Goal: Task Accomplishment & Management: Use online tool/utility

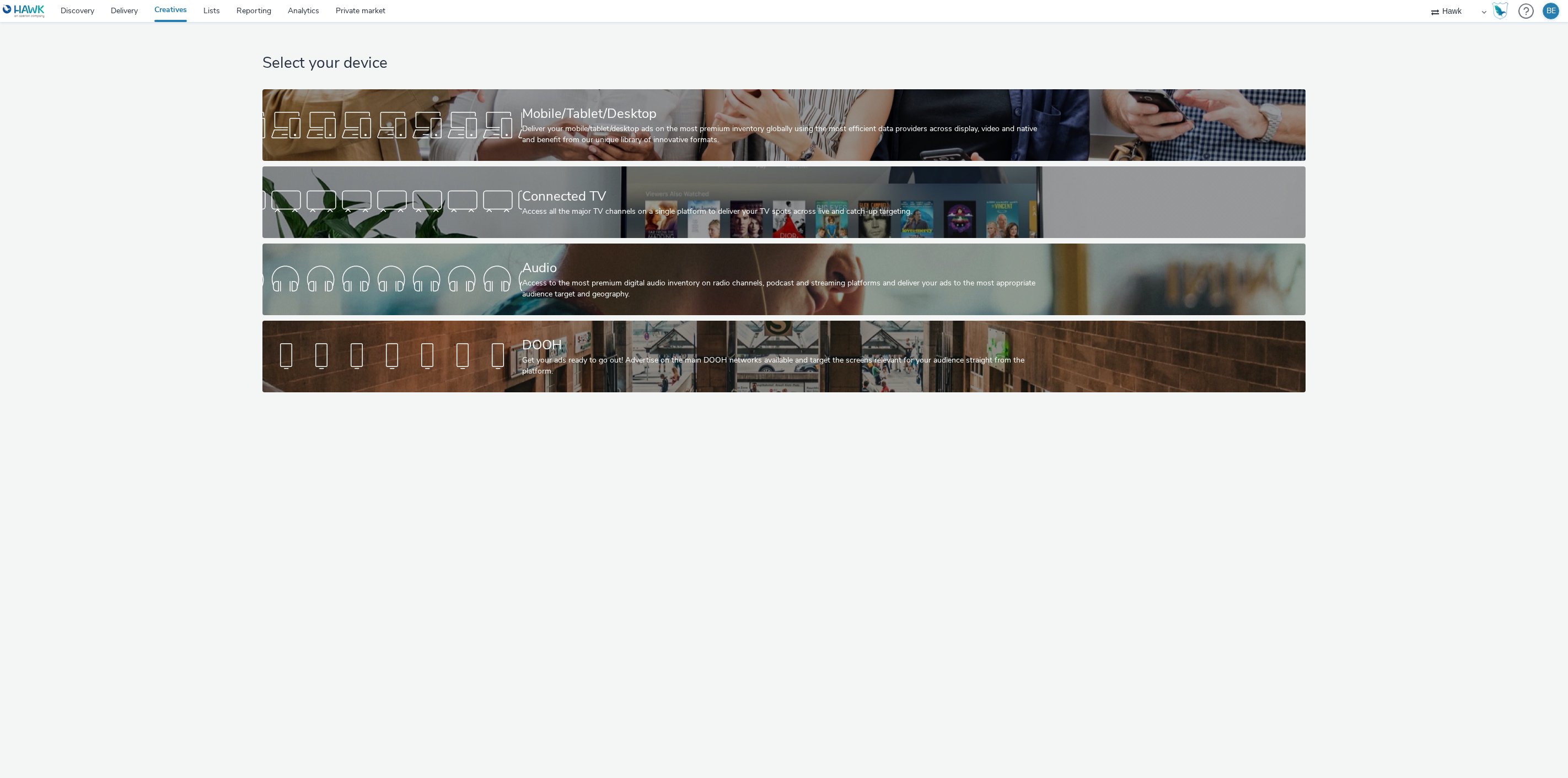
select select "11a7df10-284f-415c-b52a-427acf4c31ae"
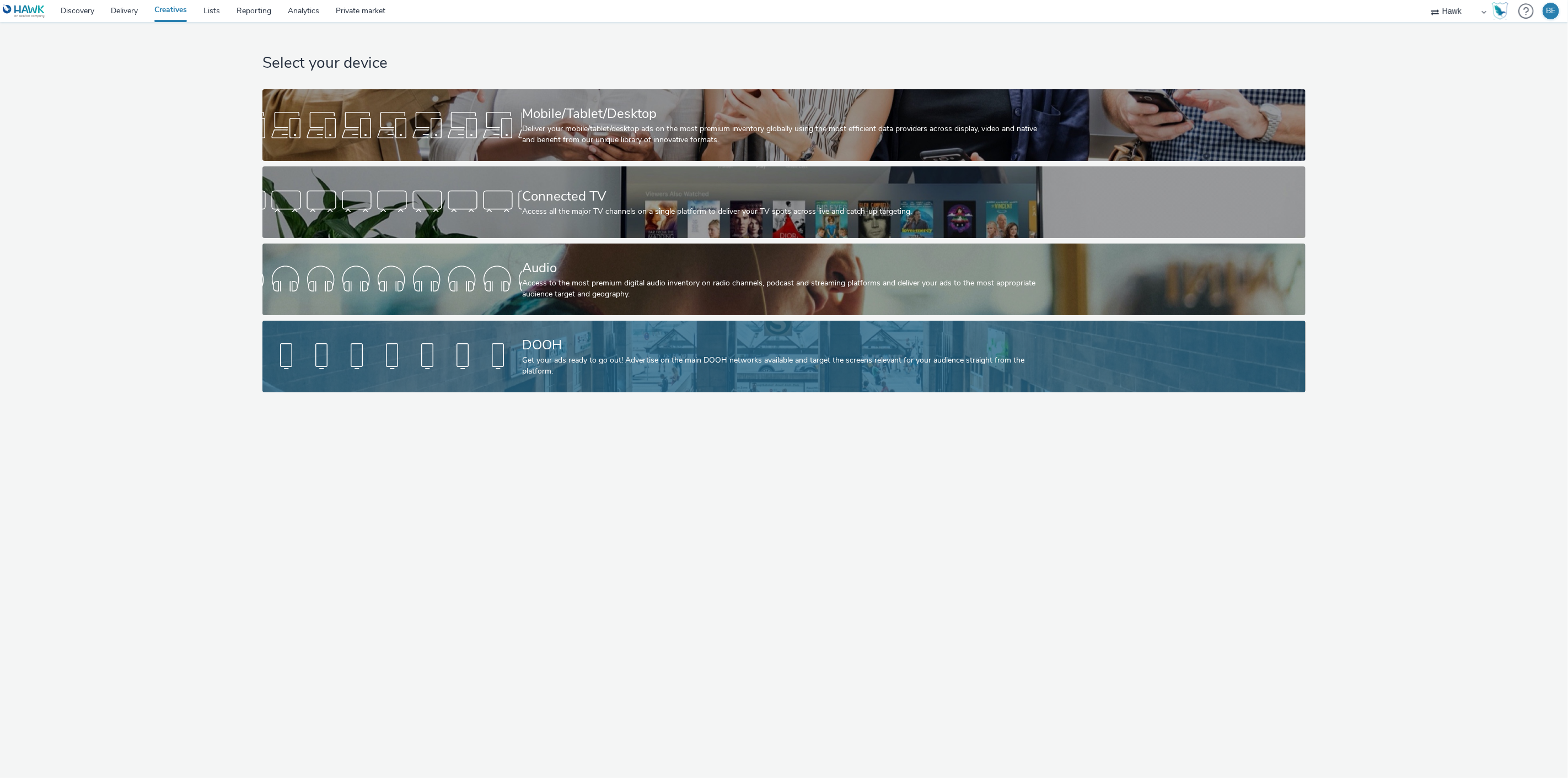
click at [557, 360] on div "Get your ads ready to go out! Advertise on the main DOOH networks available and…" at bounding box center [781, 366] width 519 height 22
click at [565, 360] on div "Get your ads ready to go out! Advertise on the main DOOH networks available and…" at bounding box center [781, 366] width 519 height 22
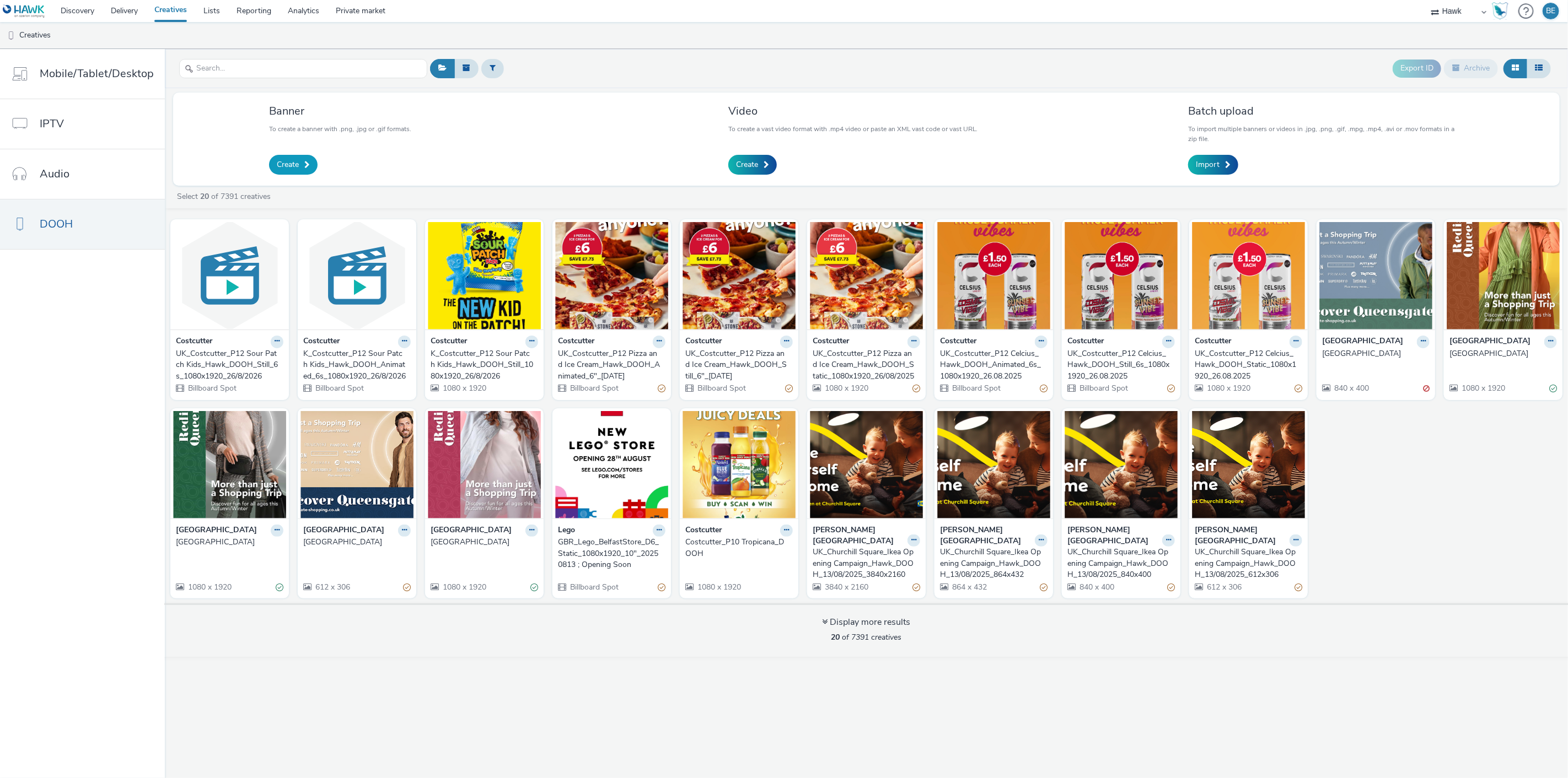
click at [294, 168] on span "Create" at bounding box center [288, 165] width 22 height 11
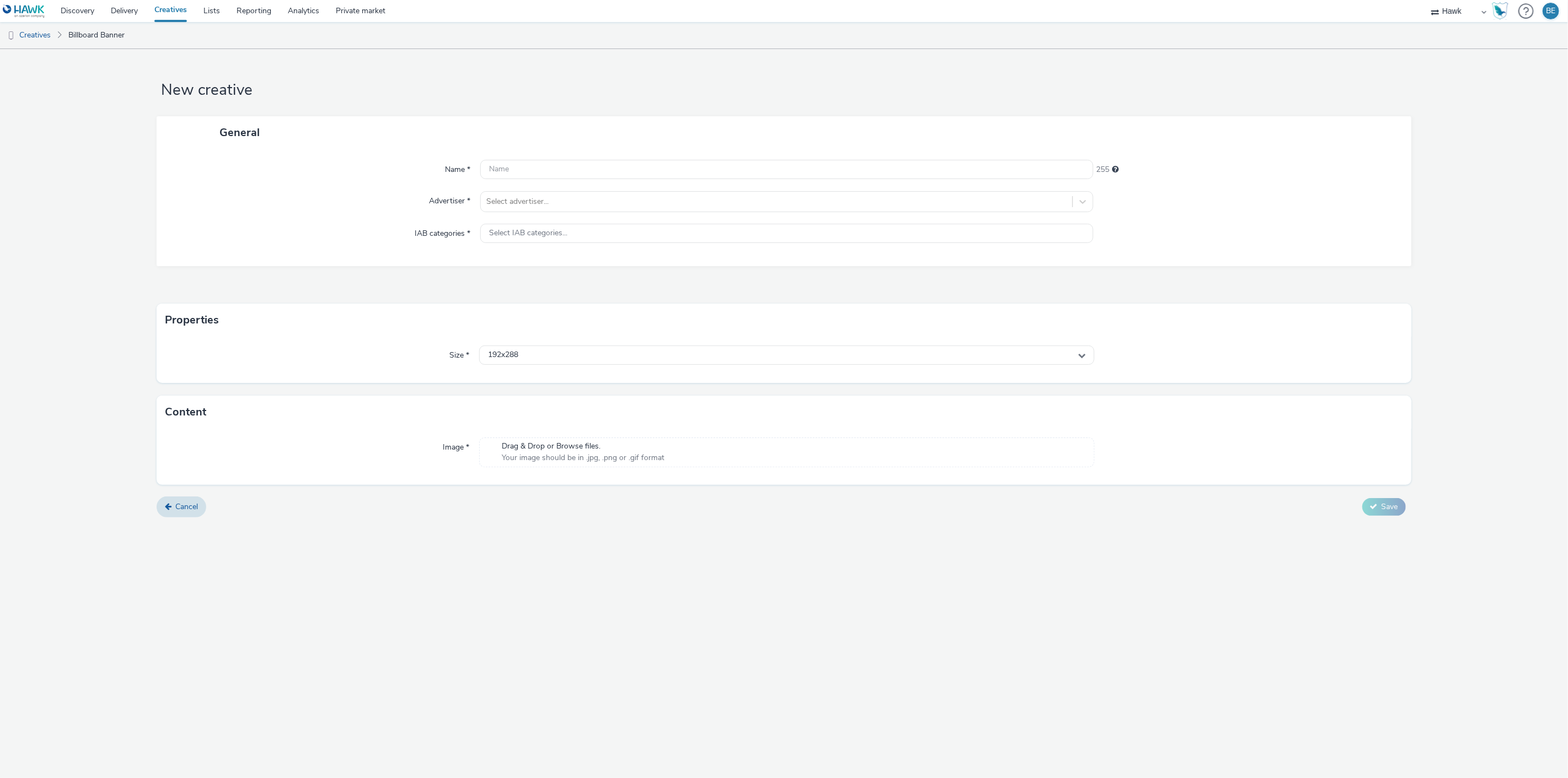
click at [101, 183] on form "New creative General Name * 255 Advertiser * Select advertiser... IAB categorie…" at bounding box center [784, 288] width 1568 height 477
click at [563, 162] on input "text" at bounding box center [787, 169] width 613 height 19
paste input "UK_Costcutter_P12 Rustlers_Hawk_DOOH_Static_1080x1920__45695"
drag, startPoint x: 710, startPoint y: 168, endPoint x: 835, endPoint y: 153, distance: 125.9
click at [835, 153] on div "Name * UK_Costcutter_P12 Rustlers_Hawk_DOOH_Static_1080x1920__45695 195 Adverti…" at bounding box center [783, 207] width 1255 height 117
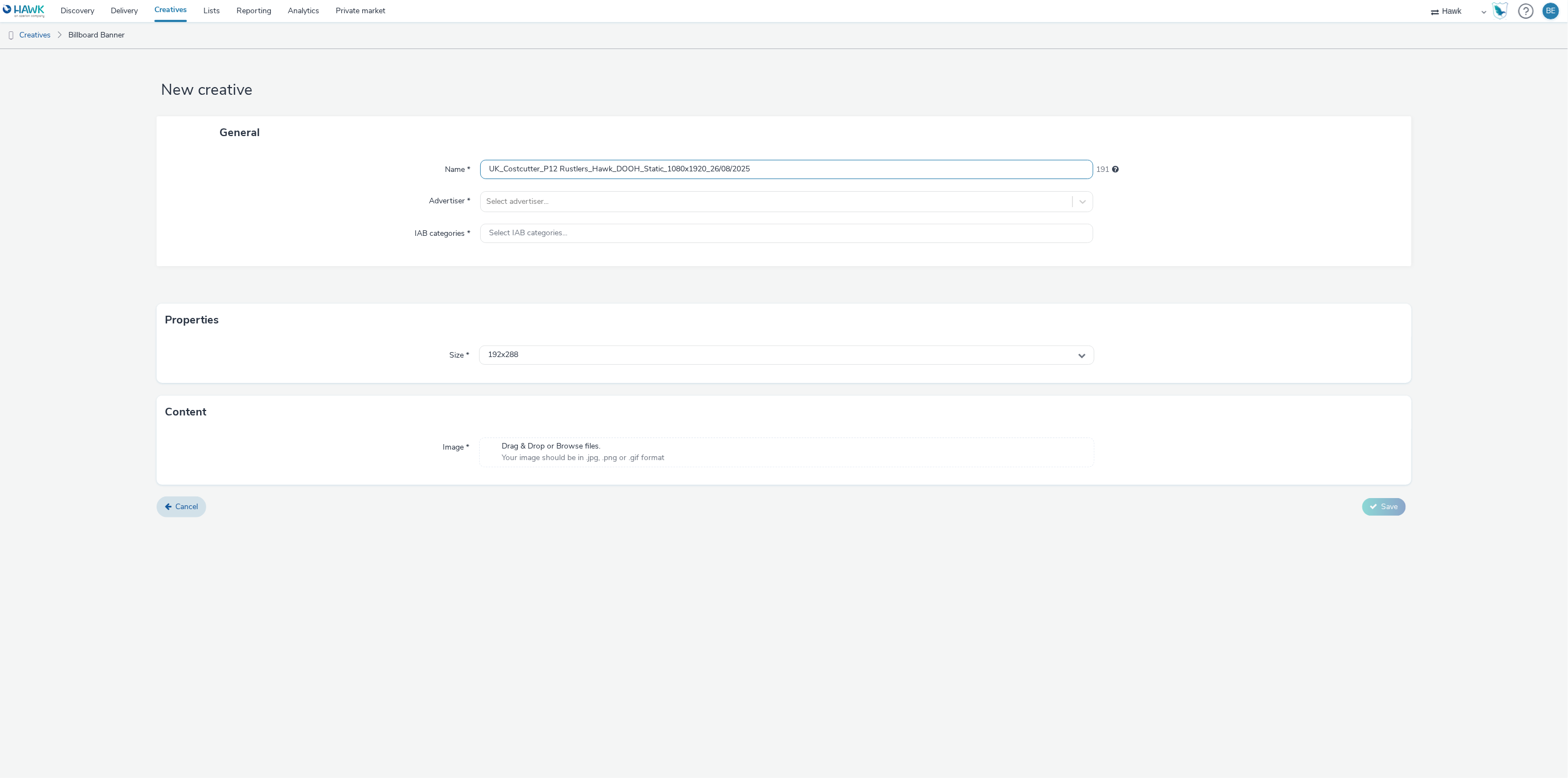
type input "UK_Costcutter_P12 Rustlers_Hawk_DOOH_Static_1080x1920_26/08/2025"
click at [780, 120] on div "General" at bounding box center [783, 132] width 1255 height 33
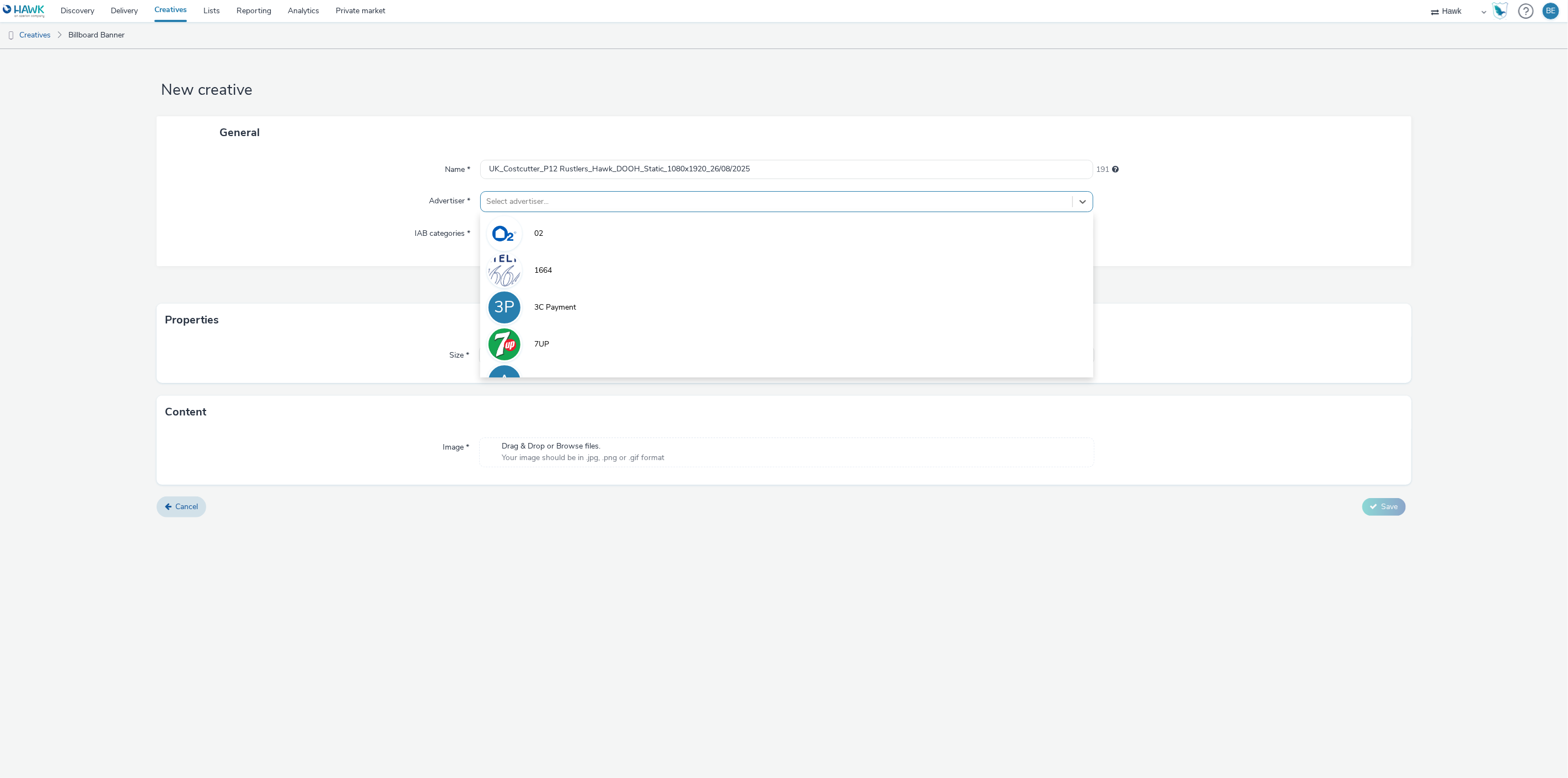
click at [573, 199] on div at bounding box center [777, 201] width 581 height 13
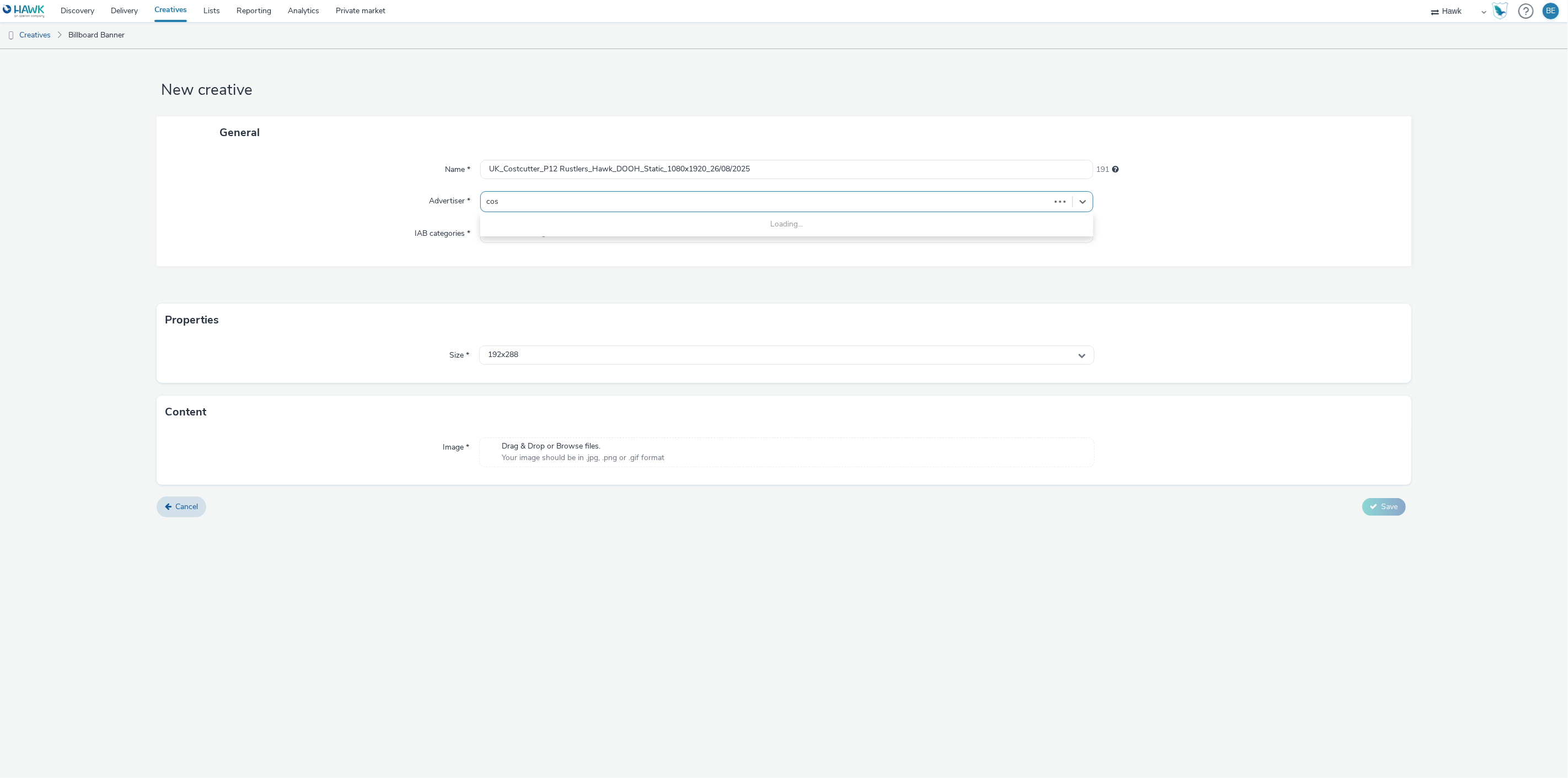
type input "cost"
click at [585, 224] on li "Costcutter" at bounding box center [787, 233] width 613 height 37
click at [530, 361] on div "192x288" at bounding box center [787, 362] width 616 height 19
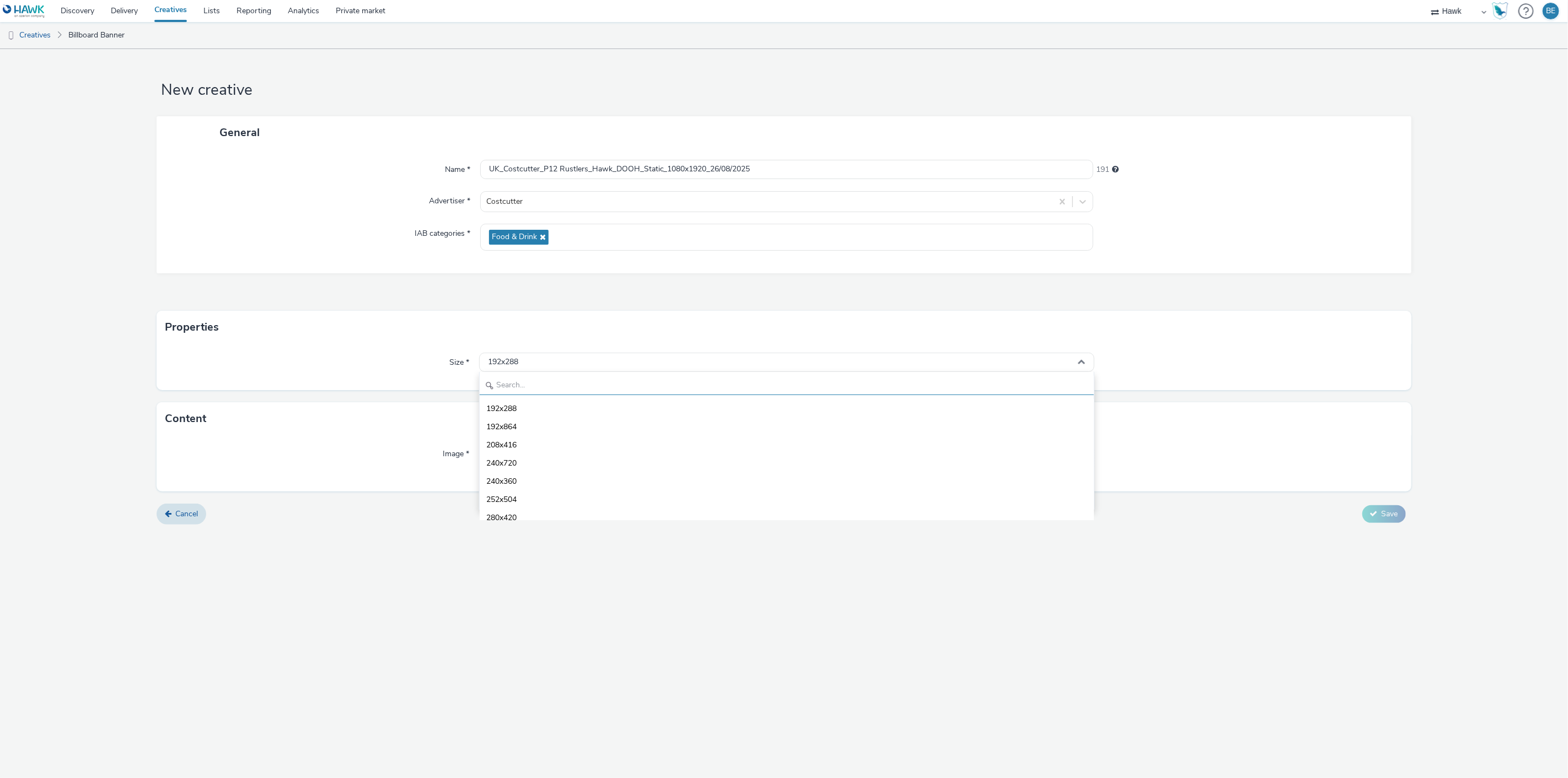
click at [521, 381] on input "text" at bounding box center [787, 386] width 615 height 19
type input "1080"
click at [531, 477] on span "1080x1920 - dooh" at bounding box center [519, 481] width 65 height 11
click at [524, 527] on form "New creative General Name * UK_Costcutter_P12 Rustlers_Hawk_DOOH_Static_1080x19…" at bounding box center [784, 291] width 1568 height 484
click at [829, 169] on input "UK_Costcutter_P12 Rustlers_Hawk_DOOH_Static_1080x1920_26/08/2025" at bounding box center [787, 169] width 613 height 19
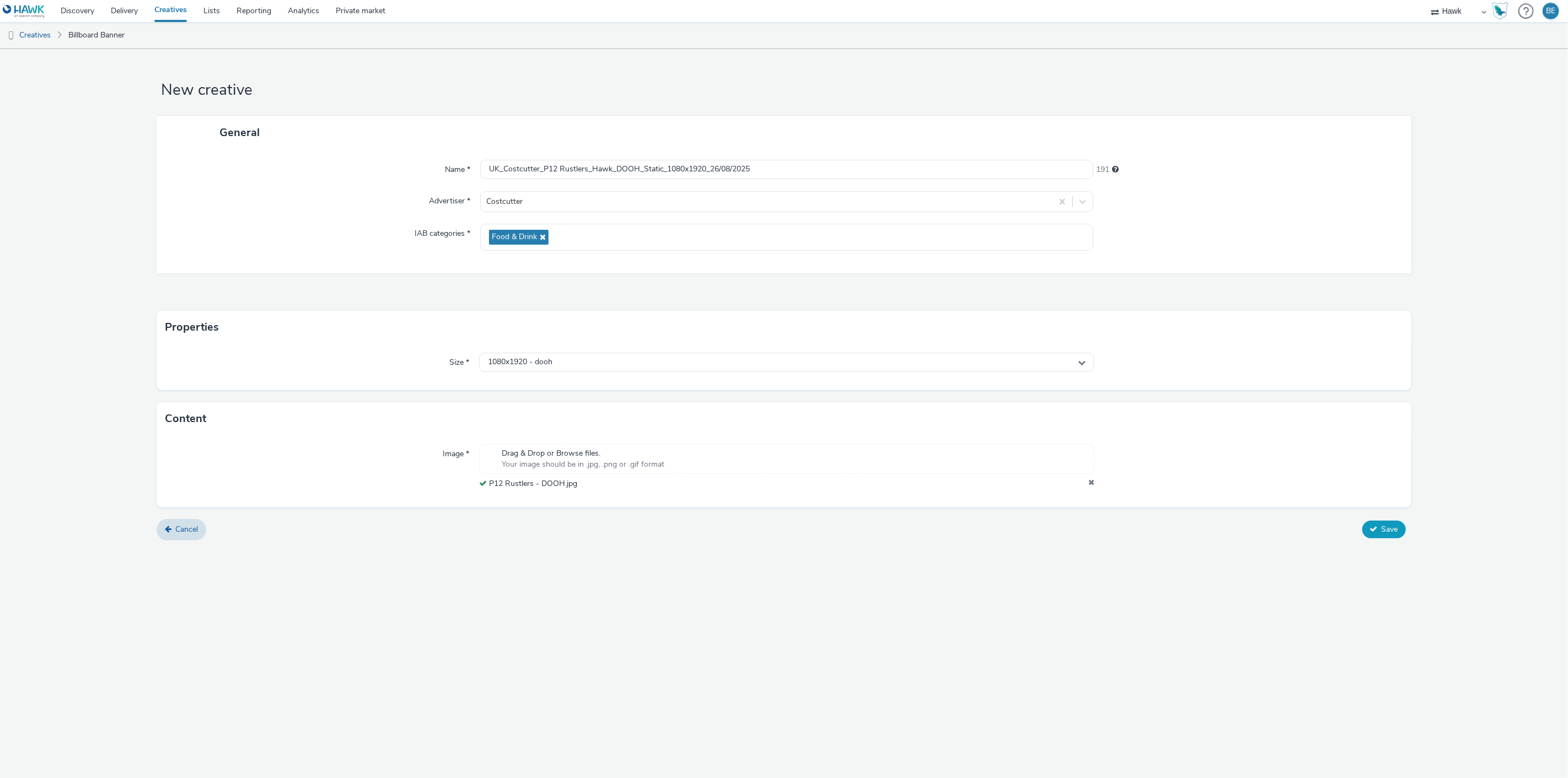
click at [1384, 528] on span "Save" at bounding box center [1390, 529] width 17 height 10
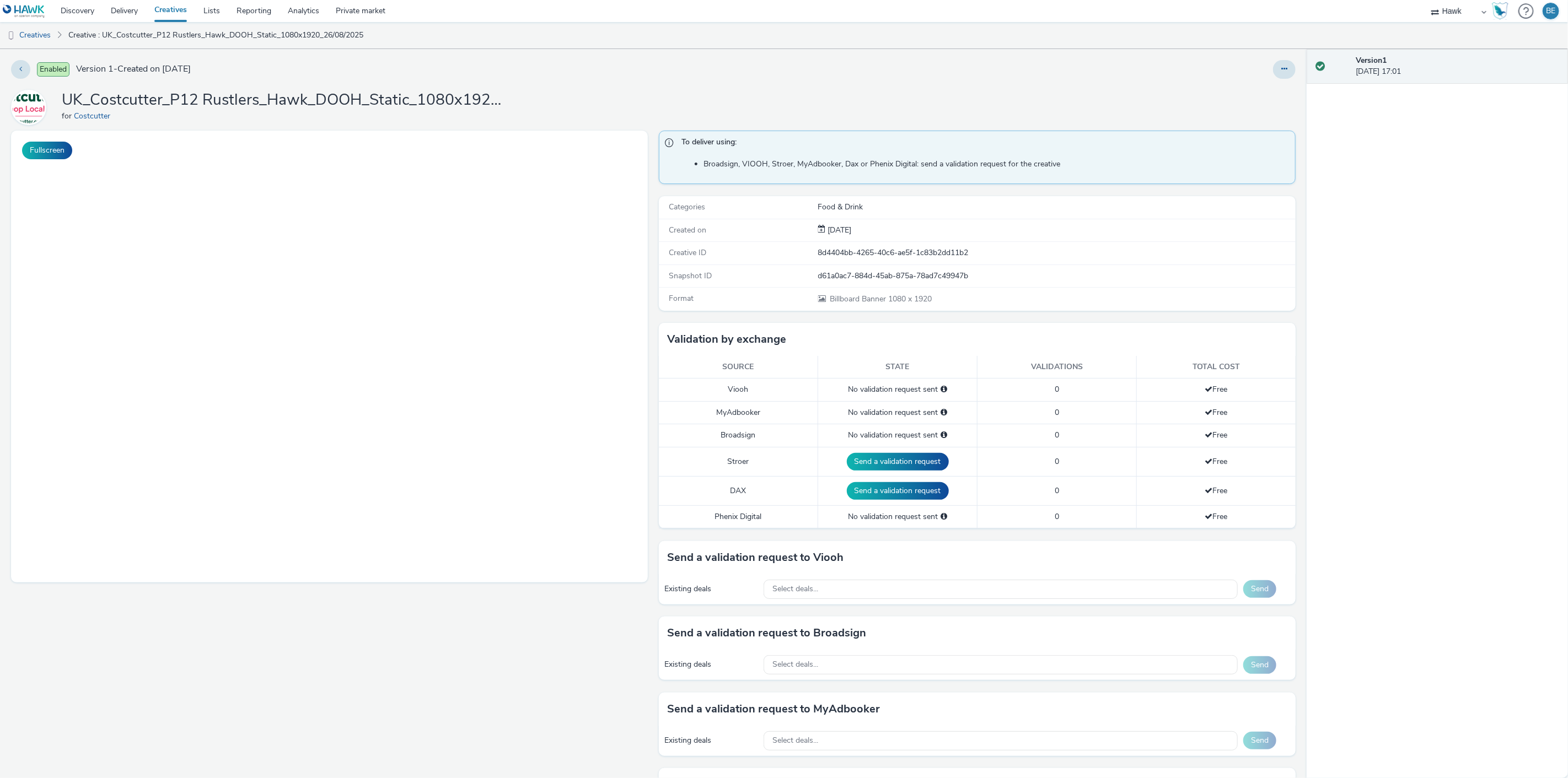
click at [178, 15] on link "Creatives" at bounding box center [171, 11] width 49 height 22
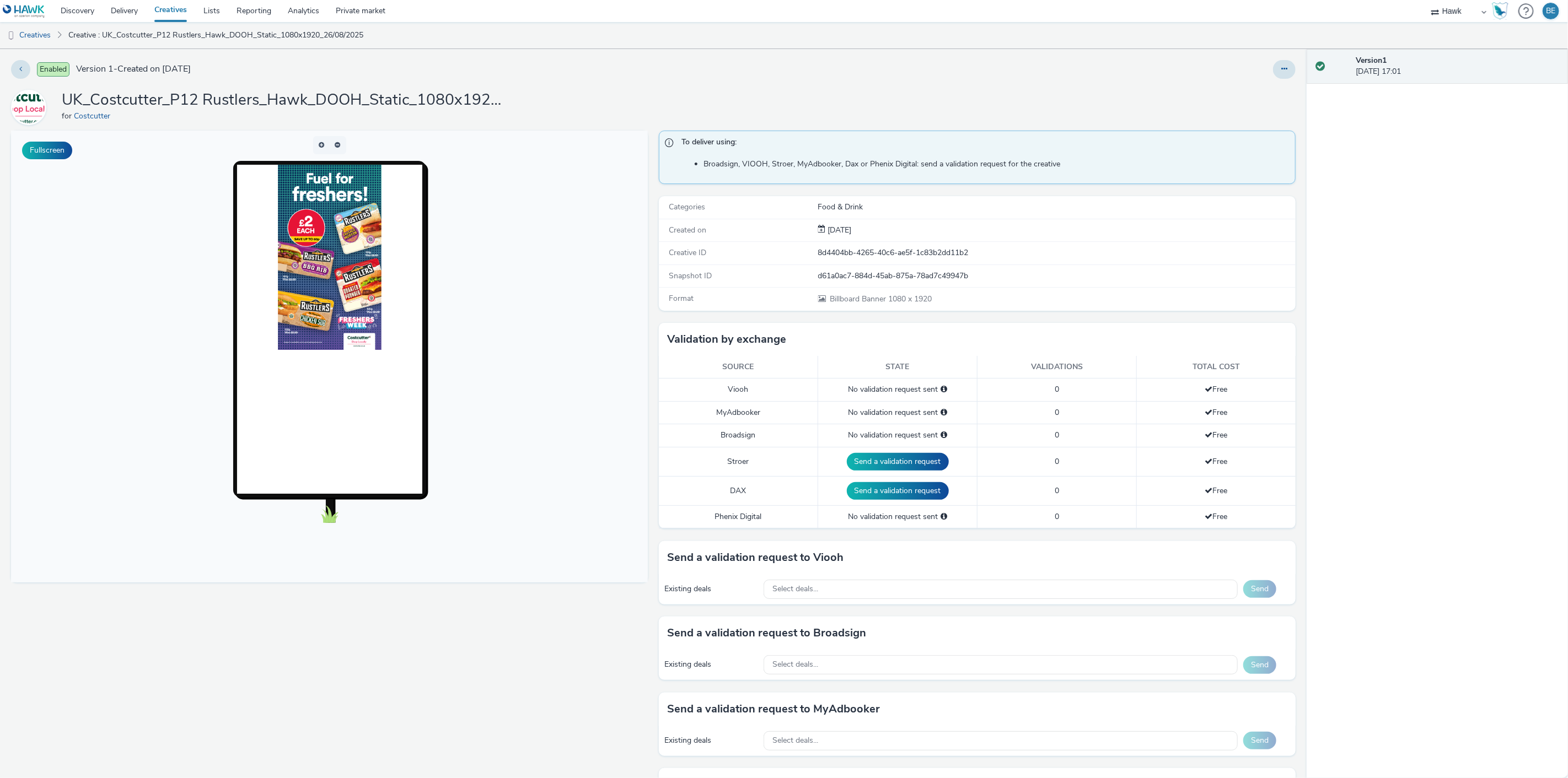
click at [797, 681] on div "Send a validation request to Broadsign Existing deals Select deals... Send" at bounding box center [977, 654] width 637 height 76
click at [785, 665] on span "Select deals..." at bounding box center [795, 665] width 46 height 10
paste input "AO_Bauer-ClearChannel_Malls"
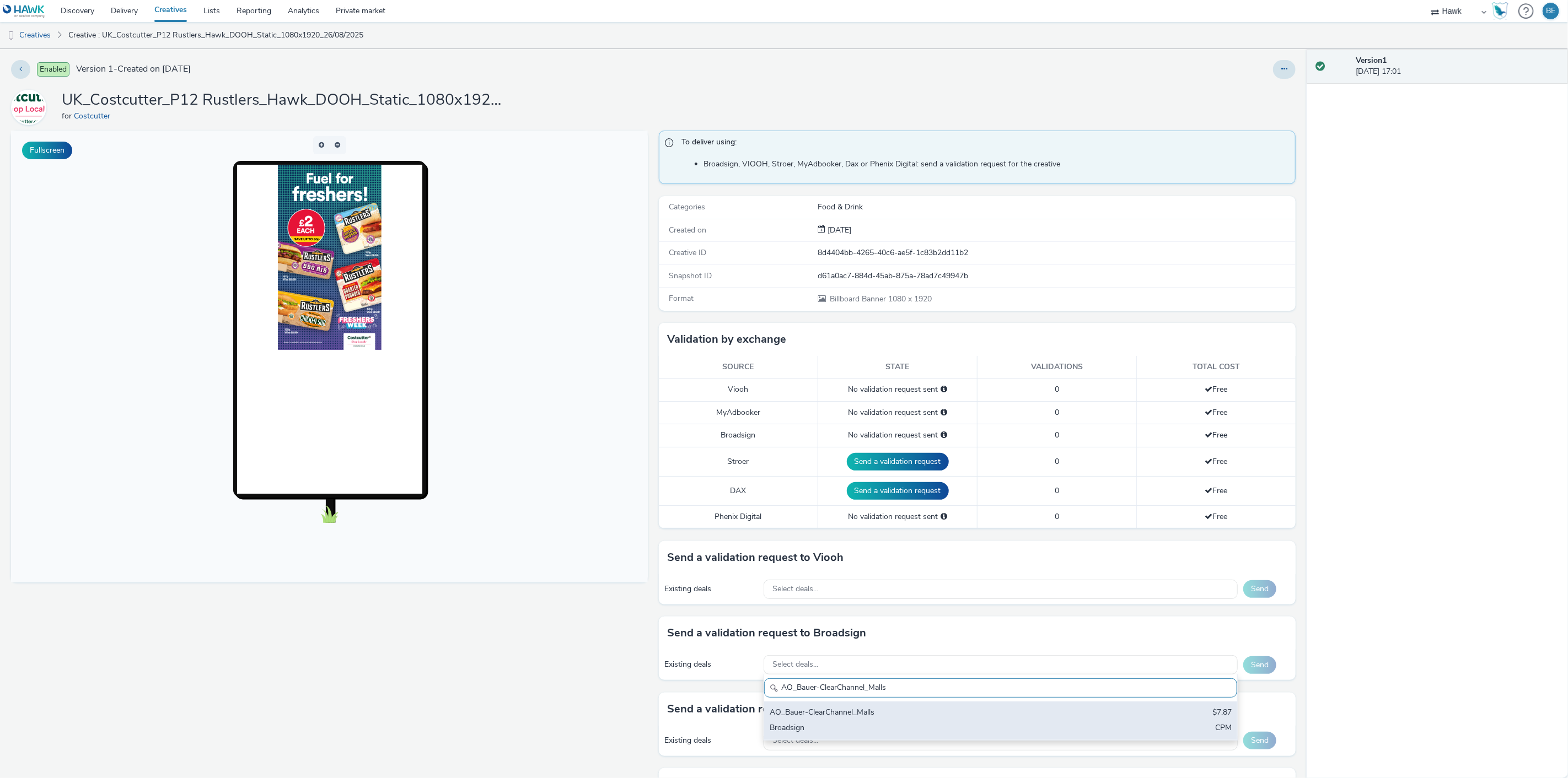
type input "AO_Bauer-ClearChannel_Malls"
click at [808, 722] on div "Broadsign" at bounding box center [922, 729] width 306 height 13
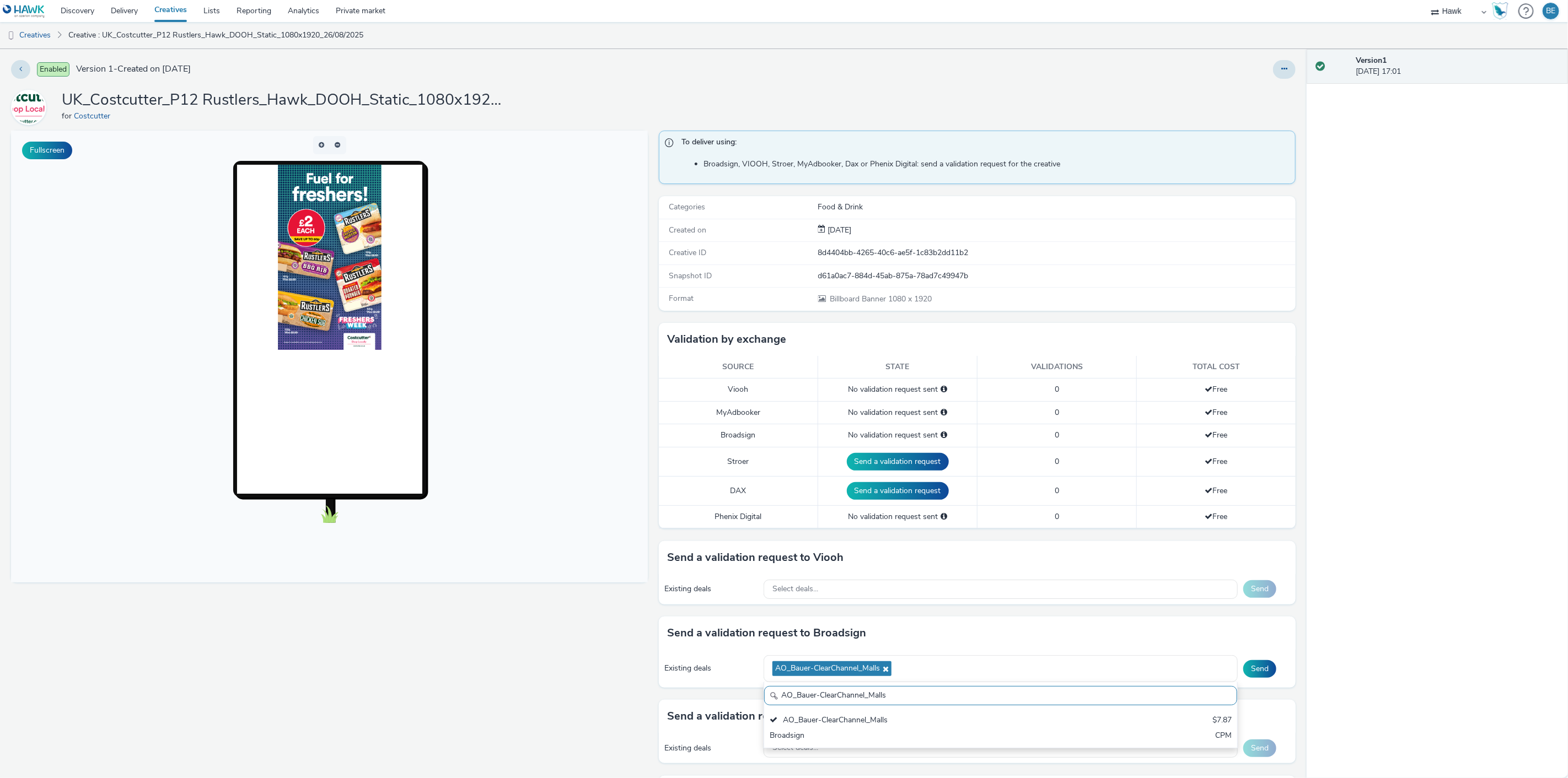
click at [659, 608] on div "Send a validation request to Viooh Existing deals Select deals... Send" at bounding box center [977, 579] width 637 height 76
click at [944, 671] on div "AO_Bauer-ClearChannel_Malls" at bounding box center [1001, 669] width 474 height 27
type input "AO_Bauer-ClearChannel_AllFrames"
click at [902, 718] on div "AO_Bauer-ClearChannel_AllFrames" at bounding box center [922, 721] width 306 height 13
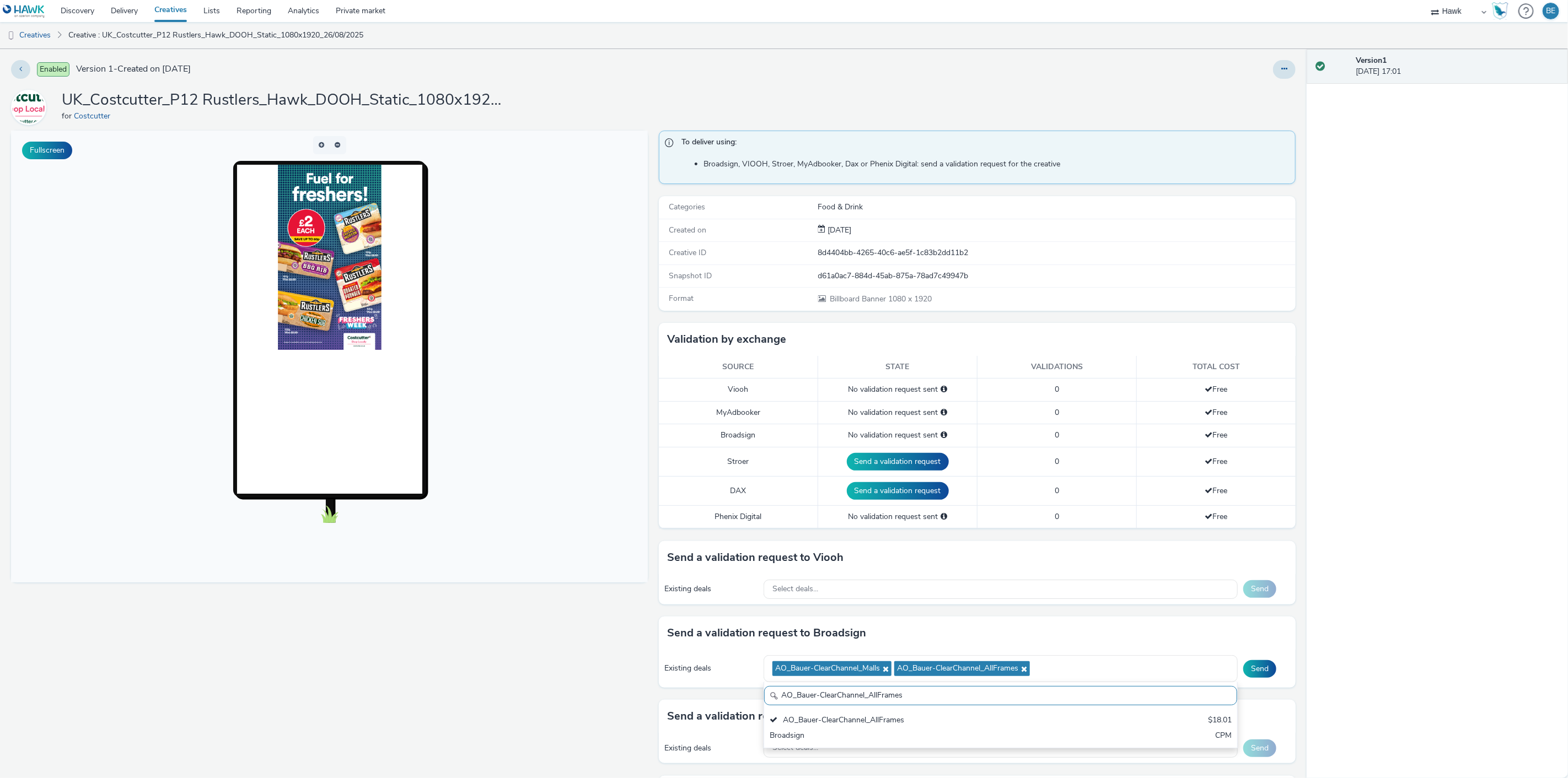
click at [640, 620] on div "Fullscreen" at bounding box center [332, 517] width 642 height 774
click at [1251, 667] on button "Send" at bounding box center [1260, 669] width 33 height 18
click at [888, 497] on button "Send a validation request" at bounding box center [897, 492] width 102 height 18
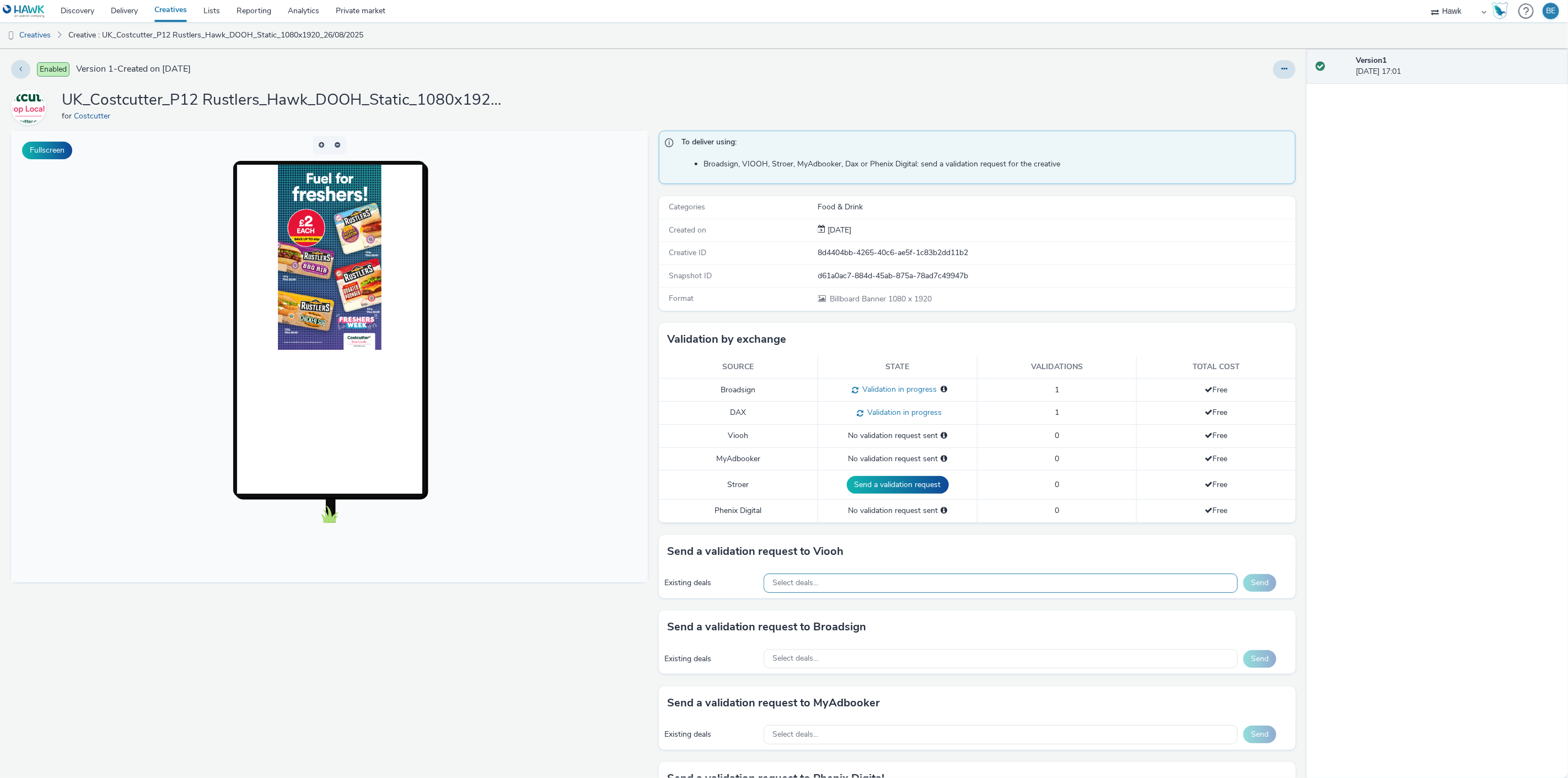
click at [822, 586] on div "Select deals..." at bounding box center [1001, 583] width 474 height 19
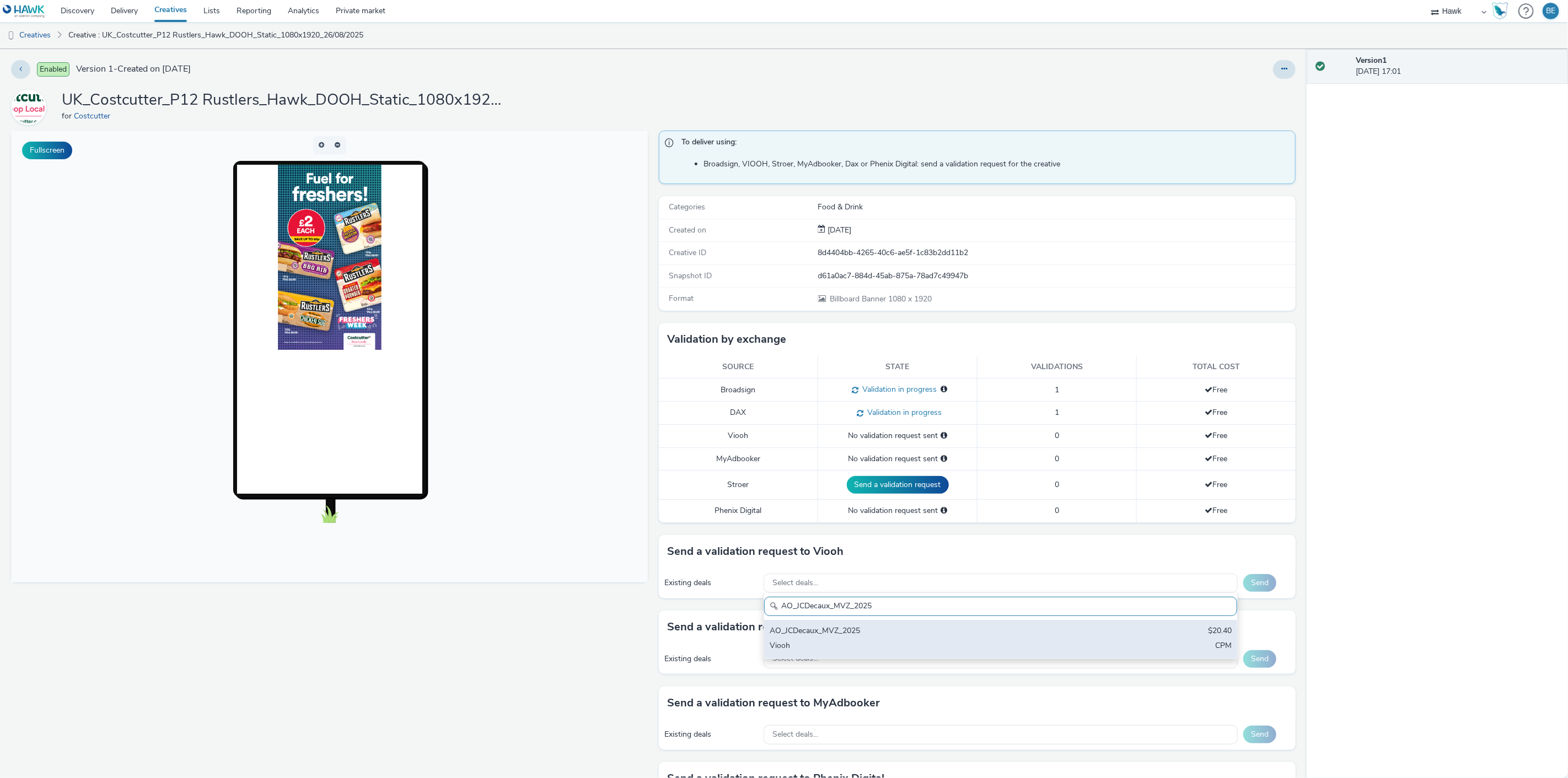
click at [822, 630] on div "AO_JCDecaux_MVZ_2025" at bounding box center [922, 632] width 306 height 13
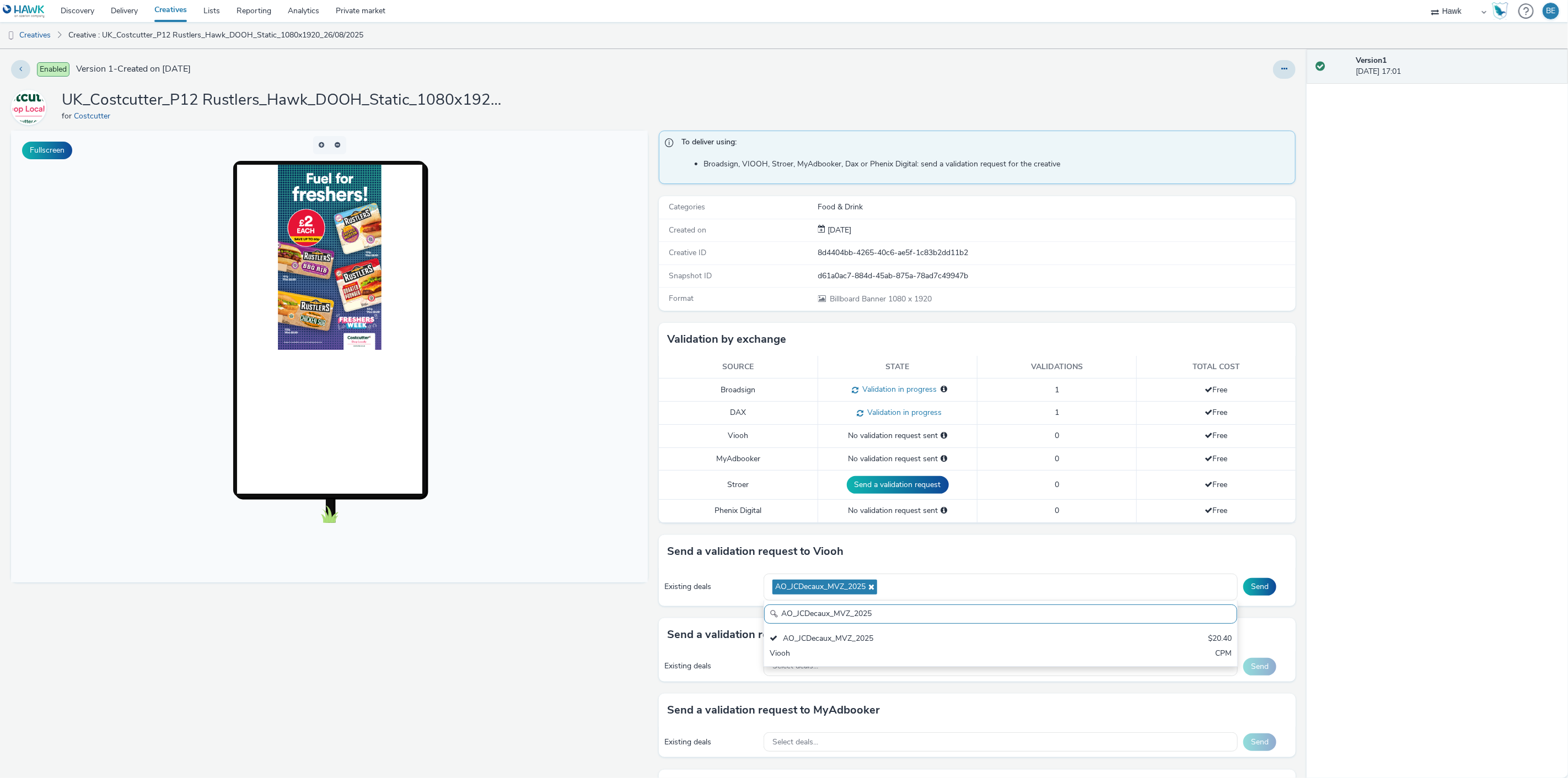
paste input "RailMallD6s"
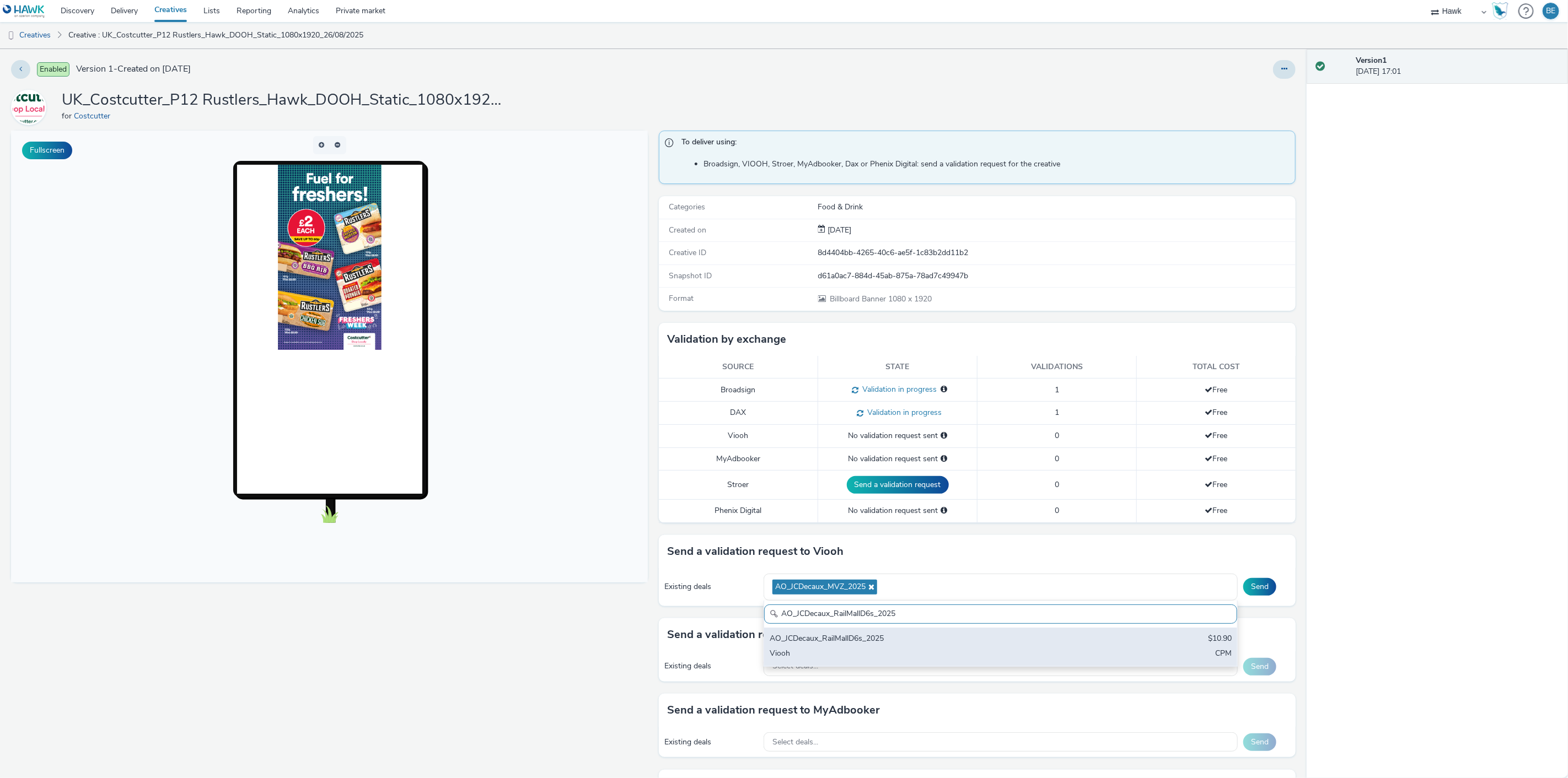
click at [902, 648] on div "Viooh" at bounding box center [922, 654] width 306 height 13
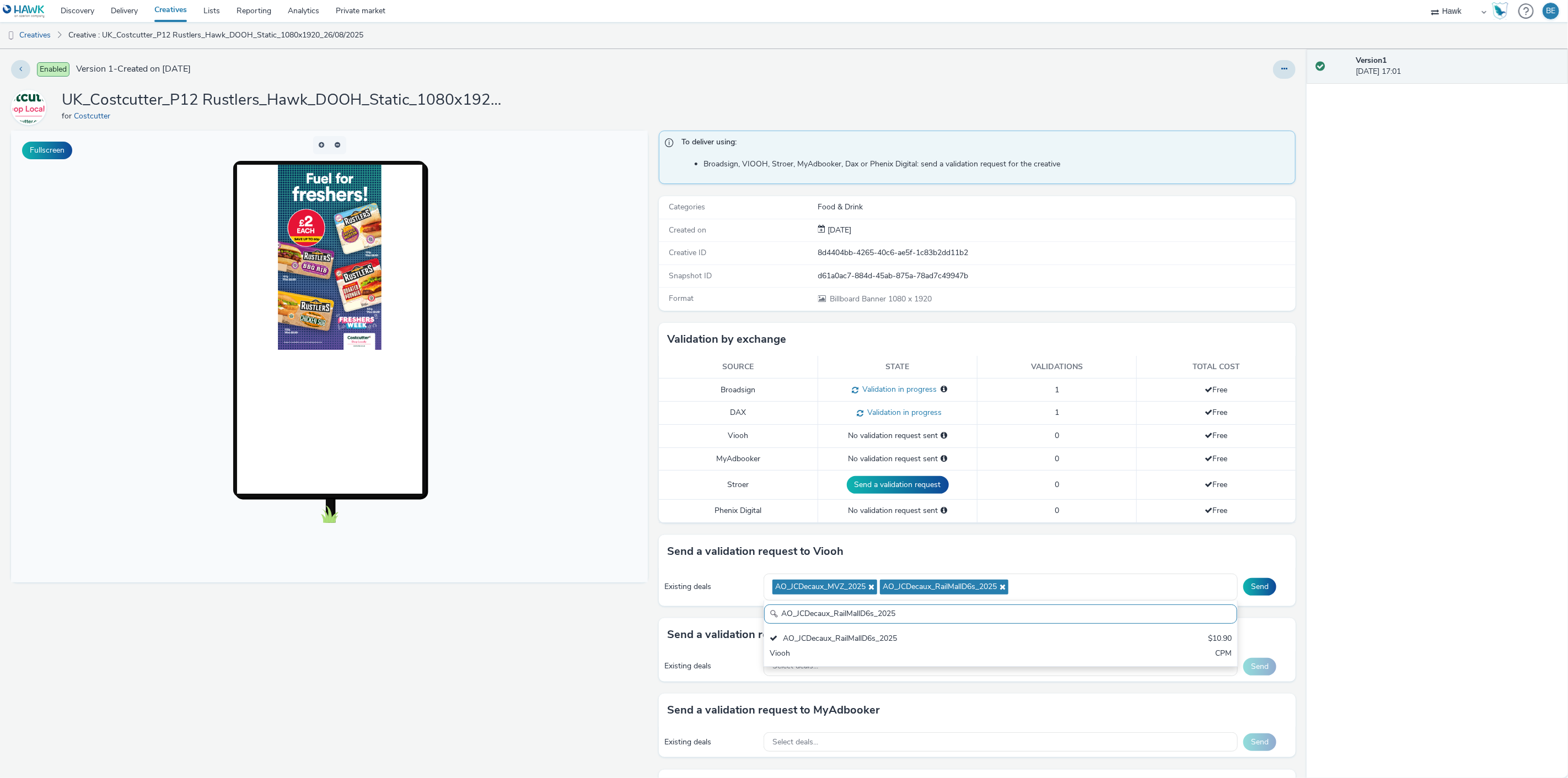
click at [867, 611] on input "AO_JCDecaux_RailMallD6s_2025" at bounding box center [1001, 614] width 473 height 19
paste input "Supermarket"
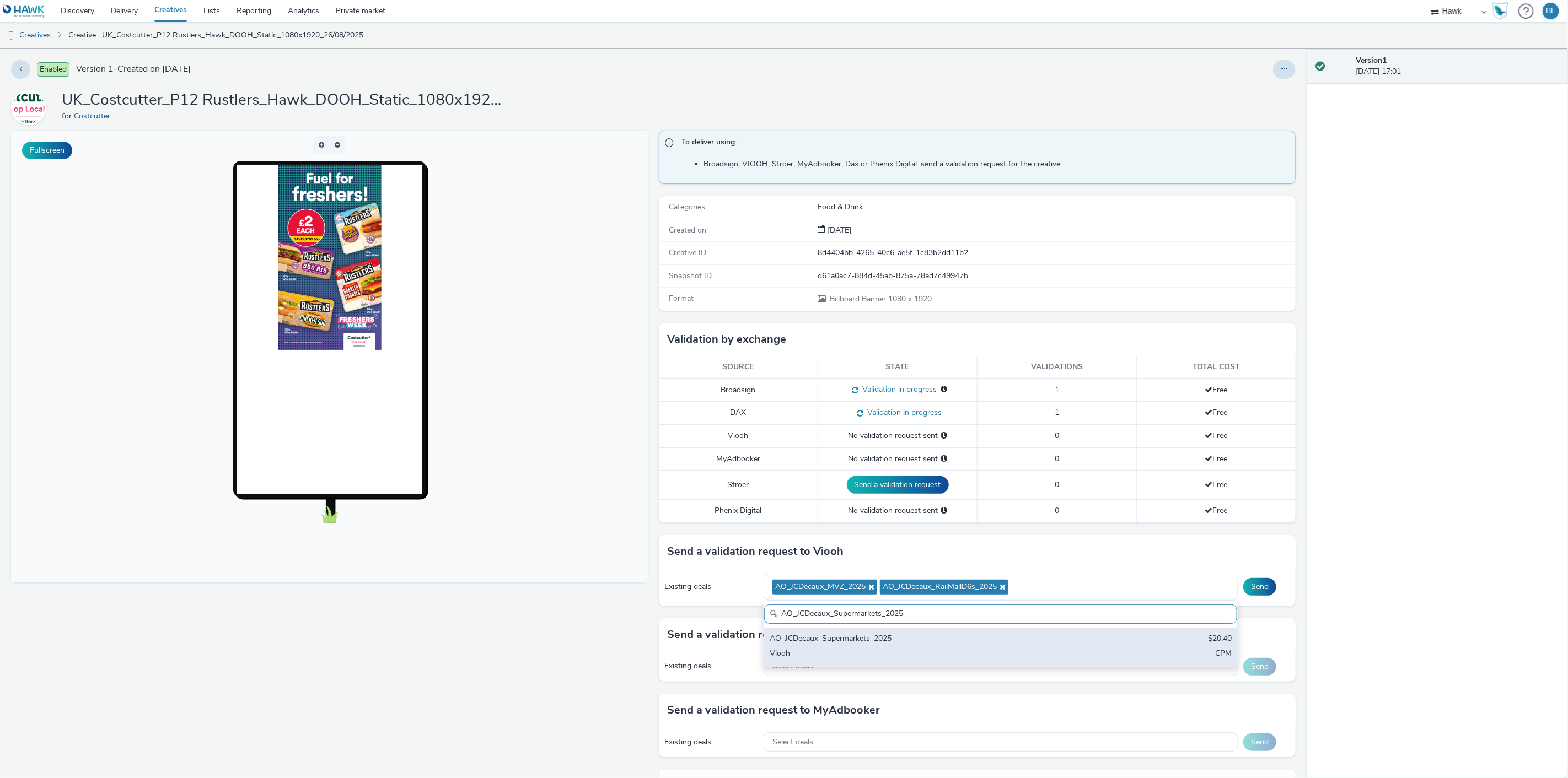
click at [896, 664] on div "AO_JCDecaux_Supermarkets_2025 $20.40 Viooh CPM" at bounding box center [1001, 647] width 473 height 38
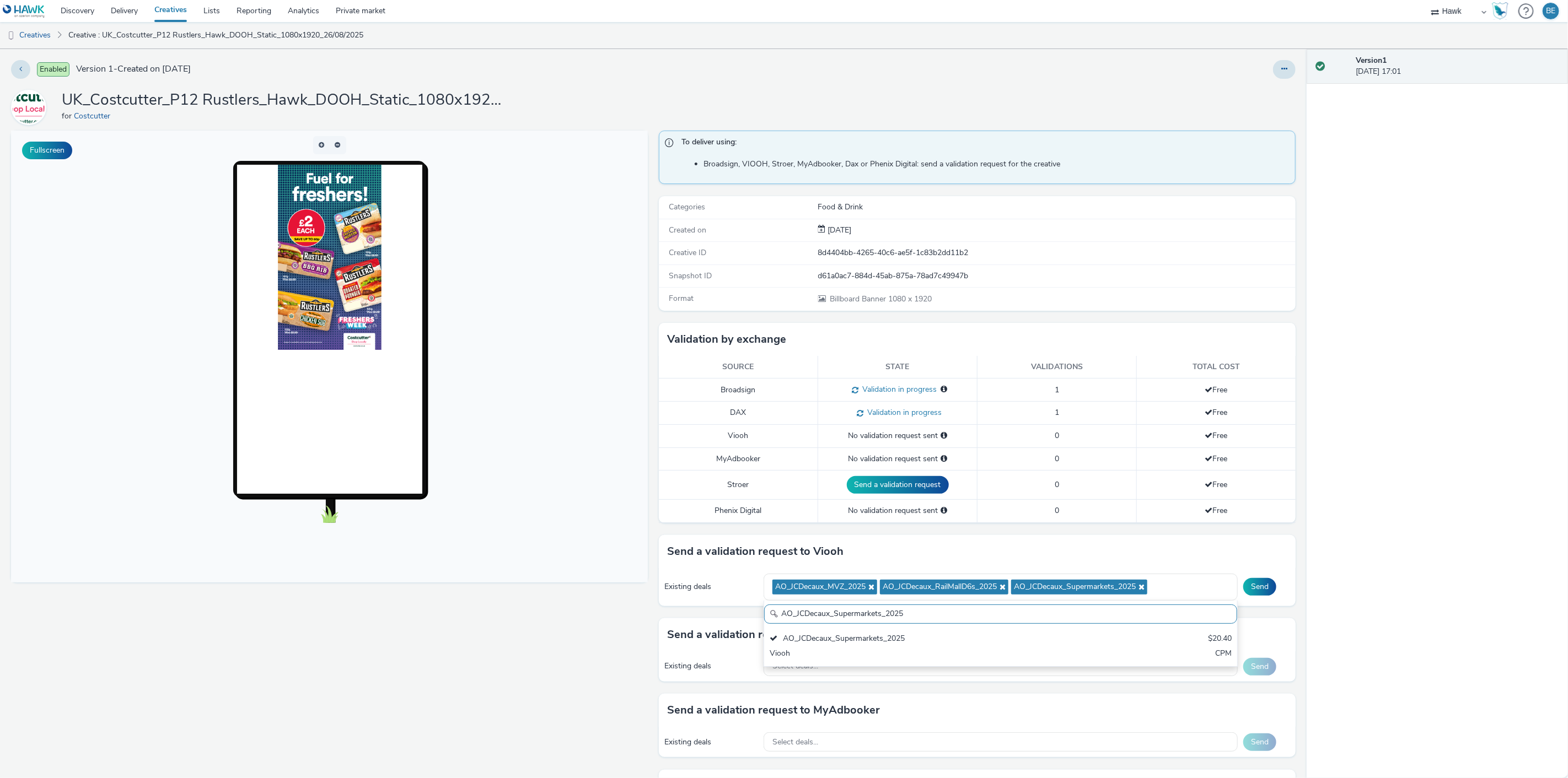
paste input "RailTVZ_Special"
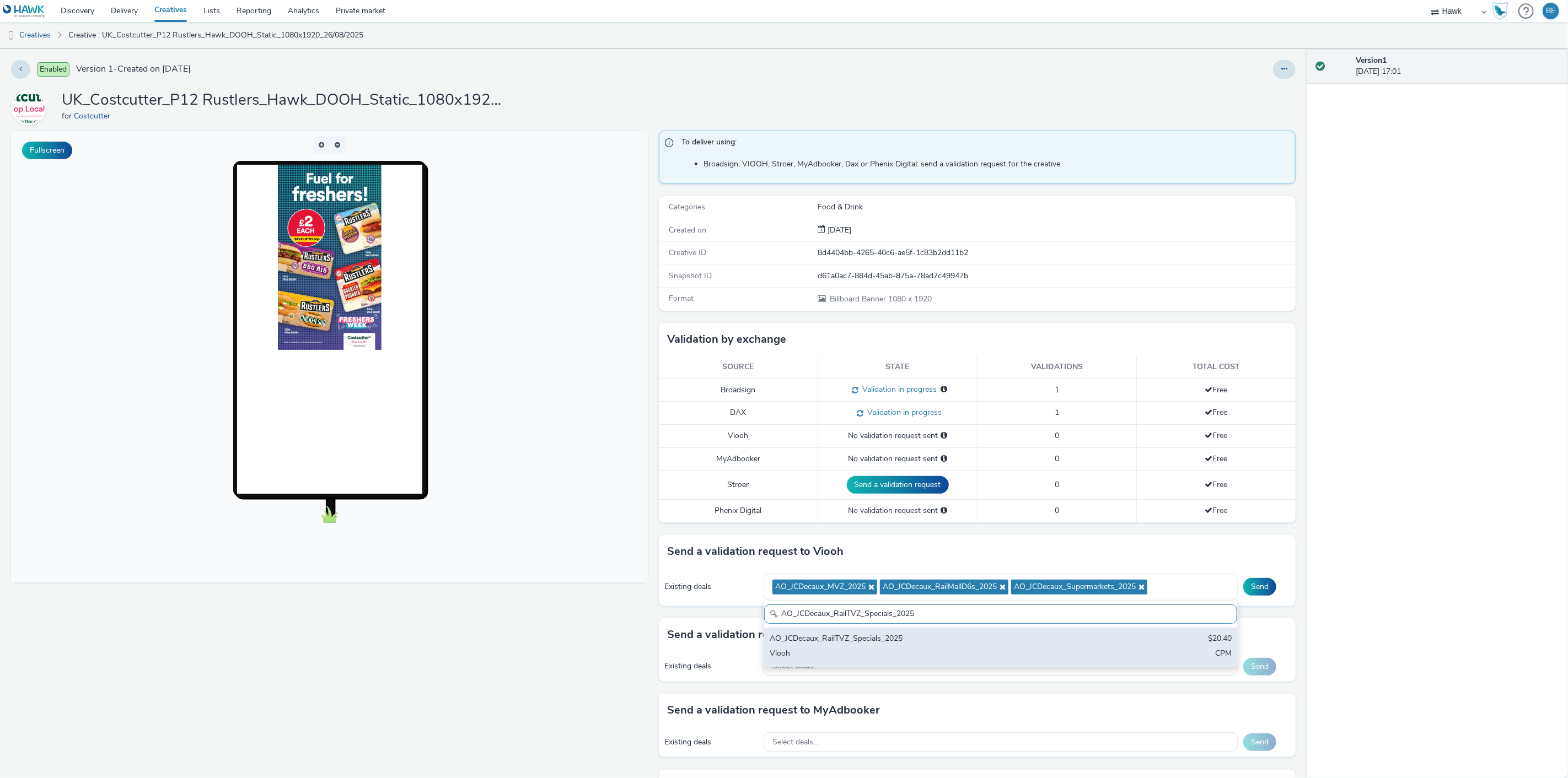
type input "AO_JCDecaux_RailTVZ_Specials_2025"
click at [906, 650] on div "Viooh" at bounding box center [922, 654] width 306 height 13
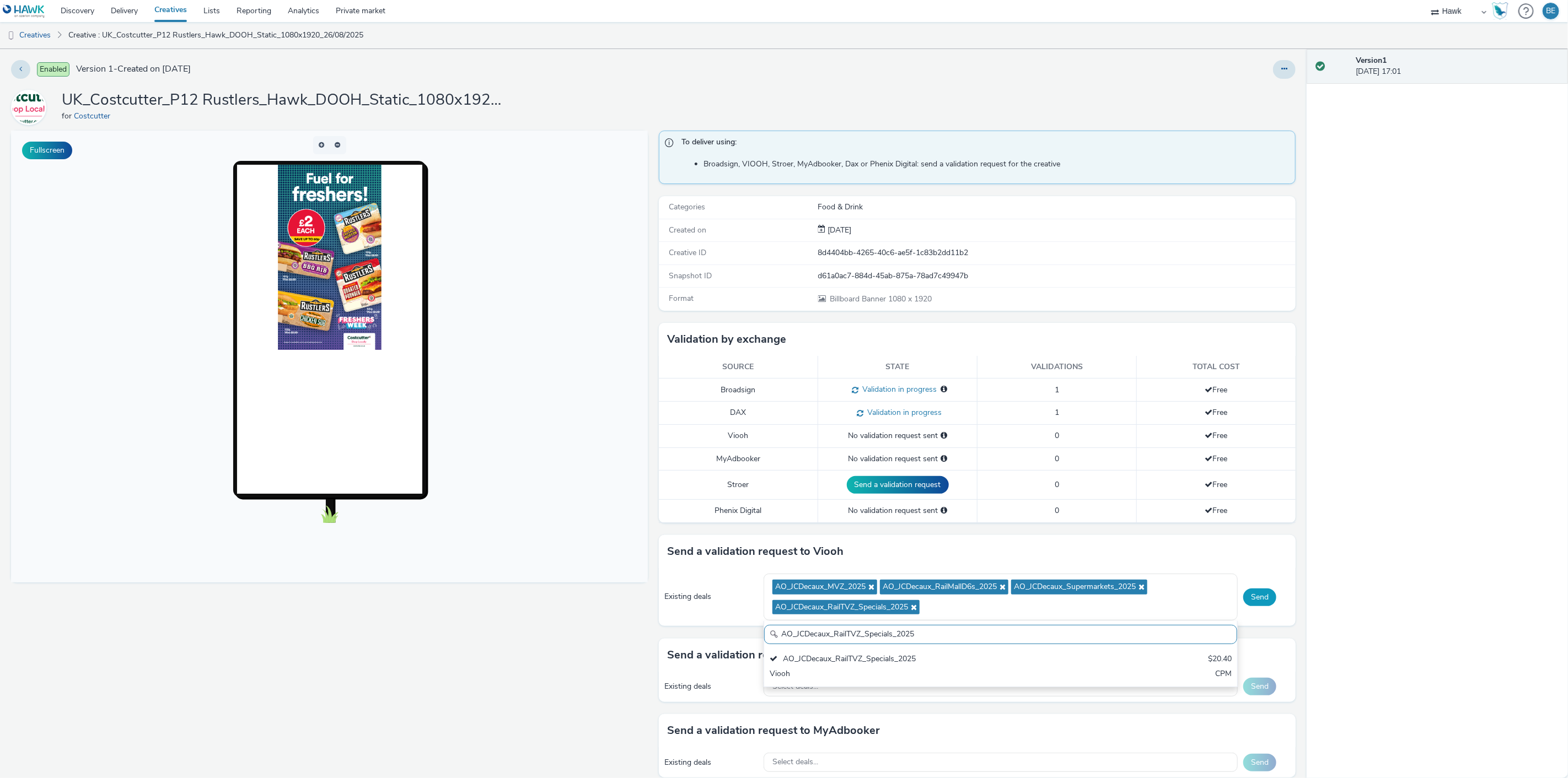
click at [1264, 598] on button "Send" at bounding box center [1260, 598] width 33 height 18
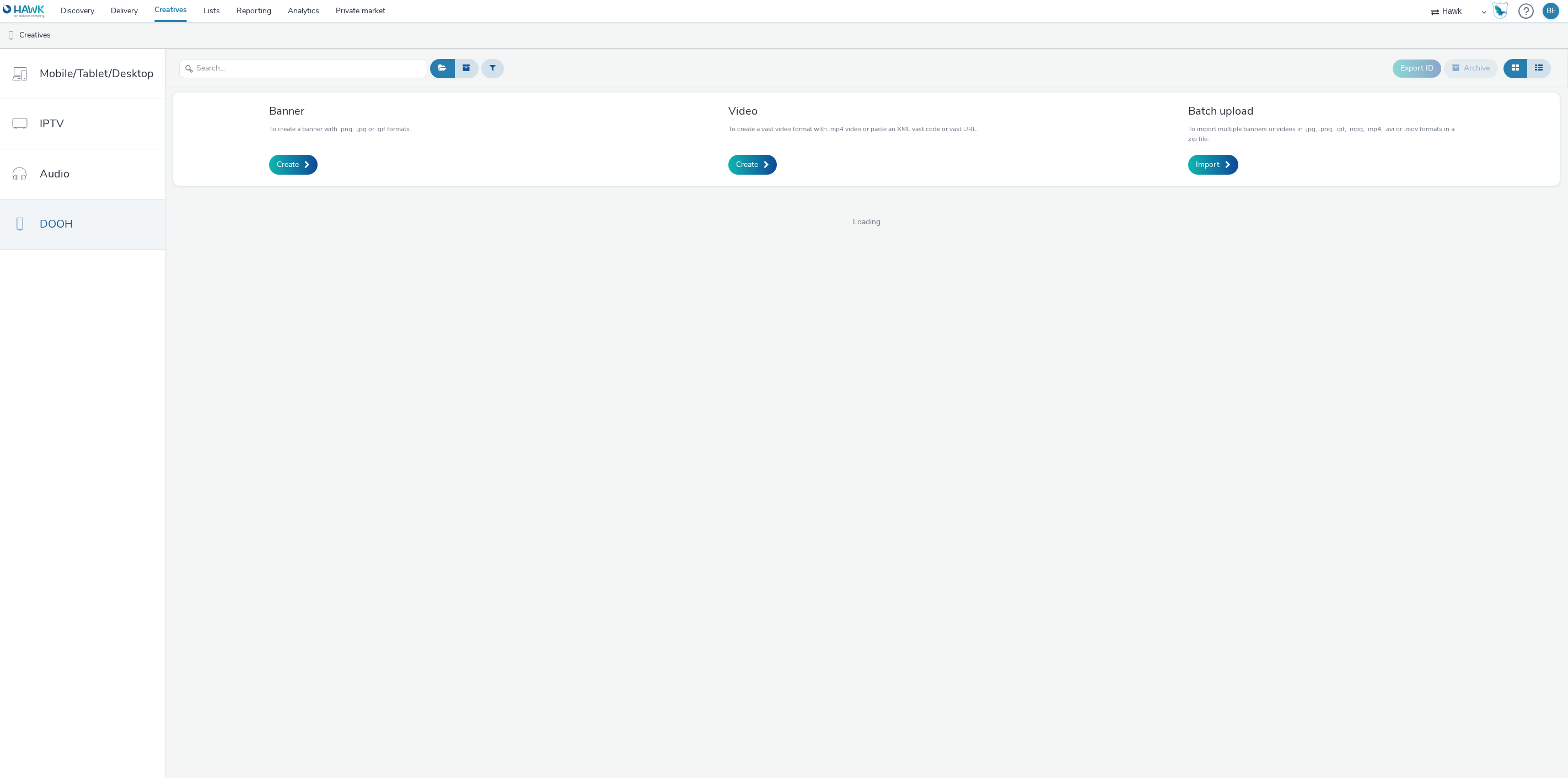
select select "11a7df10-284f-415c-b52a-427acf4c31ae"
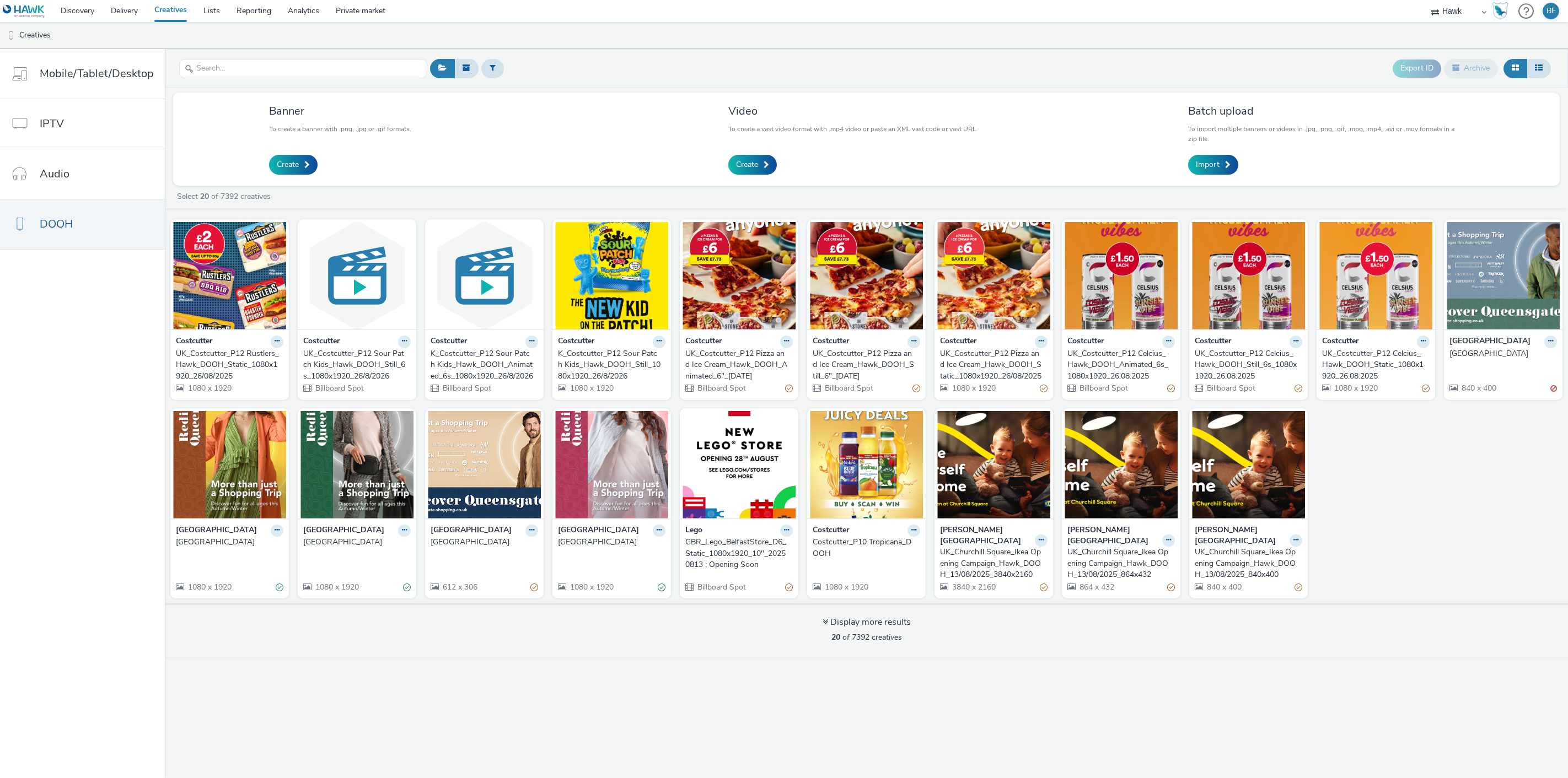
select select "11a7df10-284f-415c-b52a-427acf4c31ae"
click at [756, 160] on span "Create" at bounding box center [747, 165] width 22 height 11
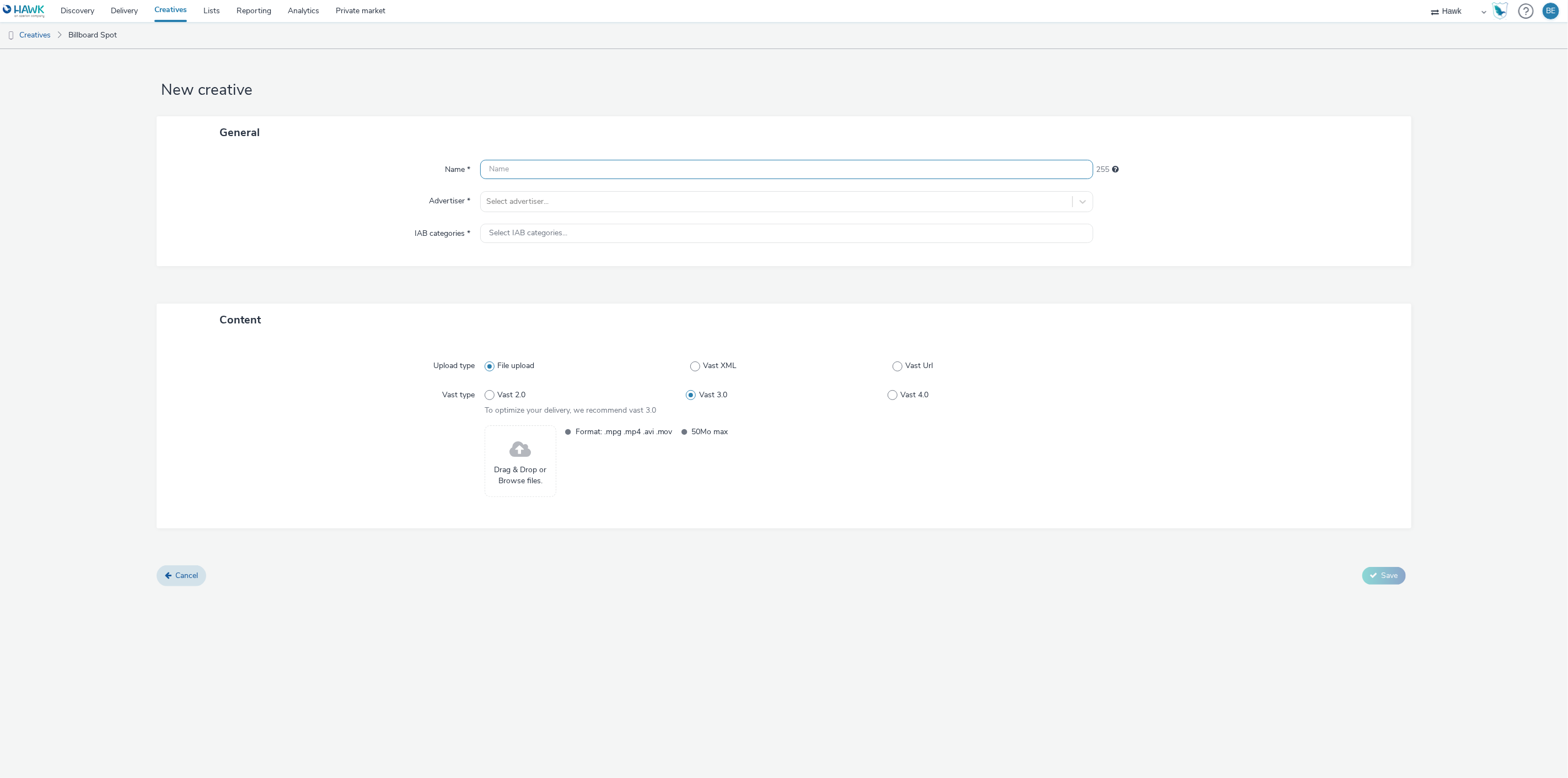
click at [574, 174] on input "text" at bounding box center [787, 169] width 613 height 19
paste input "UK_Costcutter_P12 Rustlers_Hawk_DOOH_Static_1080x1920_26/08/2025"
click at [643, 168] on input "UK_Costcutter_P12 Rustlers_Hawk_DOOH_Static_1080x1920_26/08/2025" at bounding box center [787, 169] width 613 height 19
type input "UK_Costcutter_P12 Rustlers_Hawk_DOOH_Still_6"_[DATE]"
click at [671, 97] on h1 "New creative" at bounding box center [783, 90] width 1255 height 21
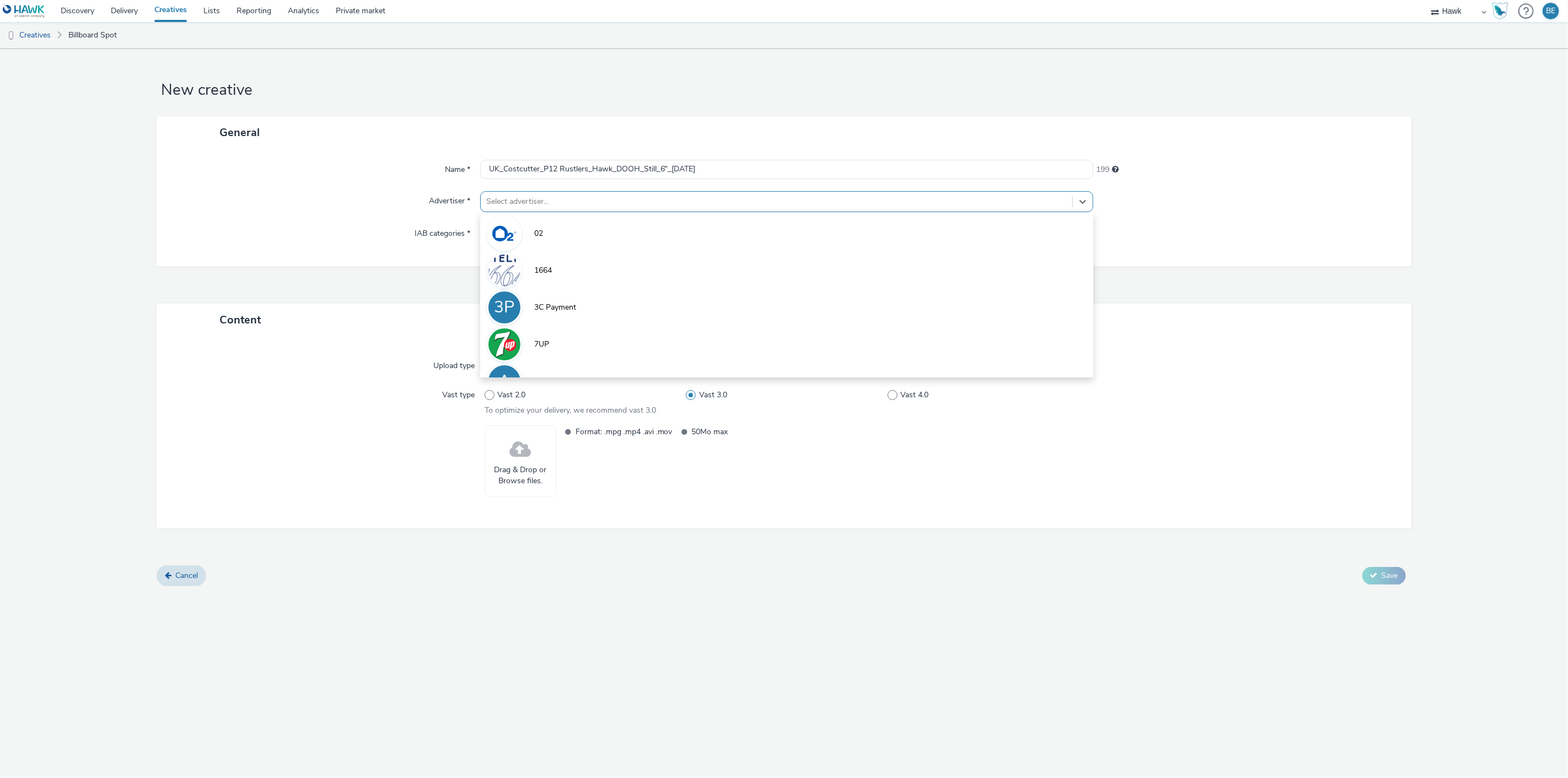
click at [532, 195] on div at bounding box center [777, 201] width 581 height 13
type input "cost"
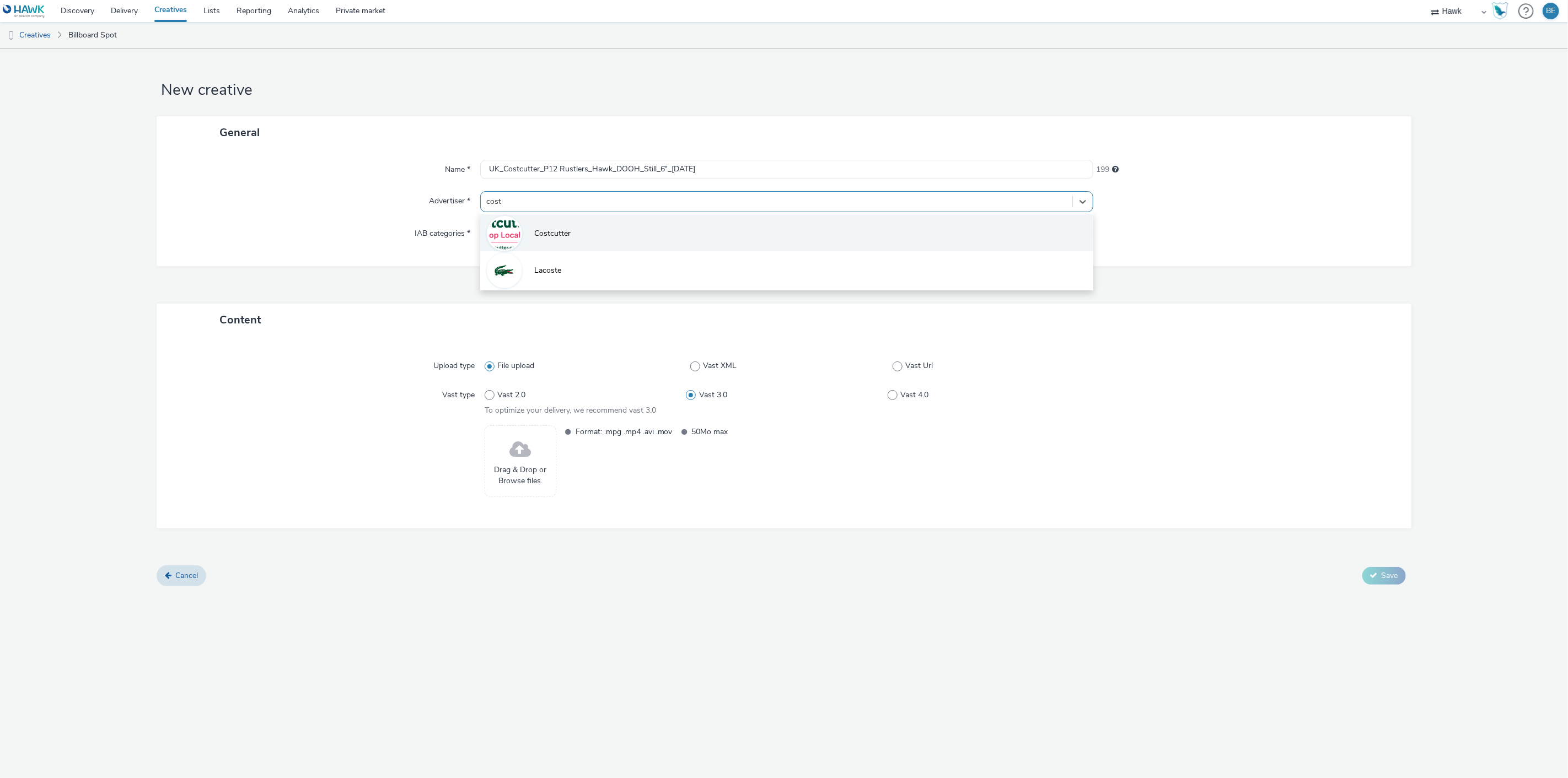
click at [537, 239] on li "Costcutter" at bounding box center [787, 233] width 613 height 37
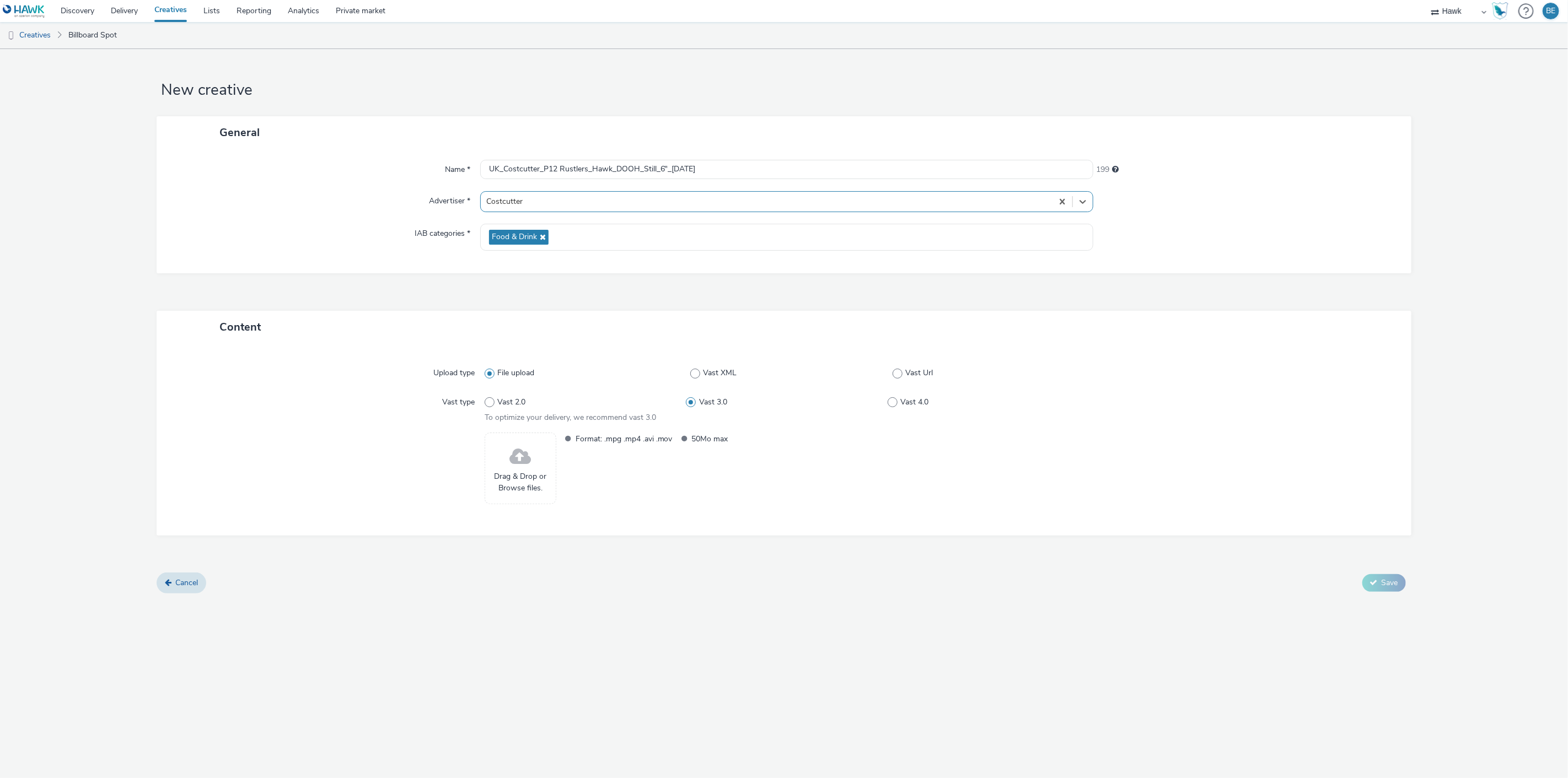
click at [371, 234] on div "IAB categories *" at bounding box center [323, 237] width 312 height 27
click at [494, 404] on span at bounding box center [489, 402] width 10 height 10
click at [492, 404] on input "Vast 2.0" at bounding box center [488, 402] width 7 height 7
radio input "true"
radio input "false"
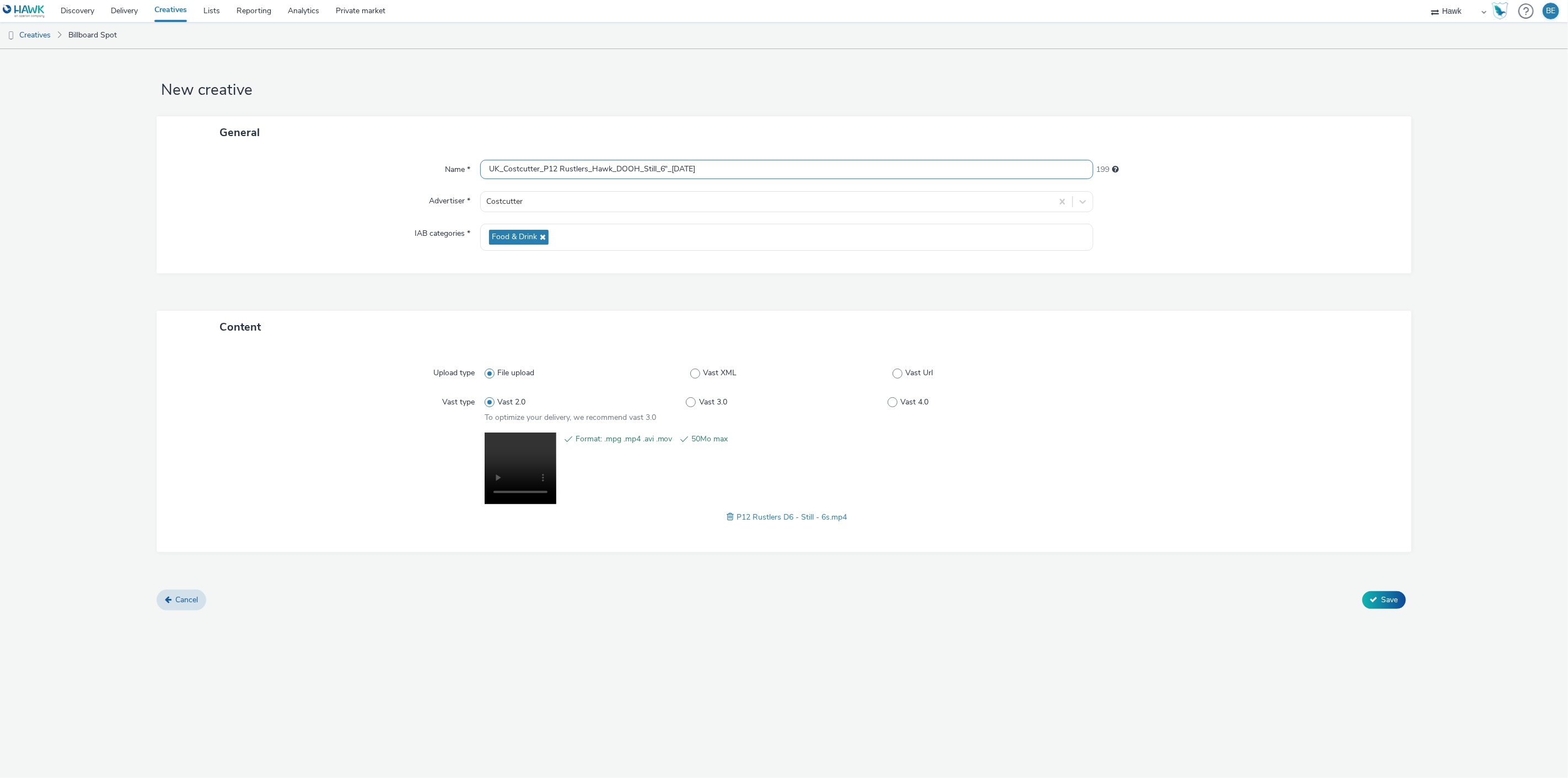
click at [746, 167] on input "UK_Costcutter_P12 Rustlers_Hawk_DOOH_Still_6"_[DATE]" at bounding box center [787, 169] width 613 height 19
click at [1423, 276] on form "New creative General Name * UK_Costcutter_P12 Rustlers_Hawk_DOOH_Still_6"_[DATE…" at bounding box center [784, 334] width 1568 height 570
click at [1388, 606] on button "Save" at bounding box center [1384, 600] width 44 height 18
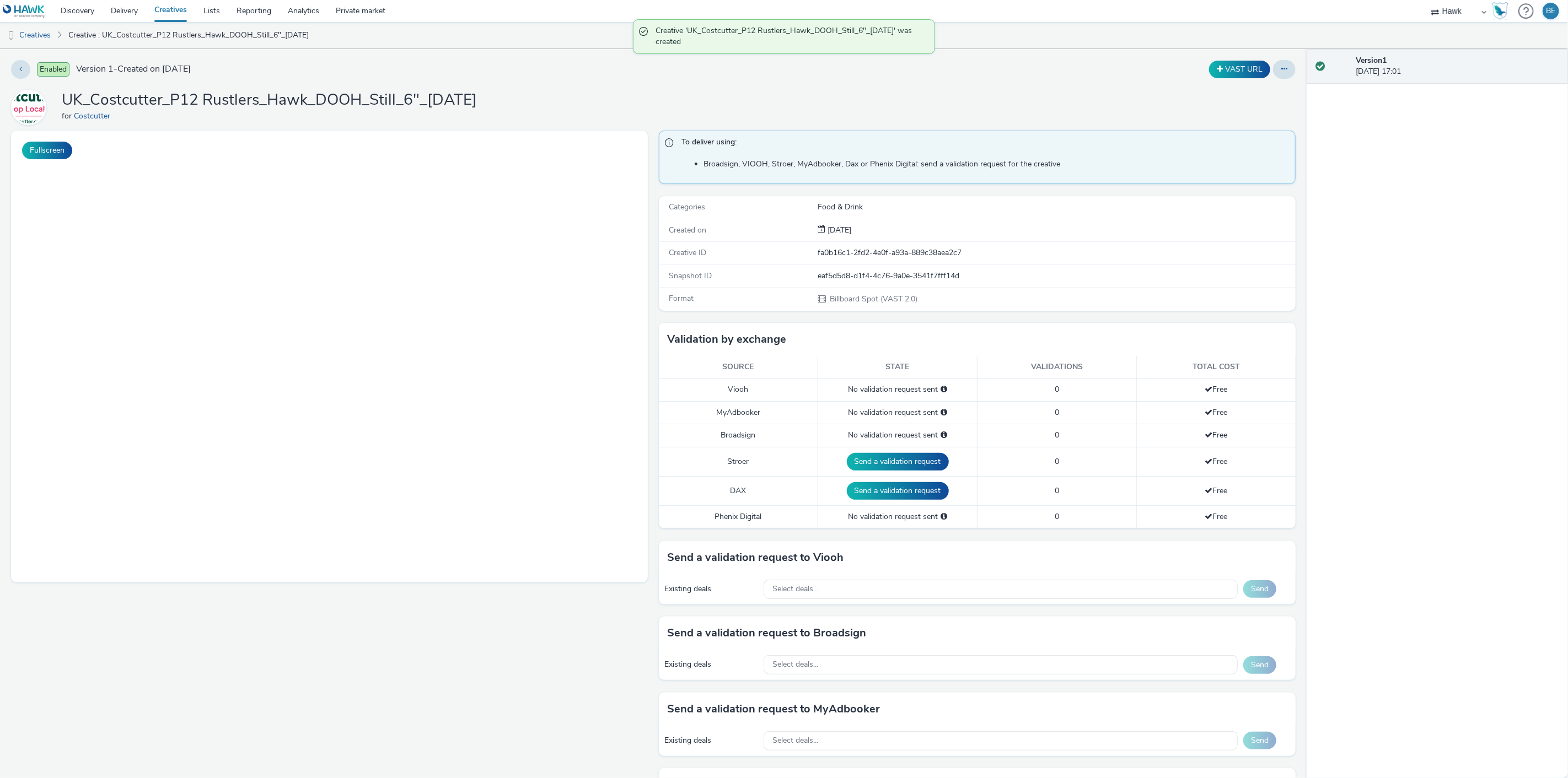
click at [175, 13] on link "Creatives" at bounding box center [171, 11] width 49 height 22
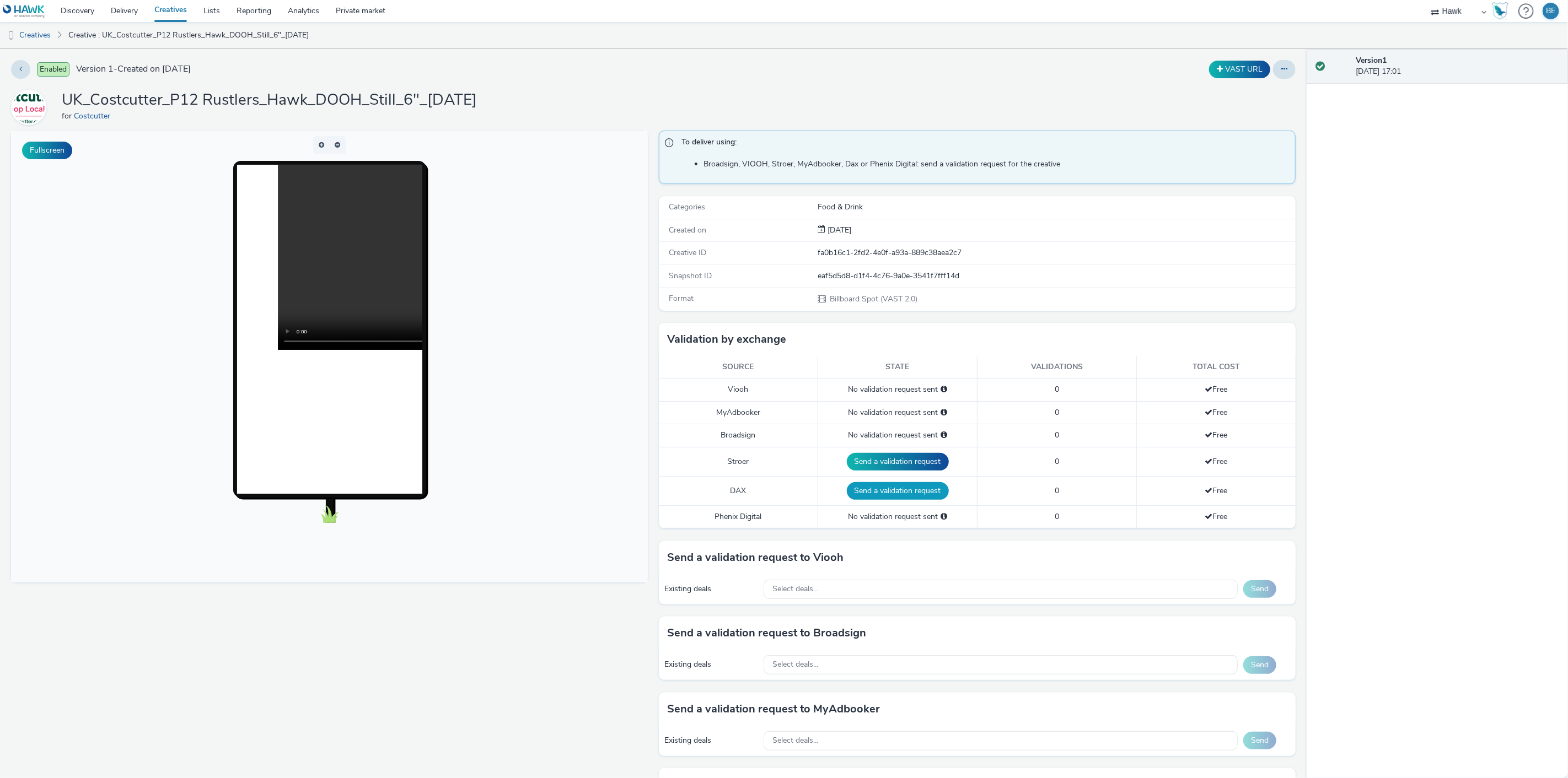
click at [884, 490] on button "Send a validation request" at bounding box center [897, 492] width 102 height 18
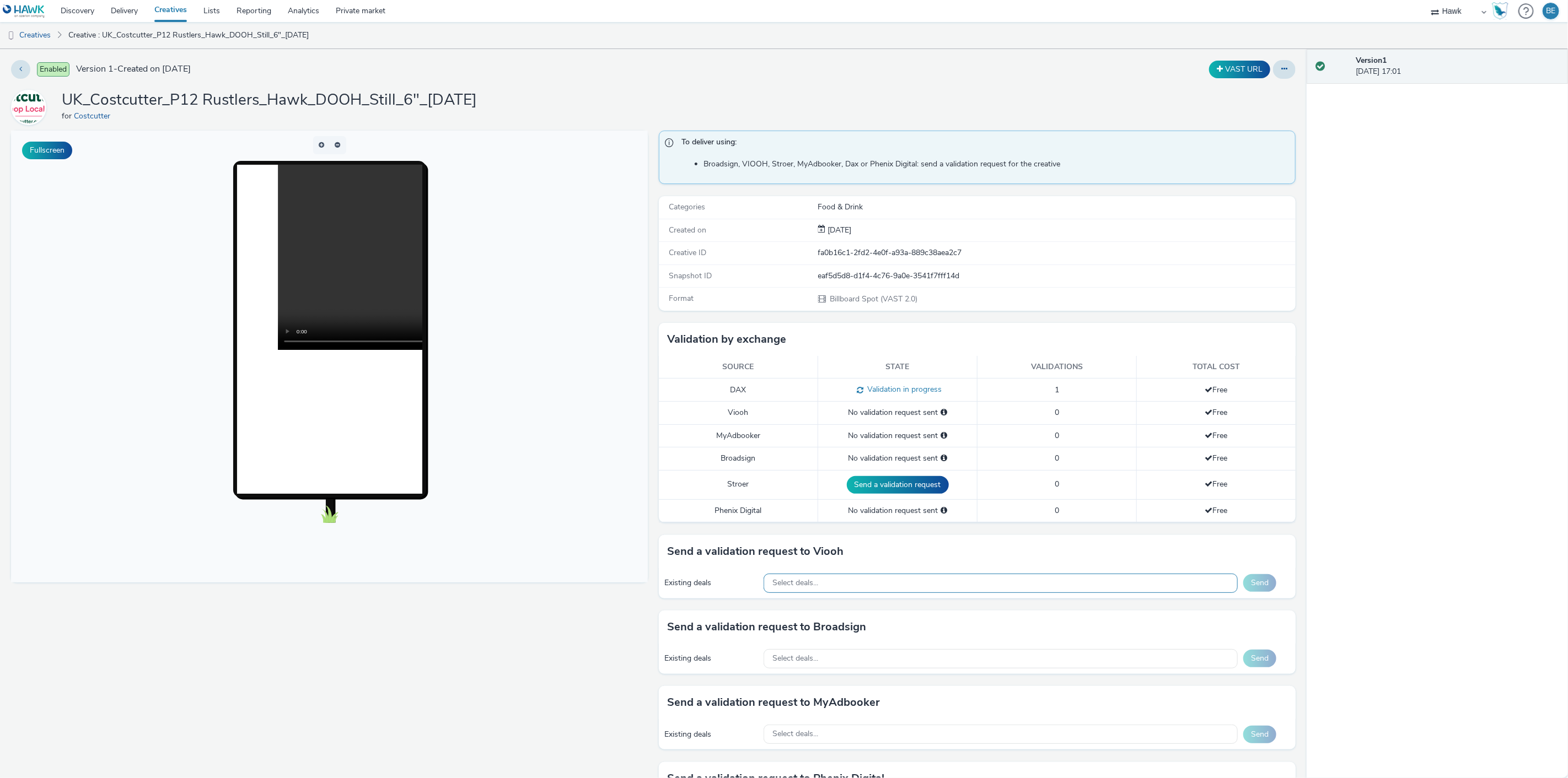
click at [806, 584] on span "Select deals..." at bounding box center [795, 583] width 46 height 10
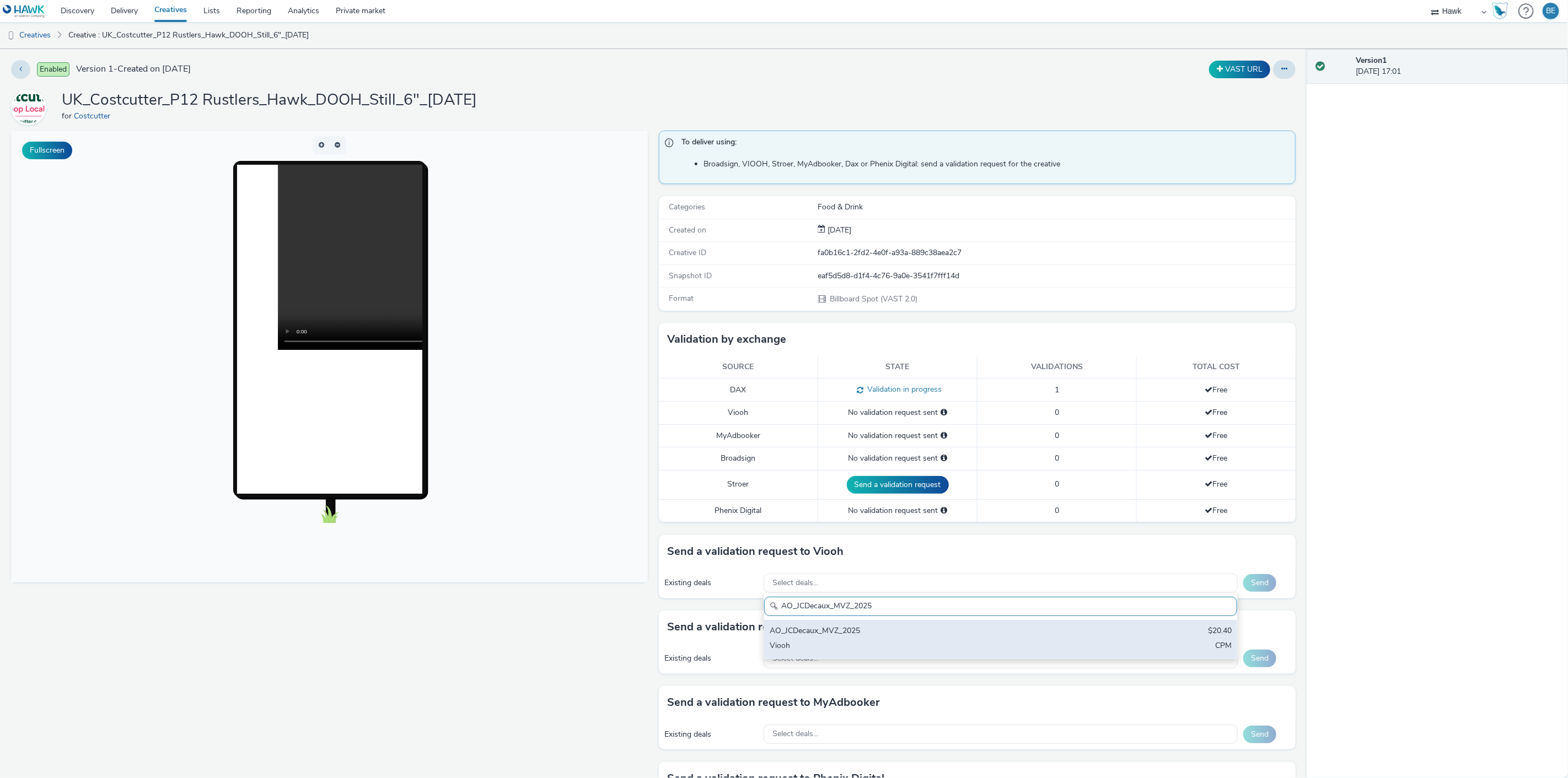
click at [837, 640] on div "AO_JCDecaux_MVZ_2025 $20.40 Viooh CPM" at bounding box center [1001, 640] width 473 height 38
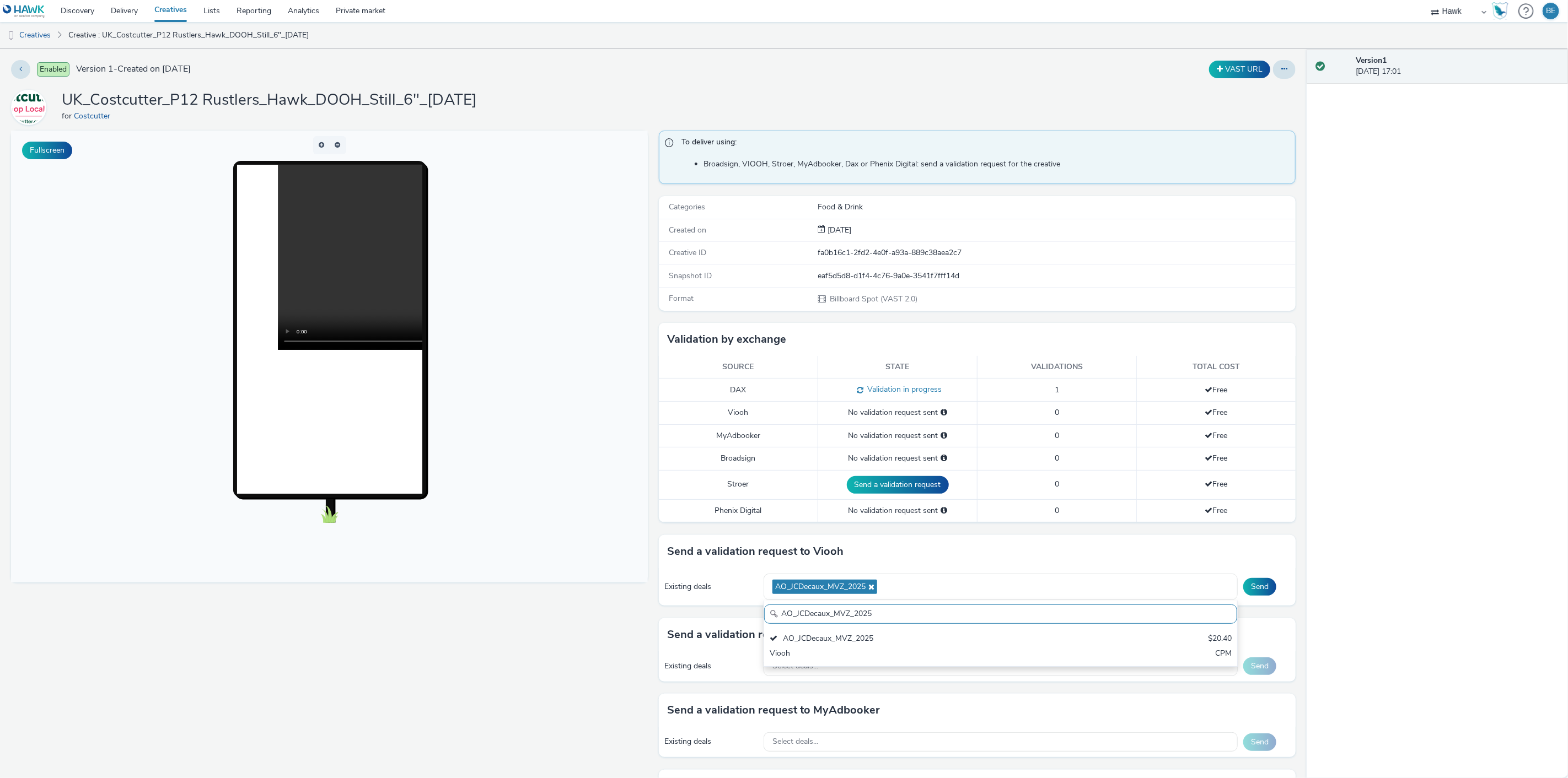
click at [853, 617] on input "AO_JCDecaux_MVZ_2025" at bounding box center [1001, 614] width 473 height 19
paste input "RailMallD6s"
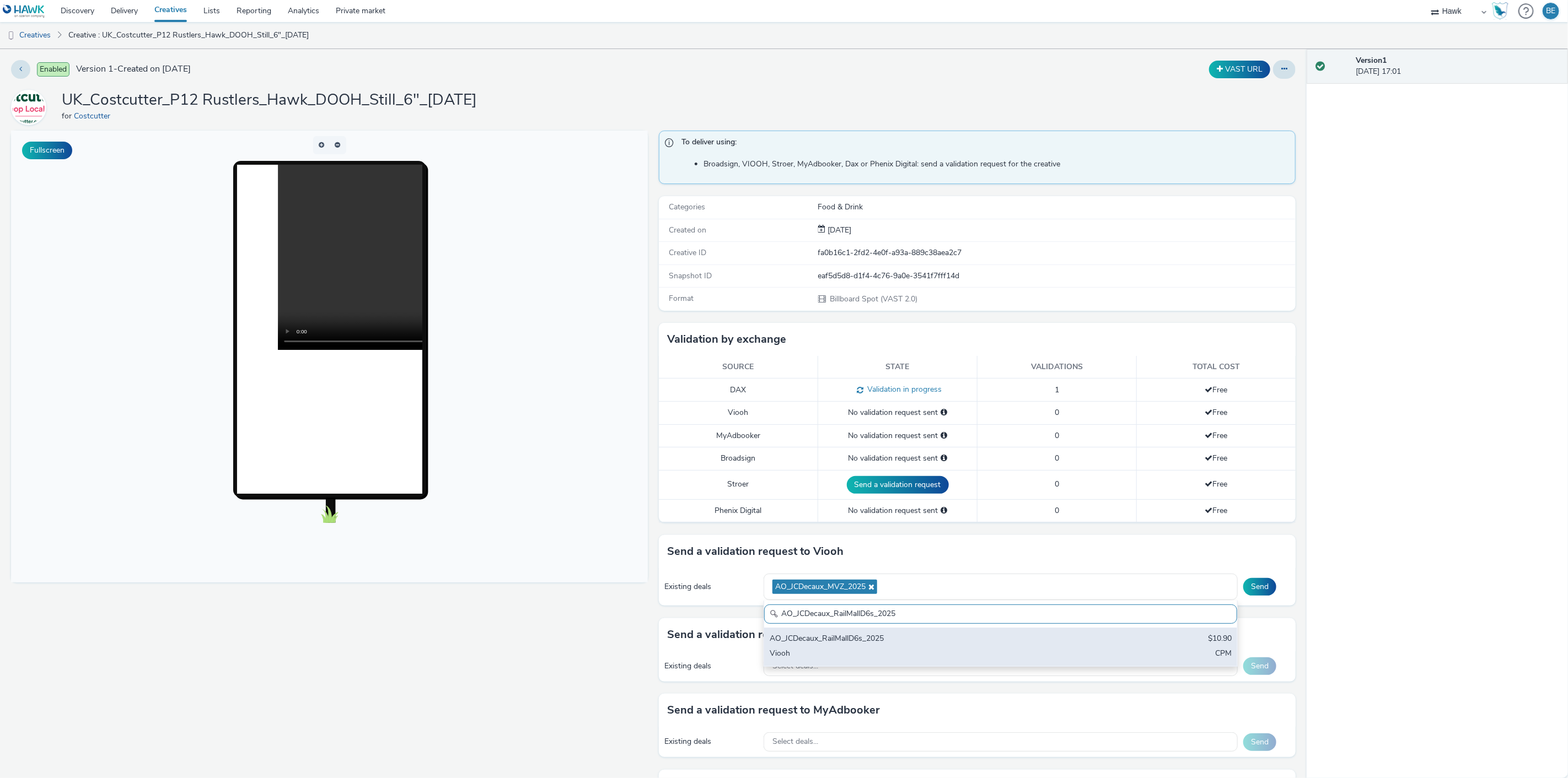
click at [915, 641] on div "AO_JCDecaux_RailMallD6s_2025" at bounding box center [922, 640] width 306 height 13
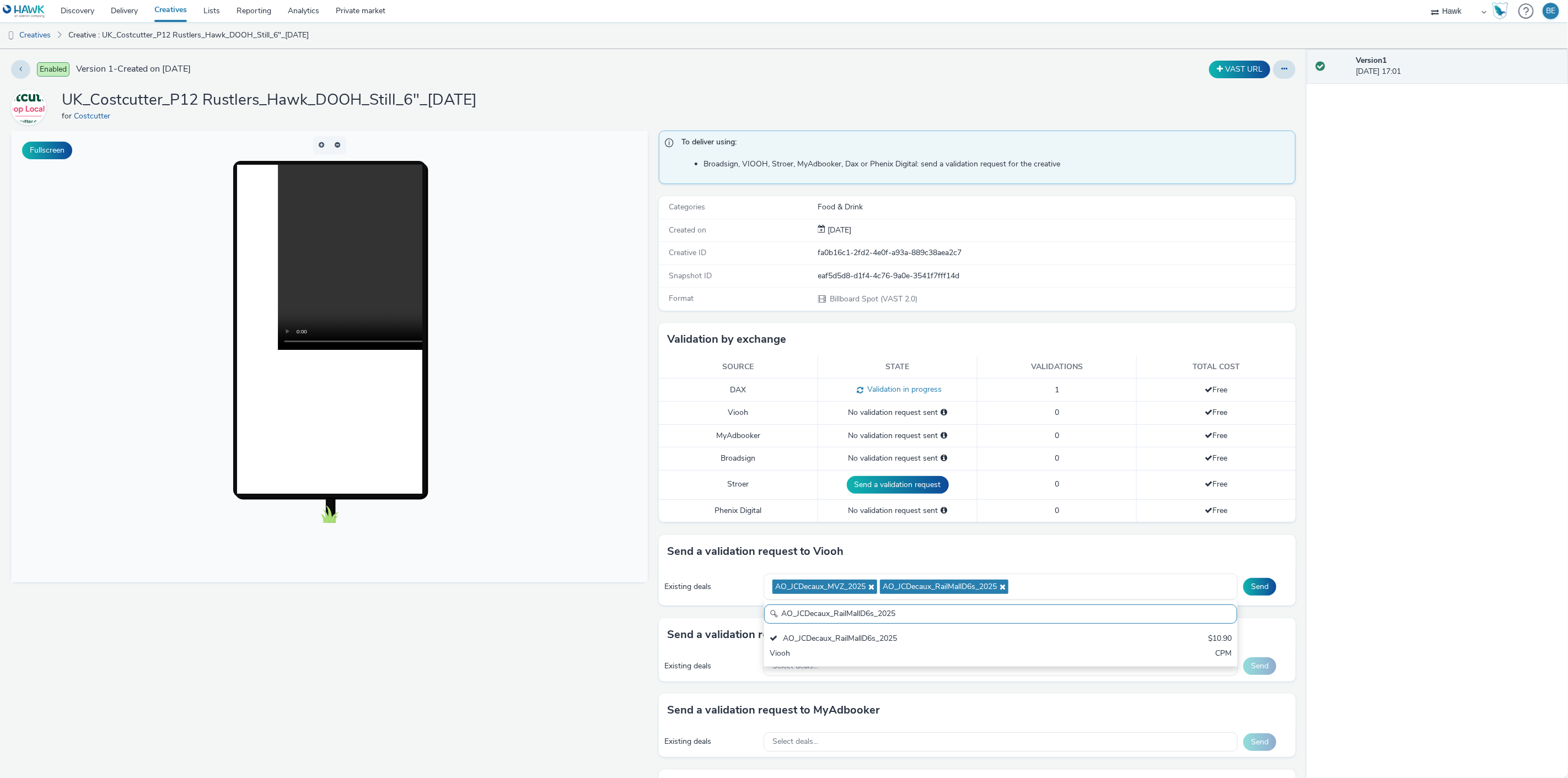
paste input "Supermarket"
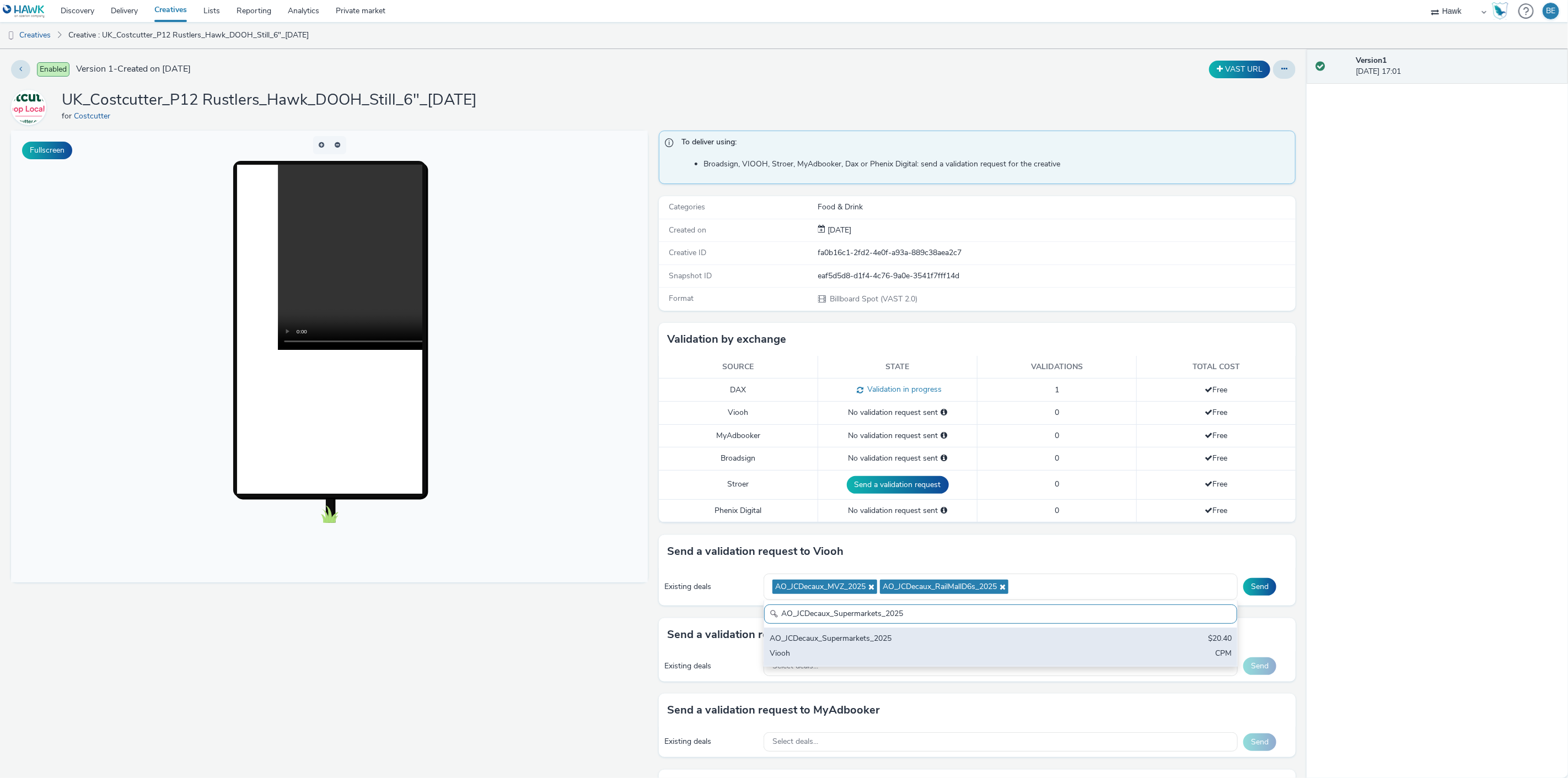
click at [918, 643] on div "AO_JCDecaux_Supermarkets_2025" at bounding box center [922, 640] width 306 height 13
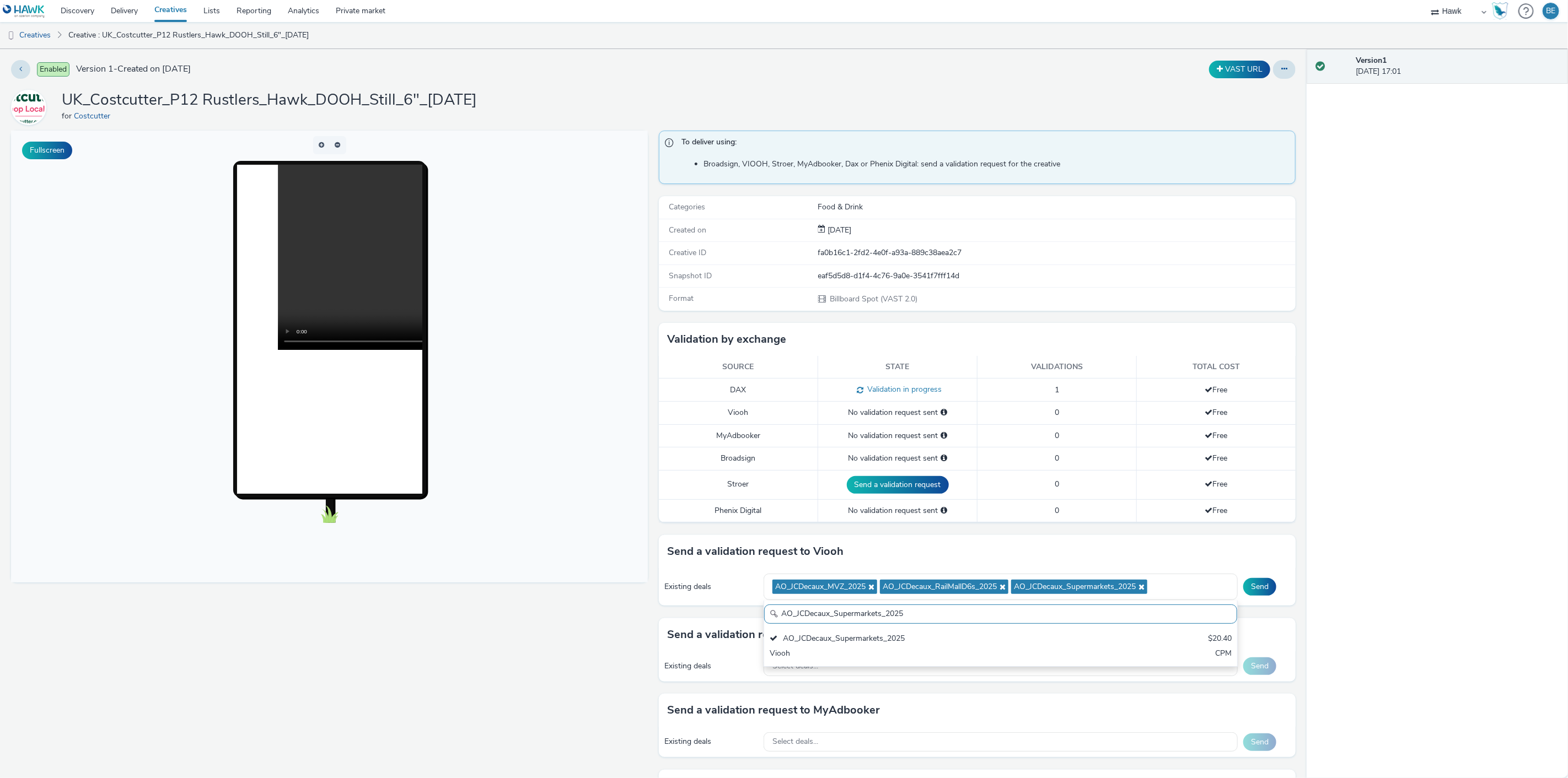
click at [905, 602] on div "AO_JCDecaux_Supermarkets_2025 AO_JCDecaux_Supermarkets_2025 $20.40 Viooh CPM" at bounding box center [1001, 633] width 474 height 66
paste input "RailTVZ_Special"
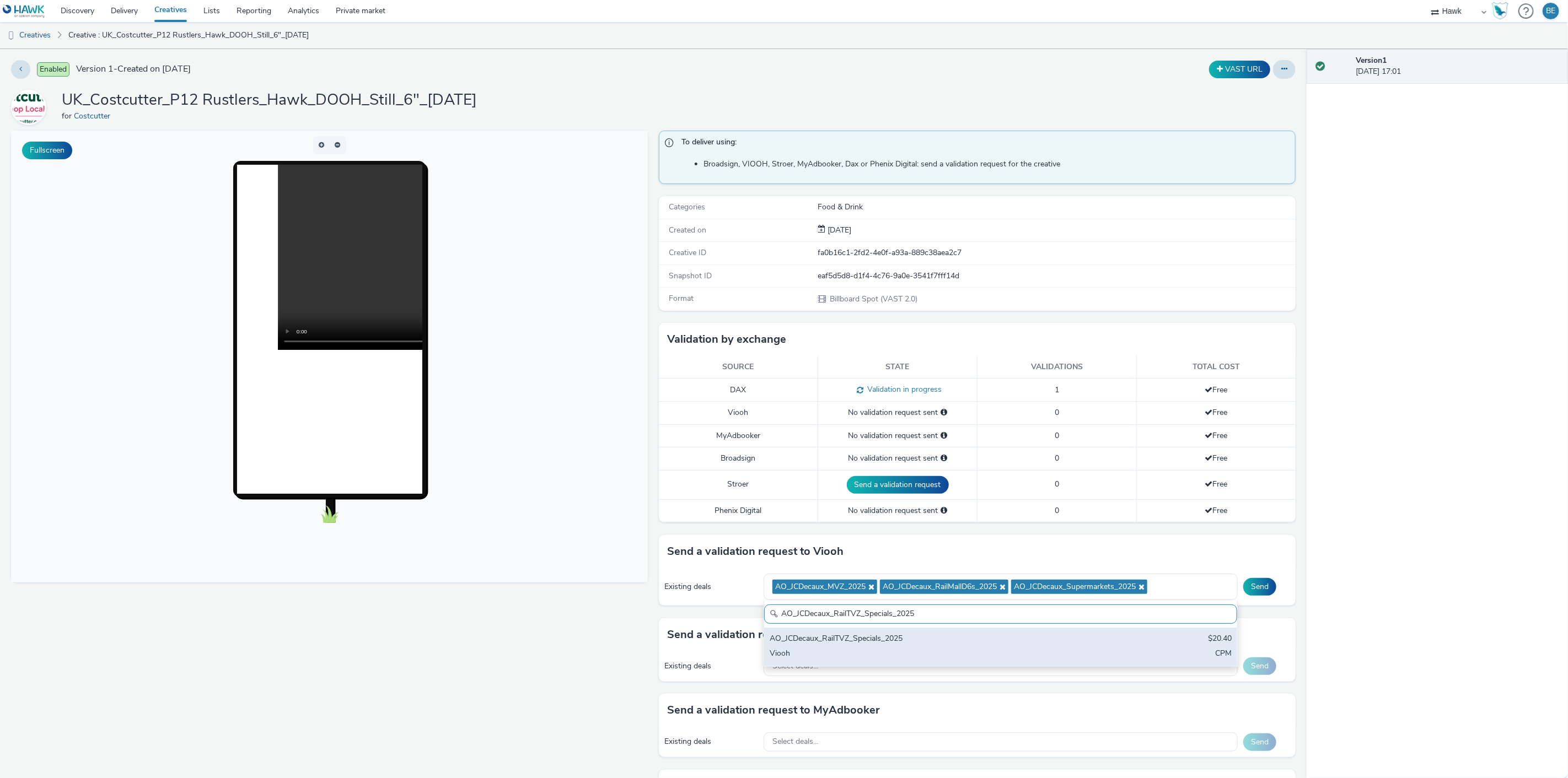
type input "AO_JCDecaux_RailTVZ_Specials_2025"
click at [874, 659] on div "Viooh" at bounding box center [922, 654] width 306 height 13
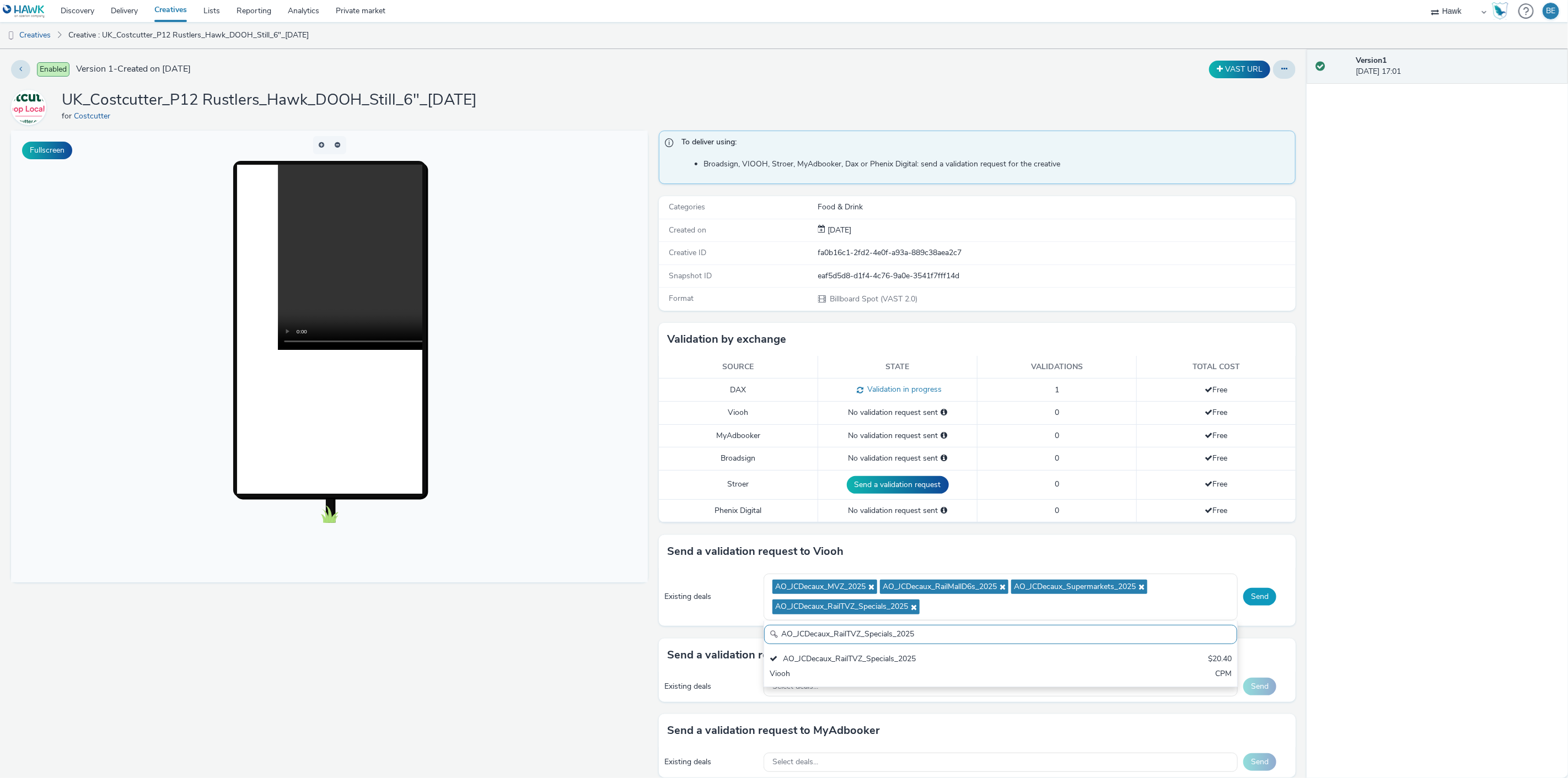
click at [1258, 600] on button "Send" at bounding box center [1260, 597] width 33 height 18
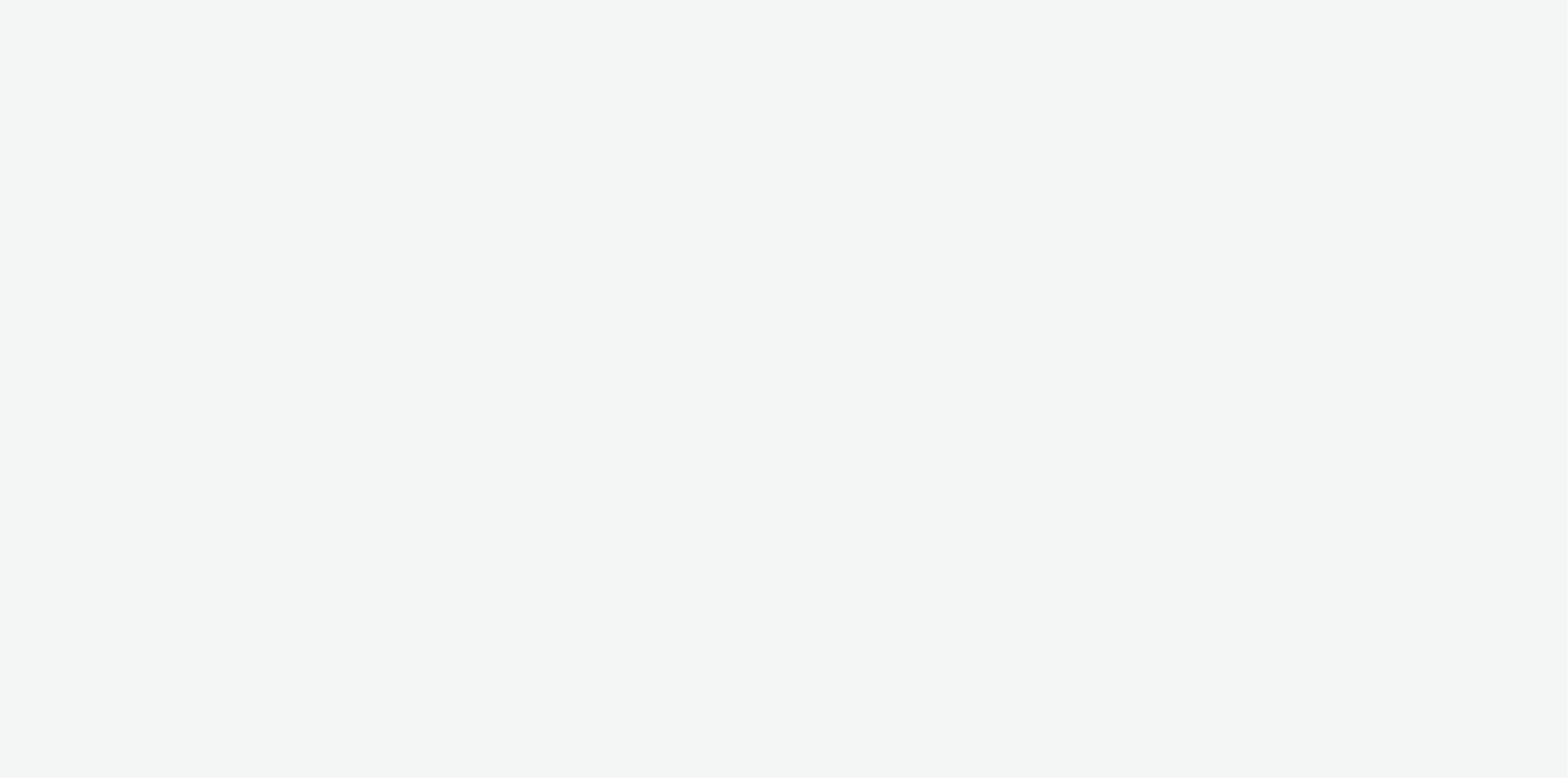
select select "11a7df10-284f-415c-b52a-427acf4c31ae"
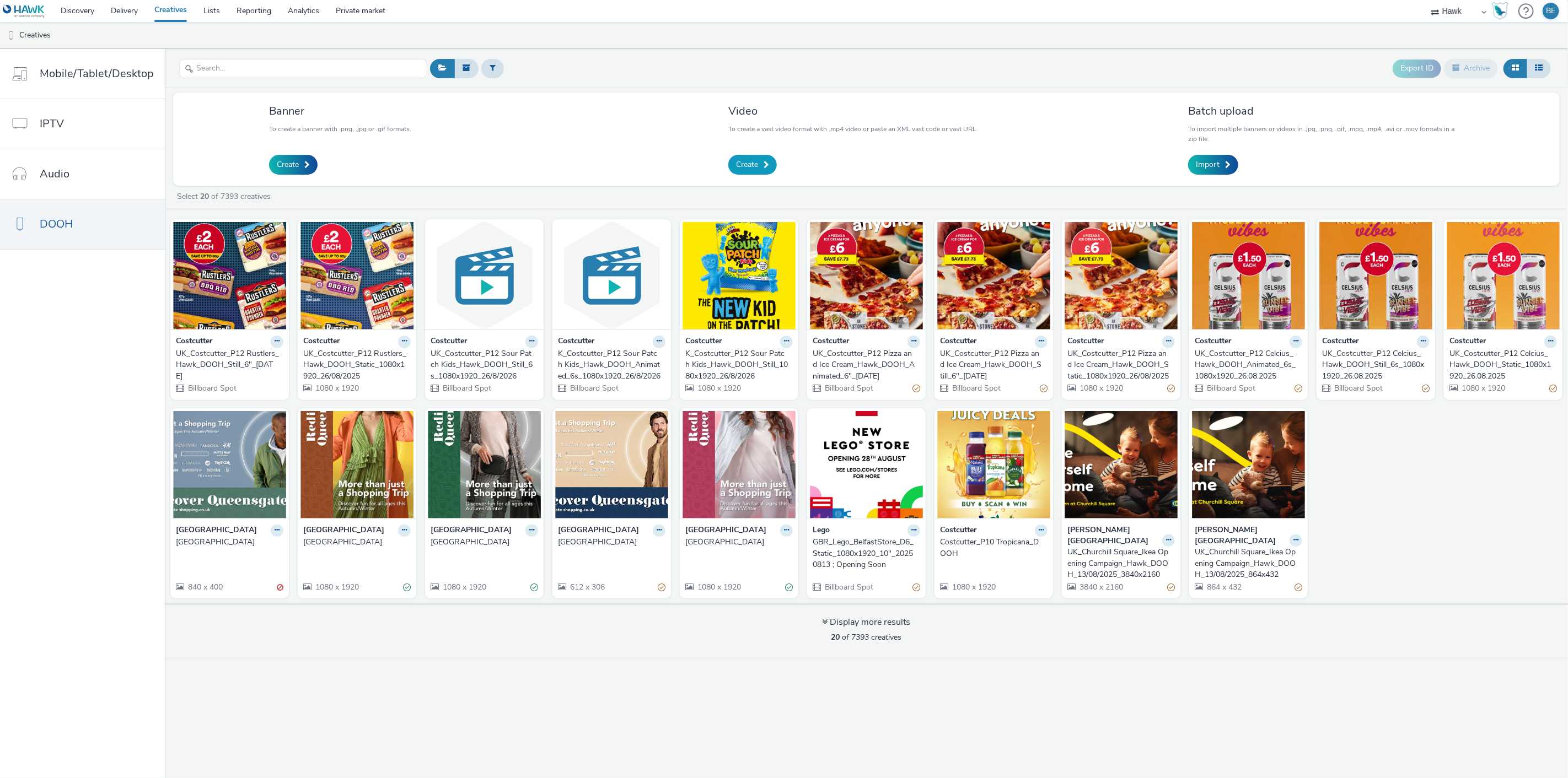
click at [760, 169] on link "Create" at bounding box center [753, 165] width 49 height 20
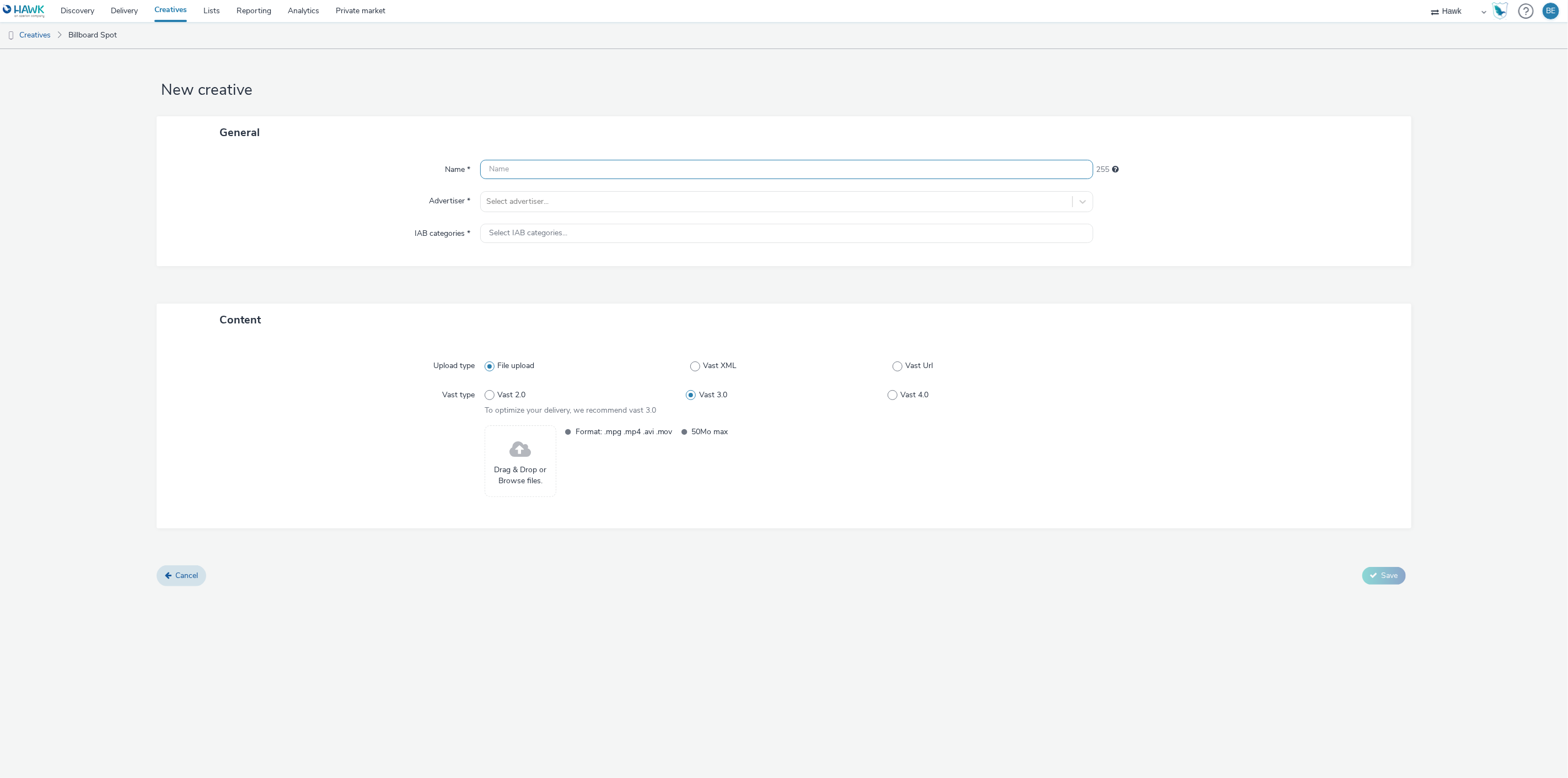
click at [672, 173] on input "text" at bounding box center [787, 169] width 613 height 19
paste input "UK_Costcutter_P12 Rustlers_Hawk_DOOH_Still_6"_[DATE]"
click at [636, 171] on input "UK_Costcutter_P12 Rustlers_Hawk_DOOH_Still_6"_[DATE]" at bounding box center [787, 169] width 613 height 19
type input "UK_Costcutter_P12 Rustlers_Hawk_DOOH_Animated_6"_26/08/2025"
click at [703, 72] on form "New creative General Name * UK_Costcutter_P12 Rustlers_Hawk_DOOH_Animated_6"_26…" at bounding box center [784, 322] width 1568 height 545
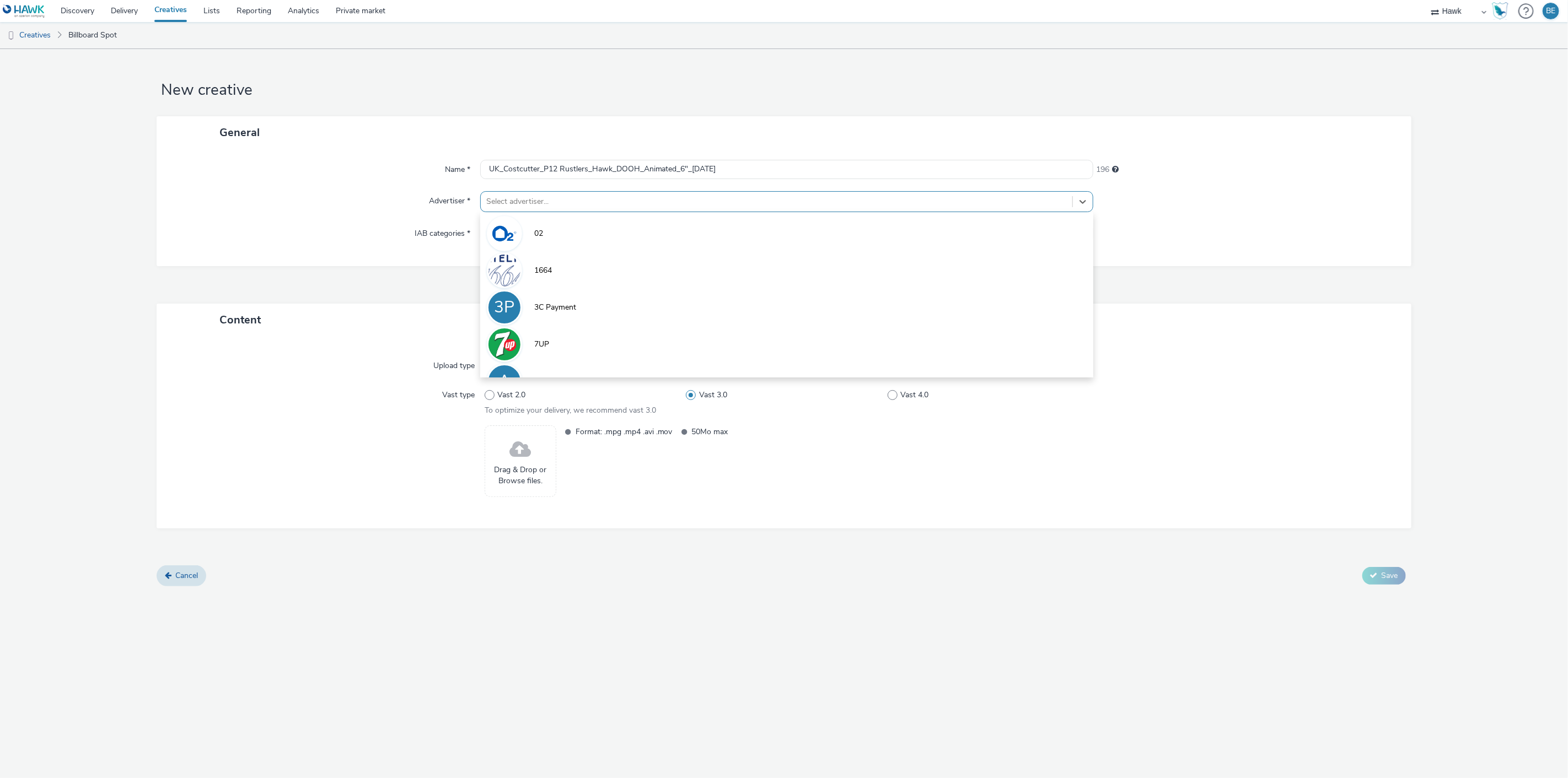
click at [538, 199] on div at bounding box center [777, 201] width 581 height 13
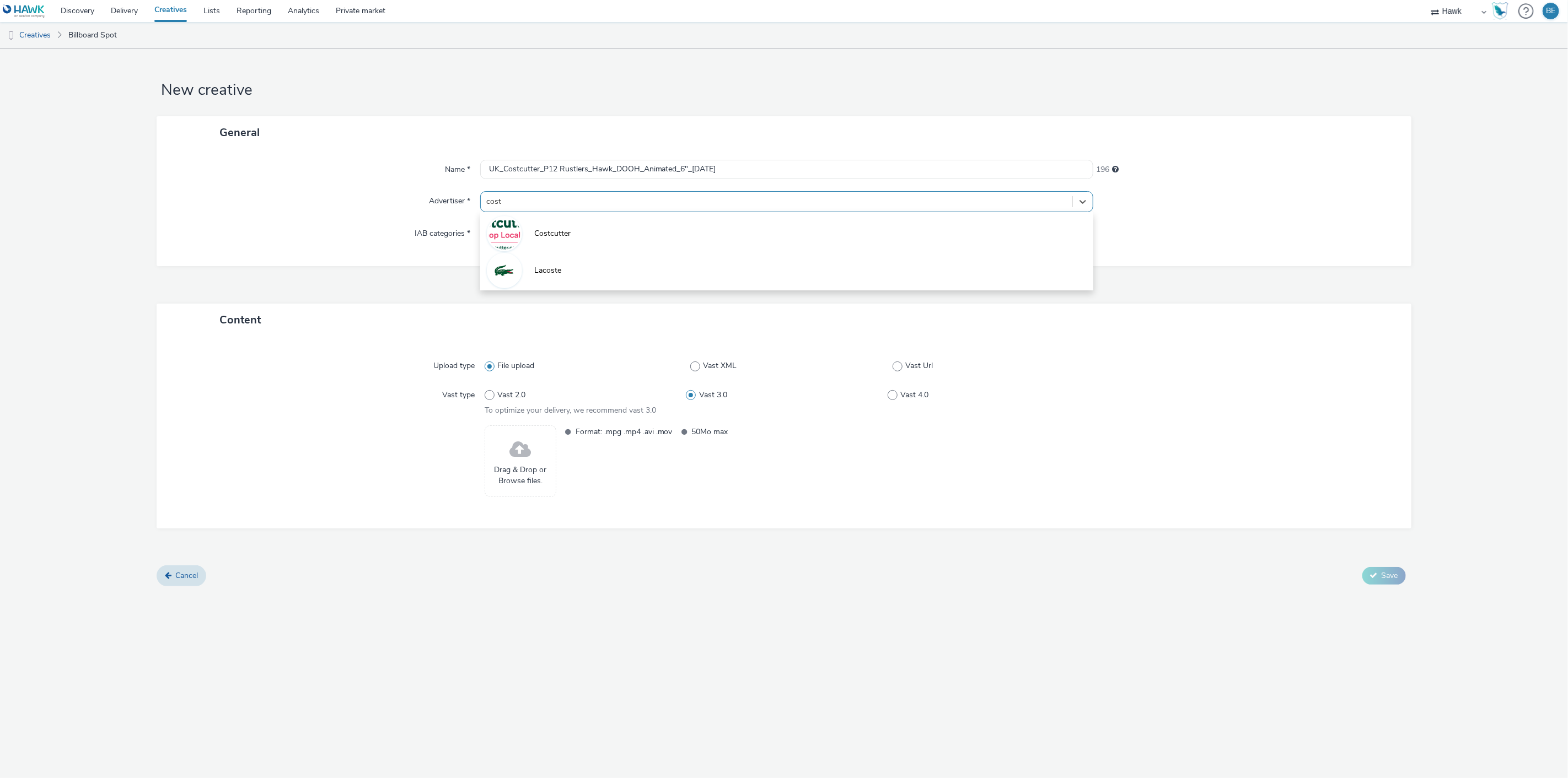
type input "costc"
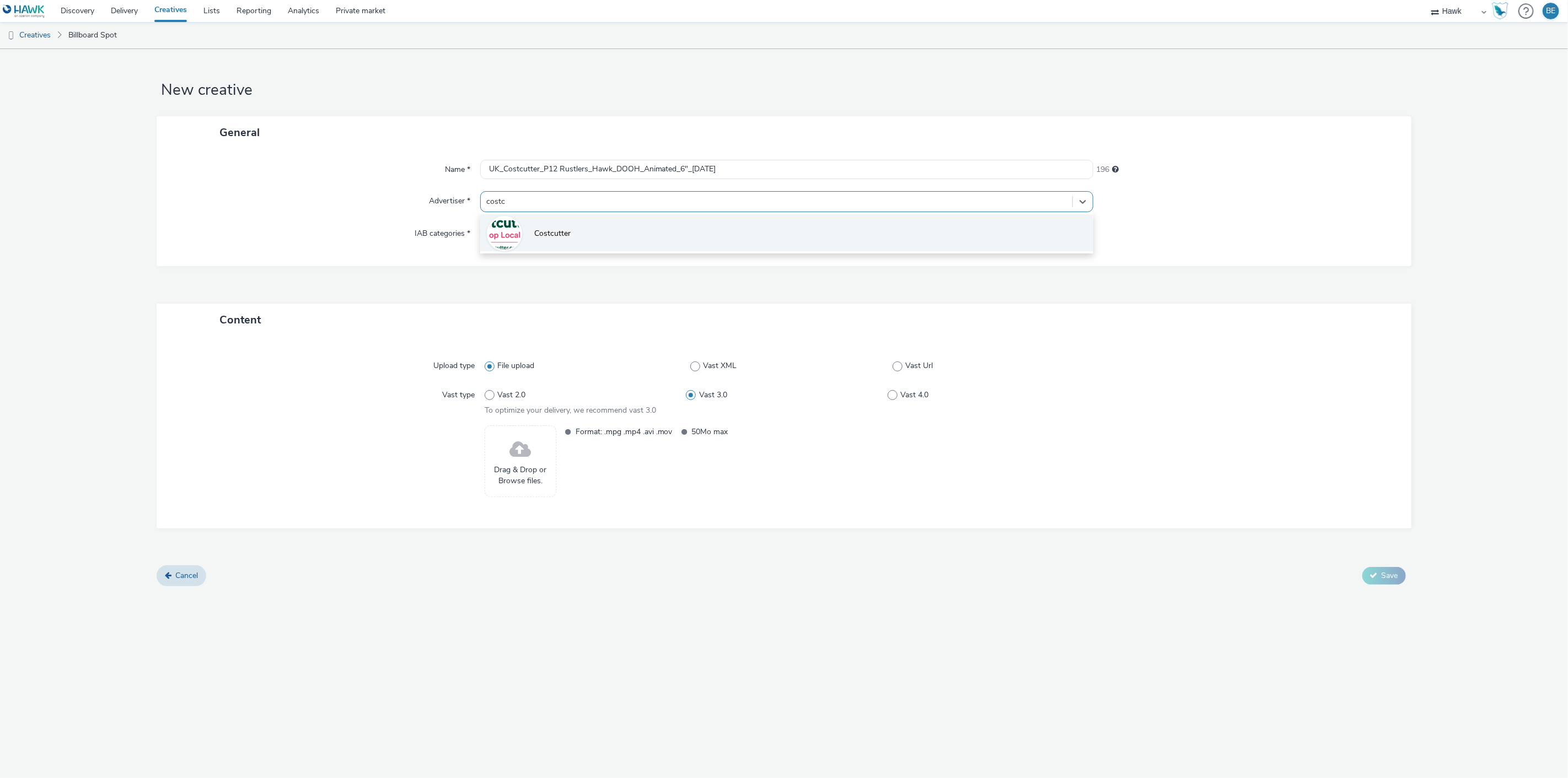
click at [545, 225] on li "Costcutter" at bounding box center [787, 233] width 613 height 37
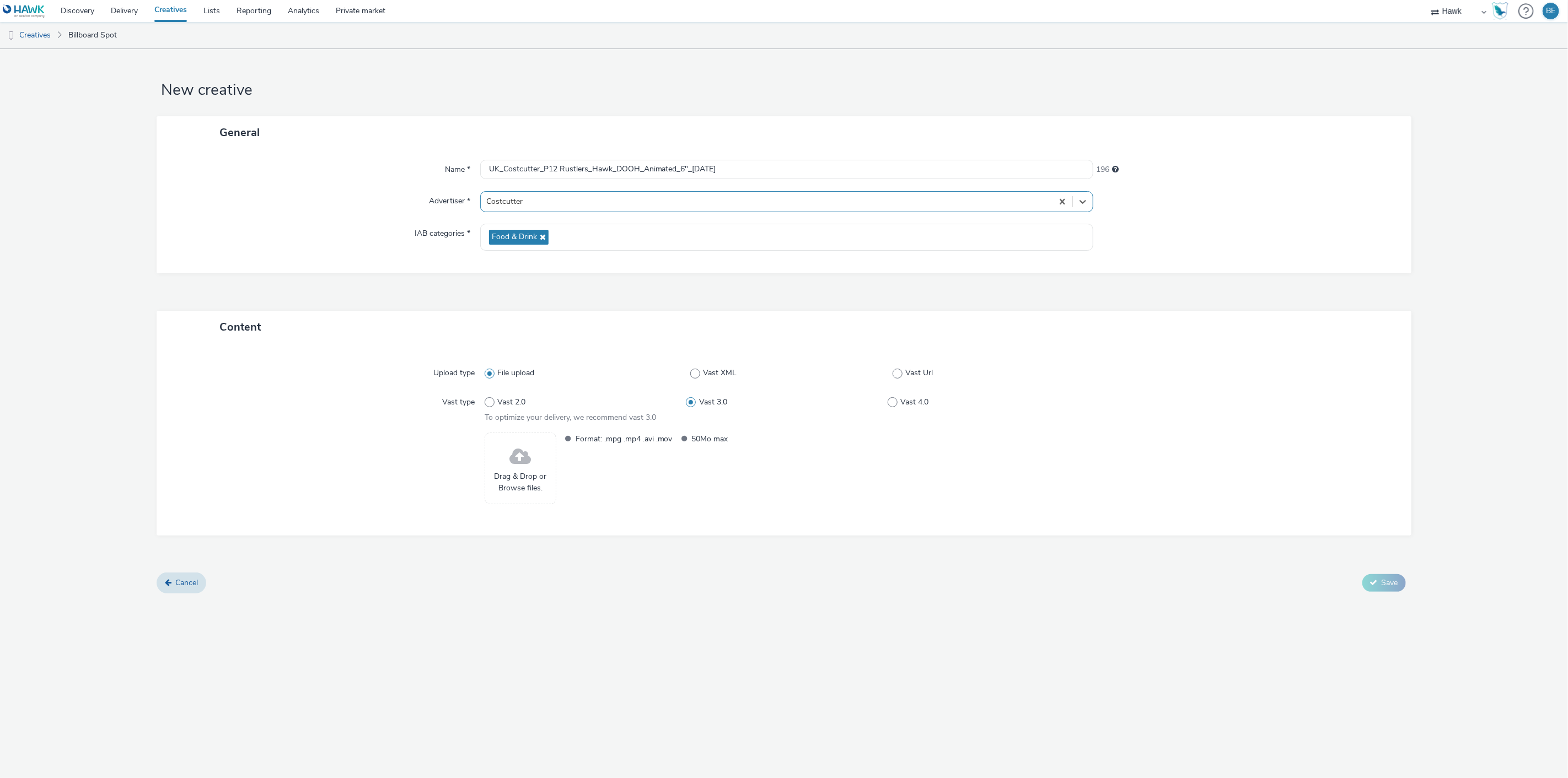
click at [351, 217] on div "Name * UK_Costcutter_P12 Rustlers_Hawk_DOOH_Animated_6"_26/08/2025 196 Advertis…" at bounding box center [783, 211] width 1255 height 124
click at [490, 404] on span at bounding box center [489, 402] width 10 height 10
click at [490, 404] on input "Vast 2.0" at bounding box center [488, 402] width 7 height 7
radio input "true"
radio input "false"
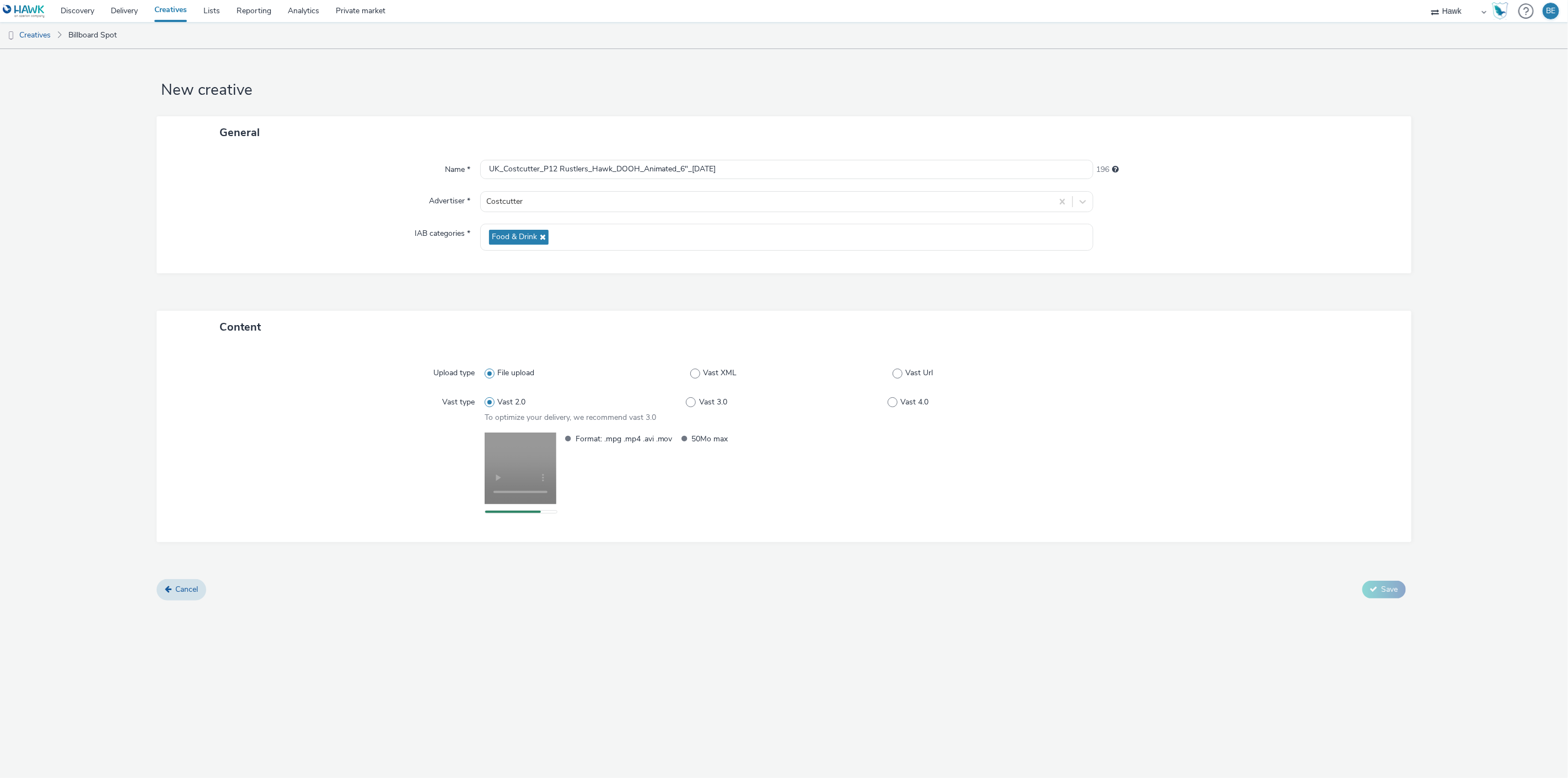
click at [571, 647] on div "New creative General Name * UK_Costcutter_P12 Rustlers_Hawk_DOOH_Animated_6"_26…" at bounding box center [784, 414] width 1568 height 729
click at [1377, 594] on button "Save" at bounding box center [1384, 600] width 44 height 18
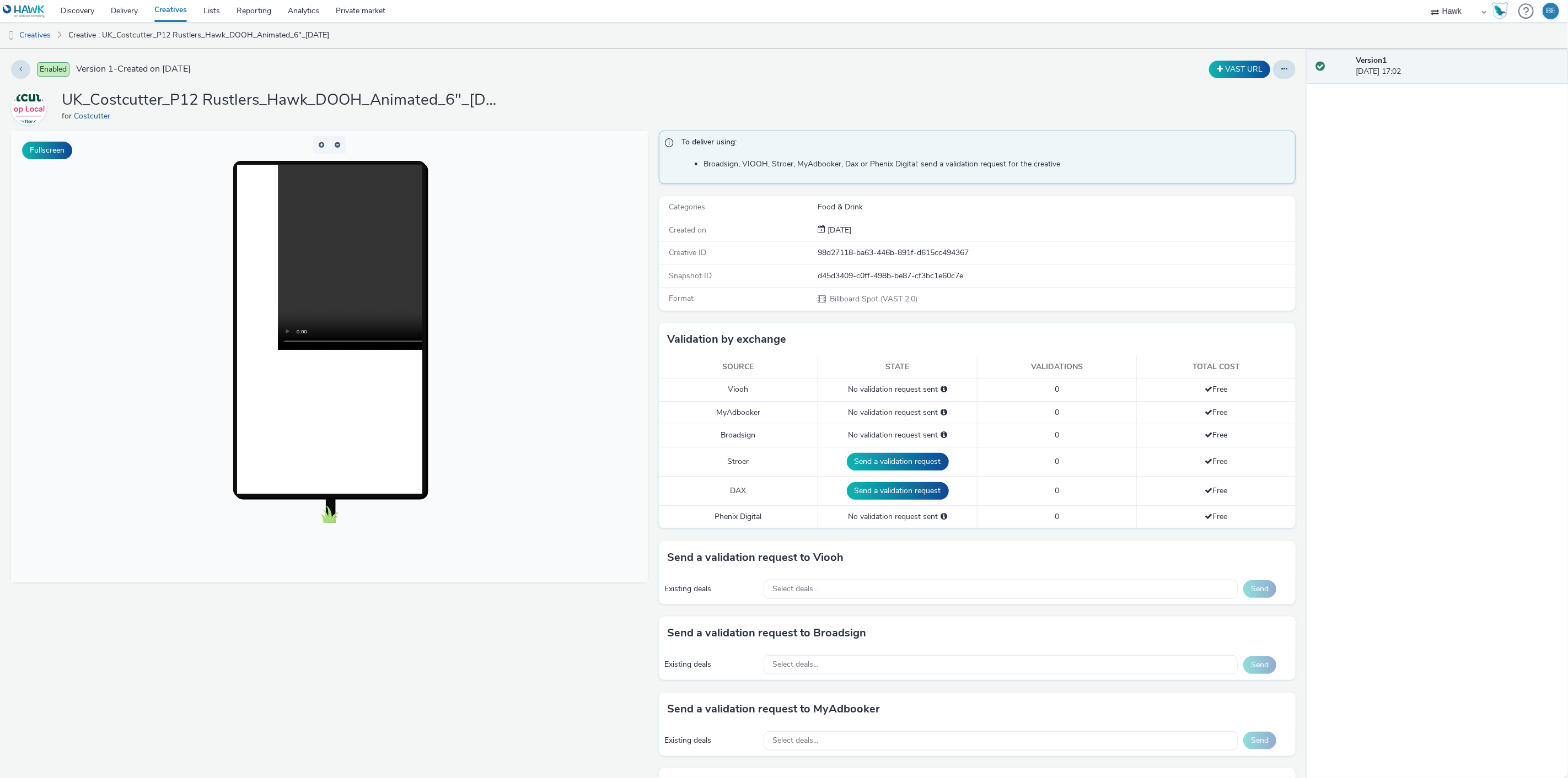
scroll to position [122, 0]
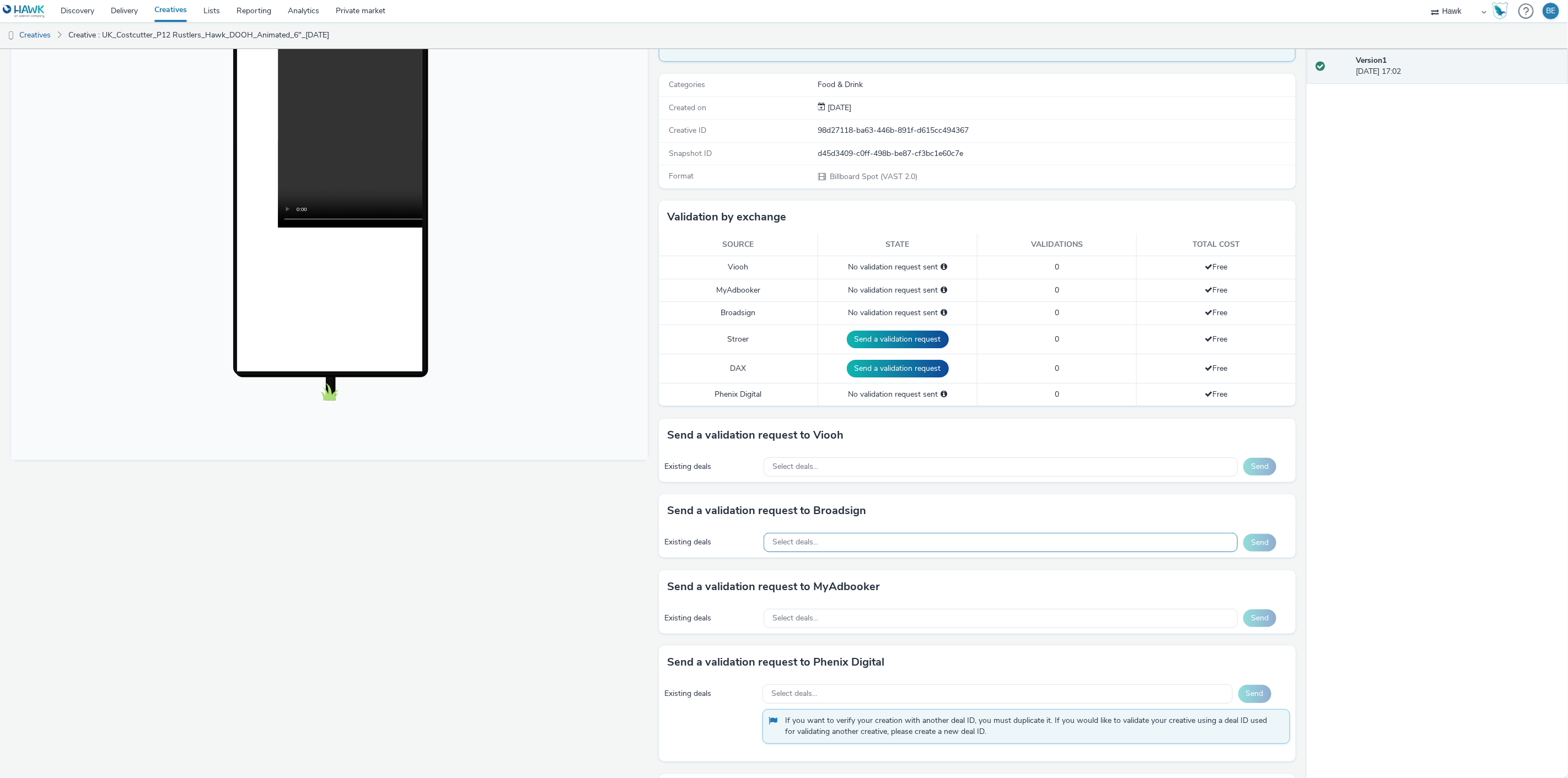
click at [813, 543] on div "Select deals..." at bounding box center [1001, 543] width 474 height 19
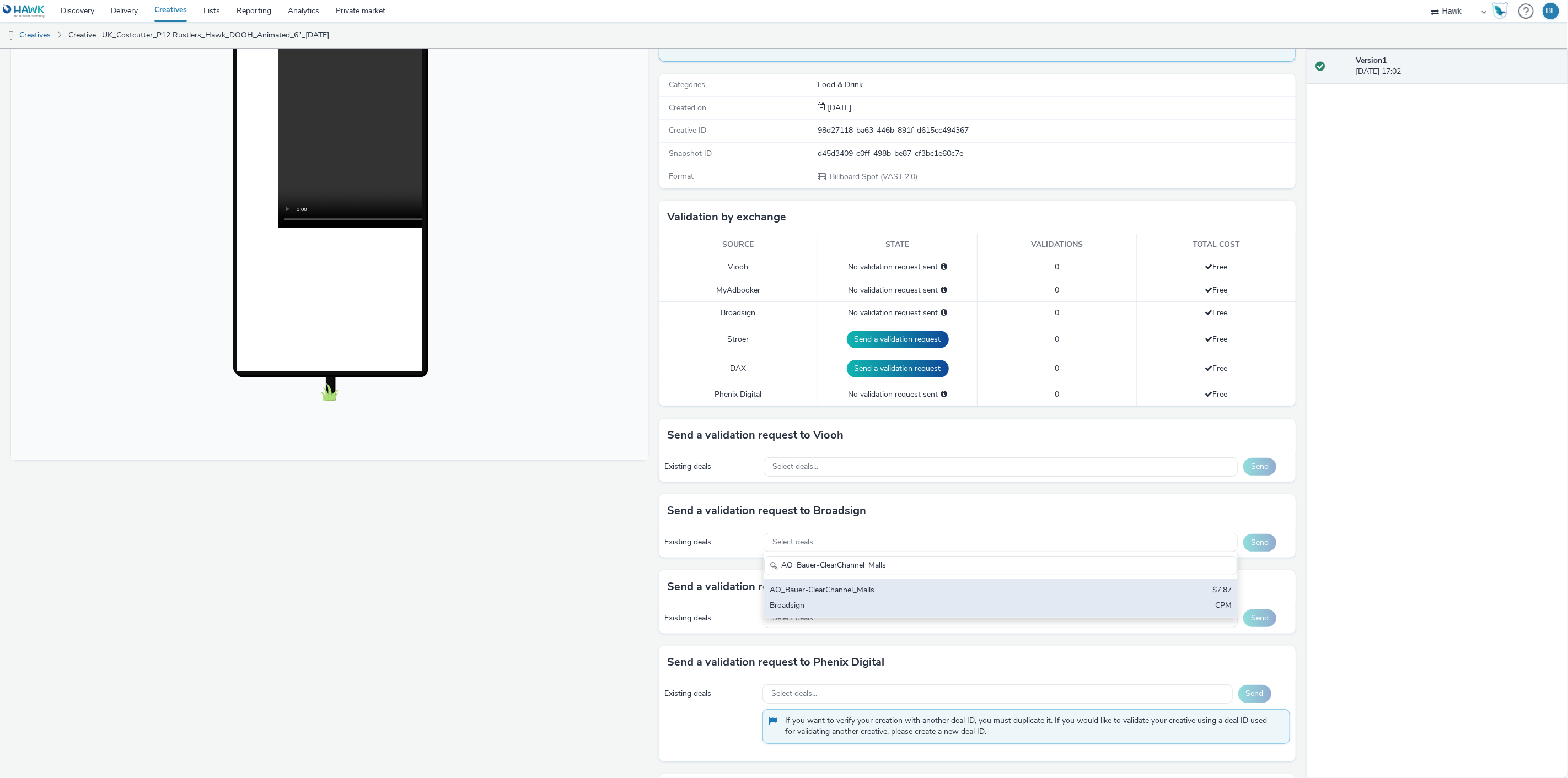
type input "AO_Bauer-ClearChannel_Malls"
click at [880, 612] on div "AO_Bauer-ClearChannel_Malls $7.87 Broadsign CPM" at bounding box center [1001, 599] width 473 height 38
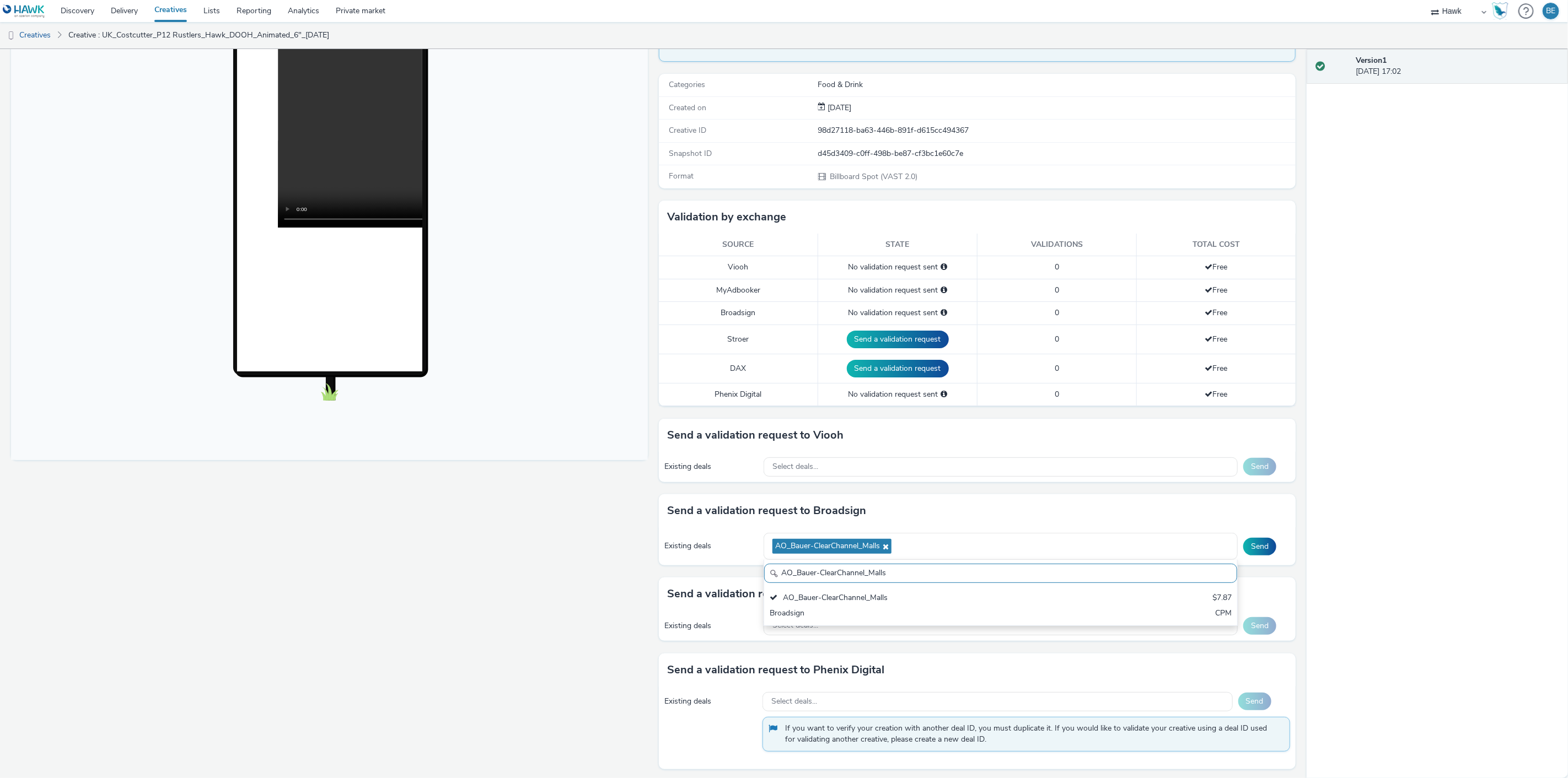
scroll to position [0, 0]
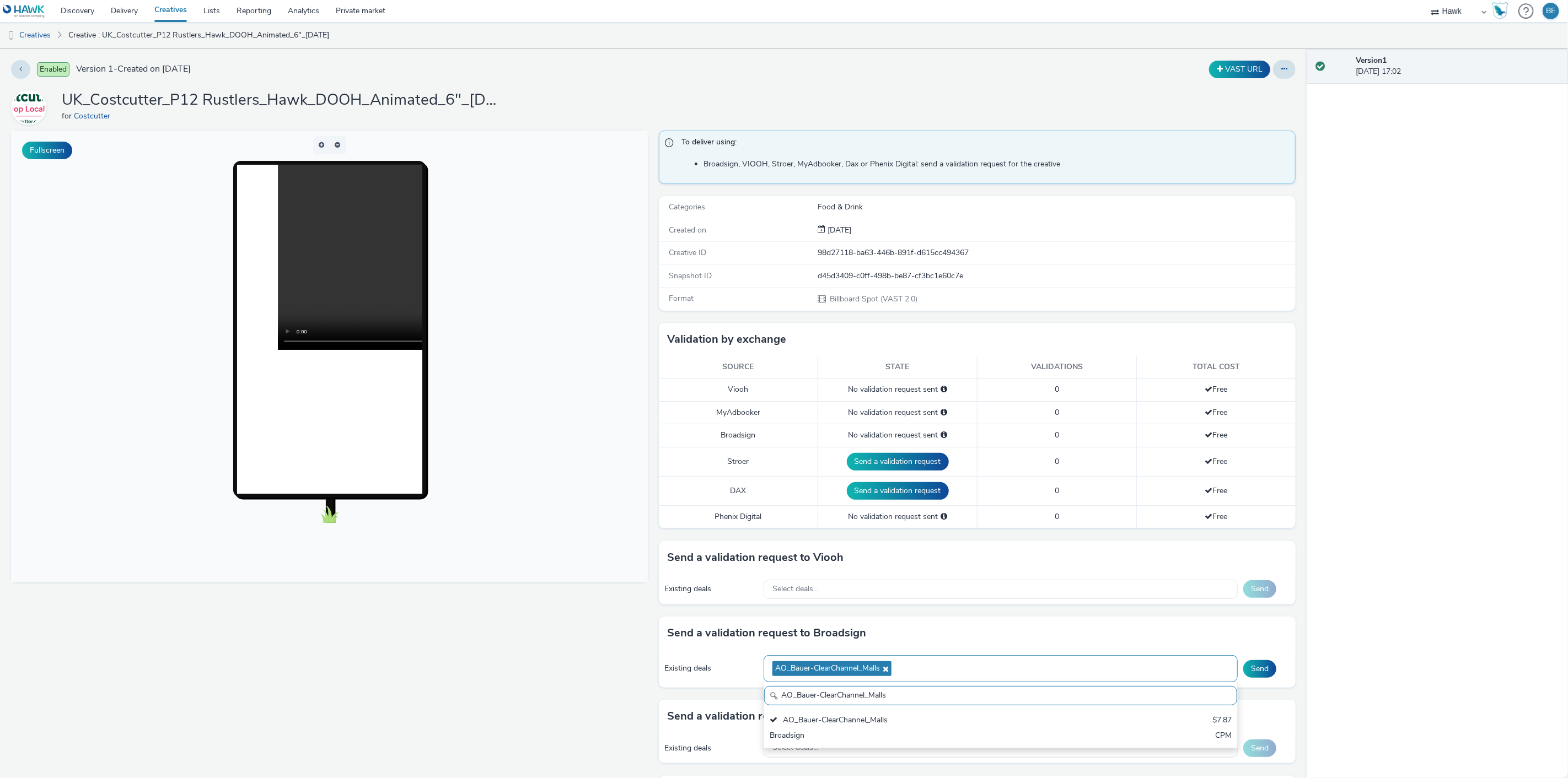
click at [883, 670] on icon at bounding box center [885, 669] width 9 height 8
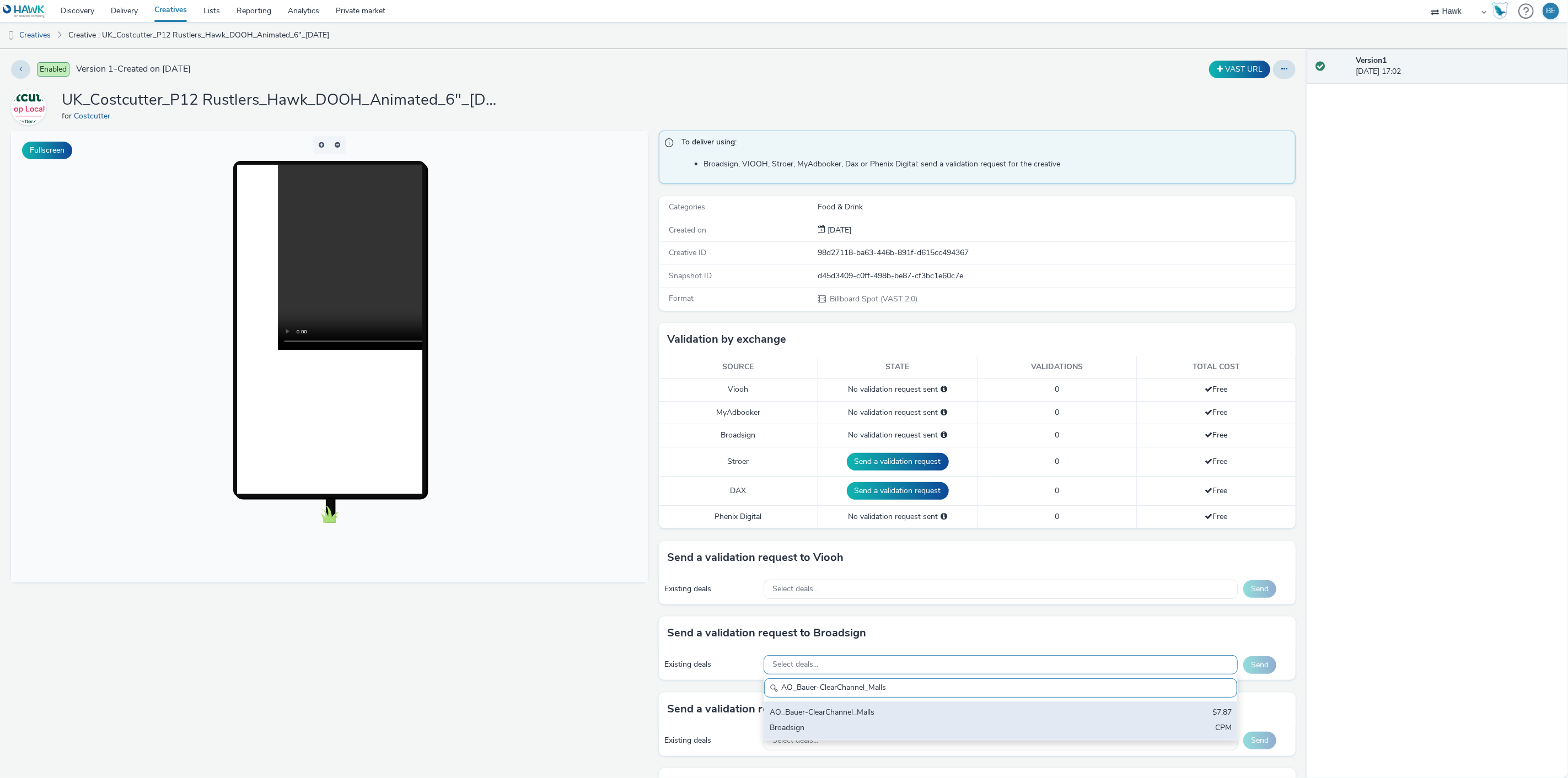
click at [834, 724] on div "Broadsign" at bounding box center [922, 729] width 306 height 13
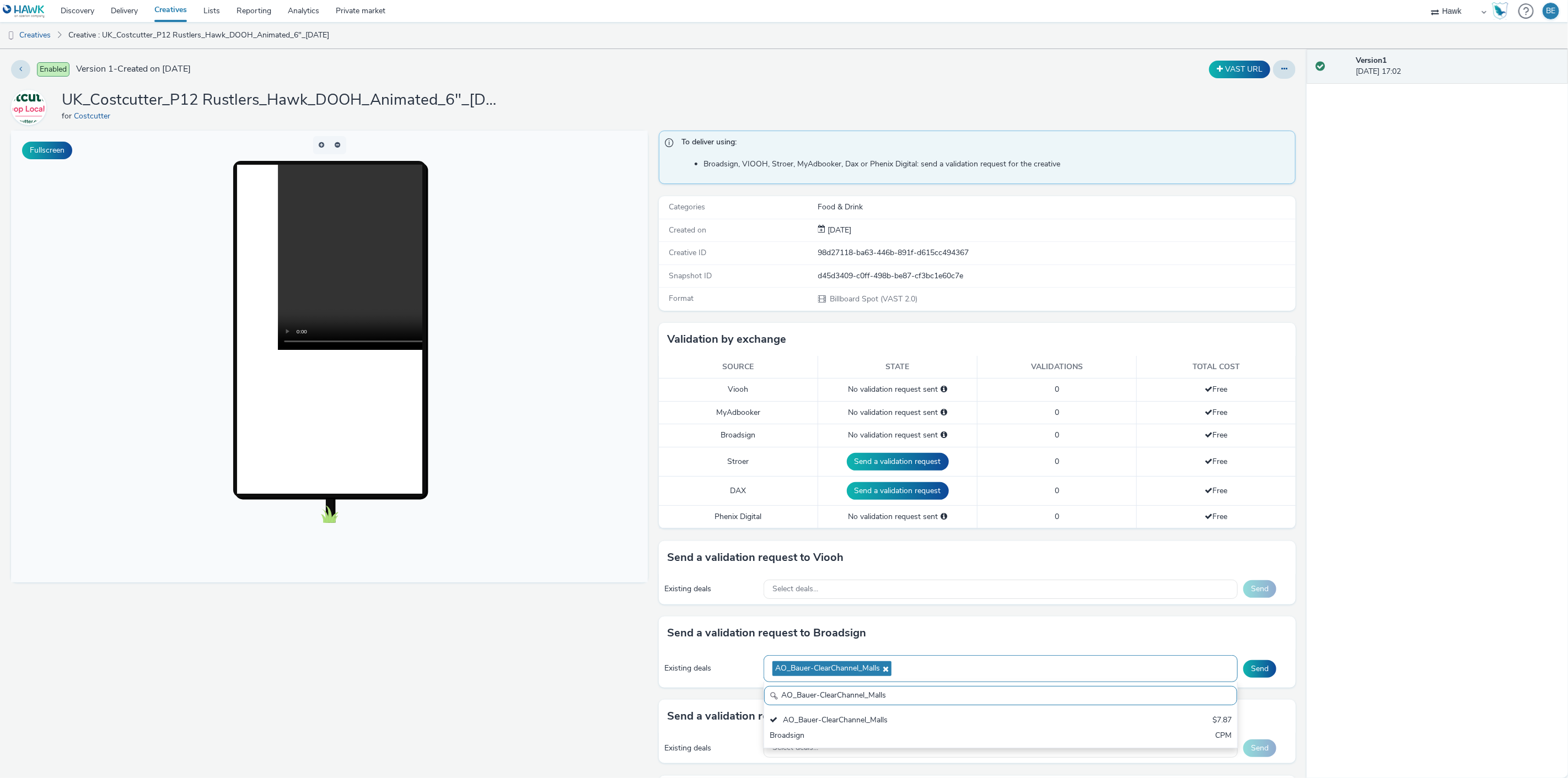
click at [884, 669] on icon at bounding box center [885, 669] width 9 height 8
click at [637, 642] on div "Fullscreen" at bounding box center [332, 596] width 642 height 931
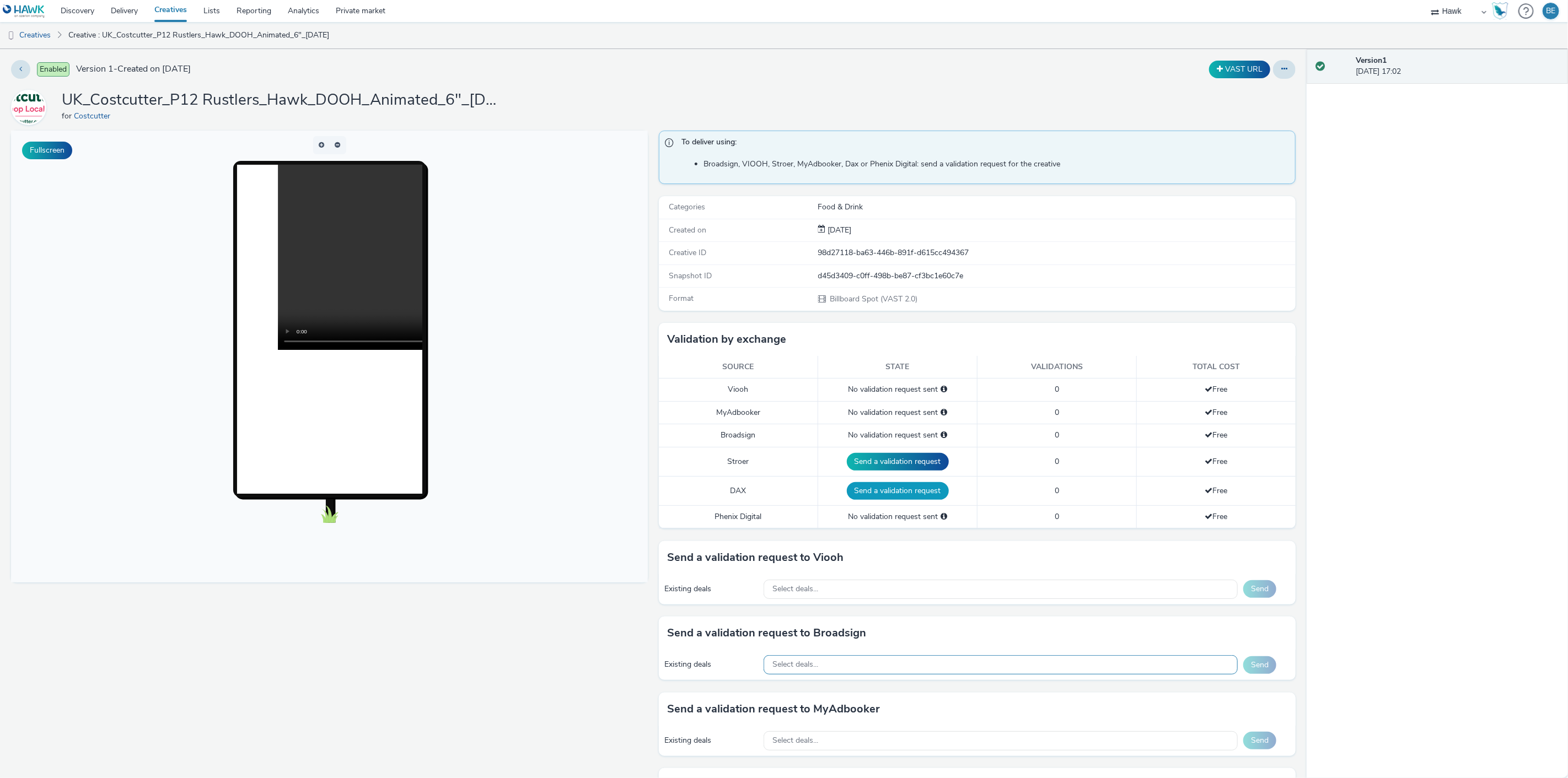
click at [925, 494] on button "Send a validation request" at bounding box center [897, 492] width 102 height 18
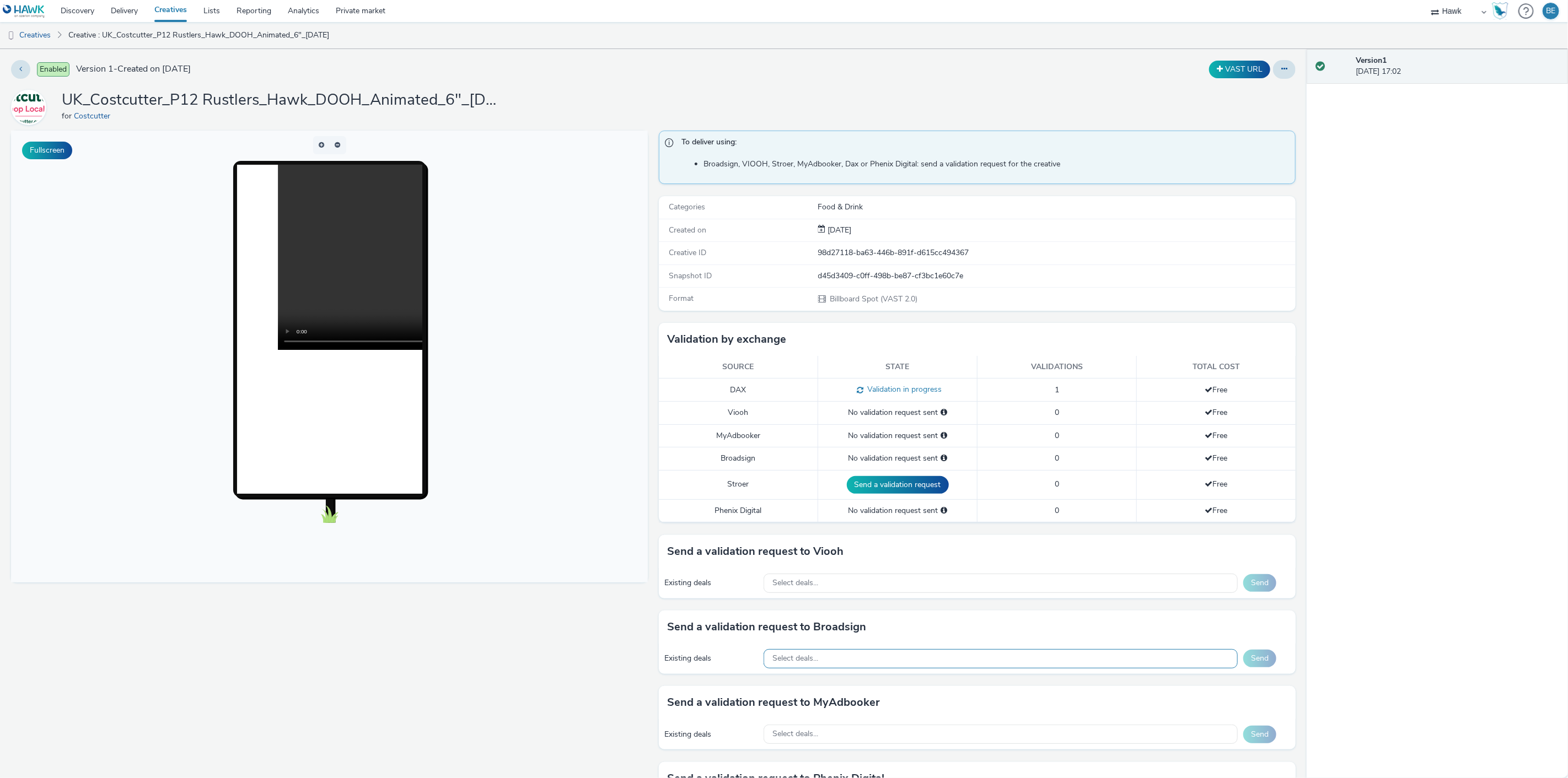
scroll to position [103, 0]
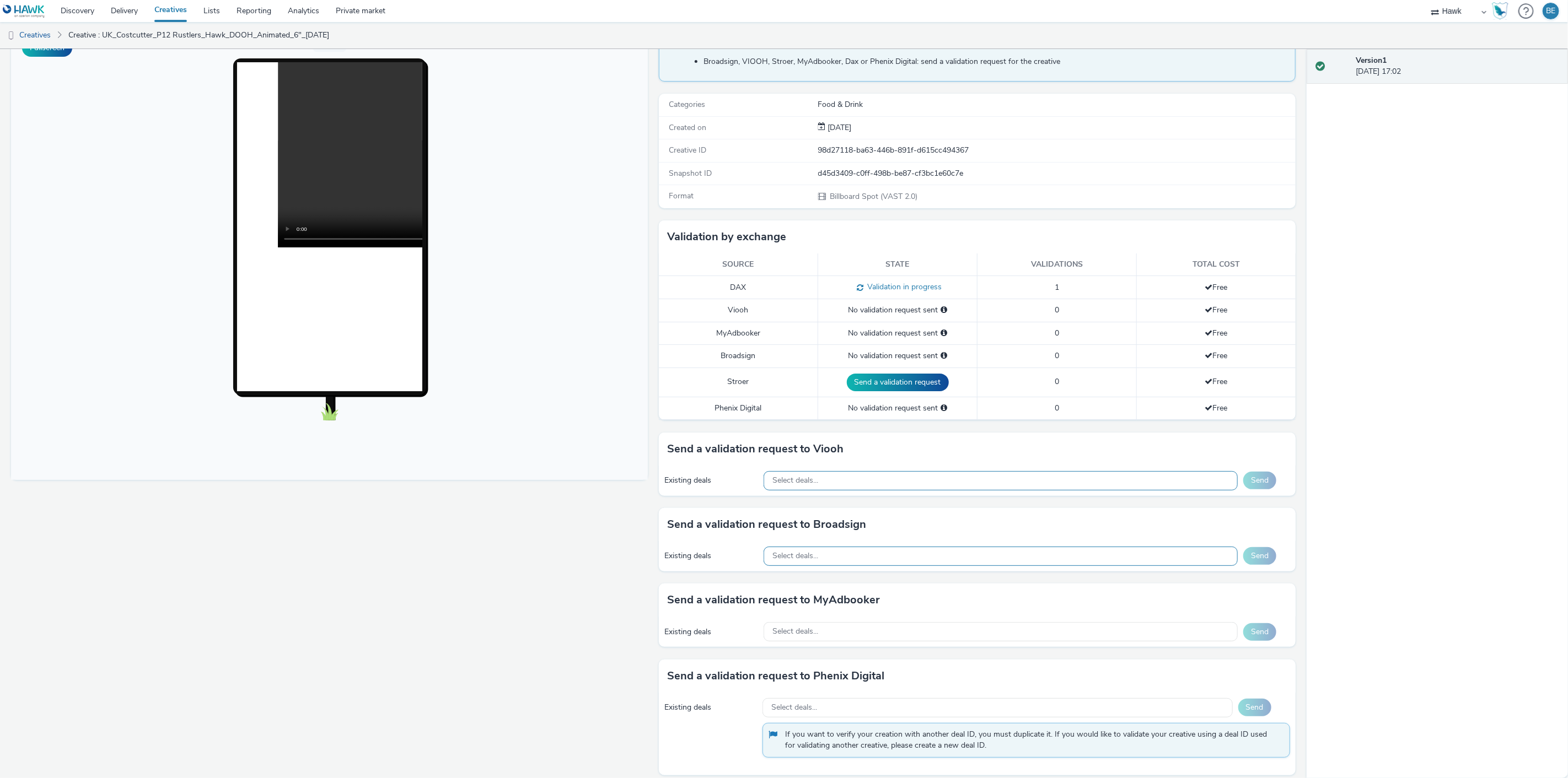
click at [830, 480] on div "Select deals..." at bounding box center [1001, 481] width 474 height 19
paste input "AO_JCDecaux_RailTVZ_Specials_2025"
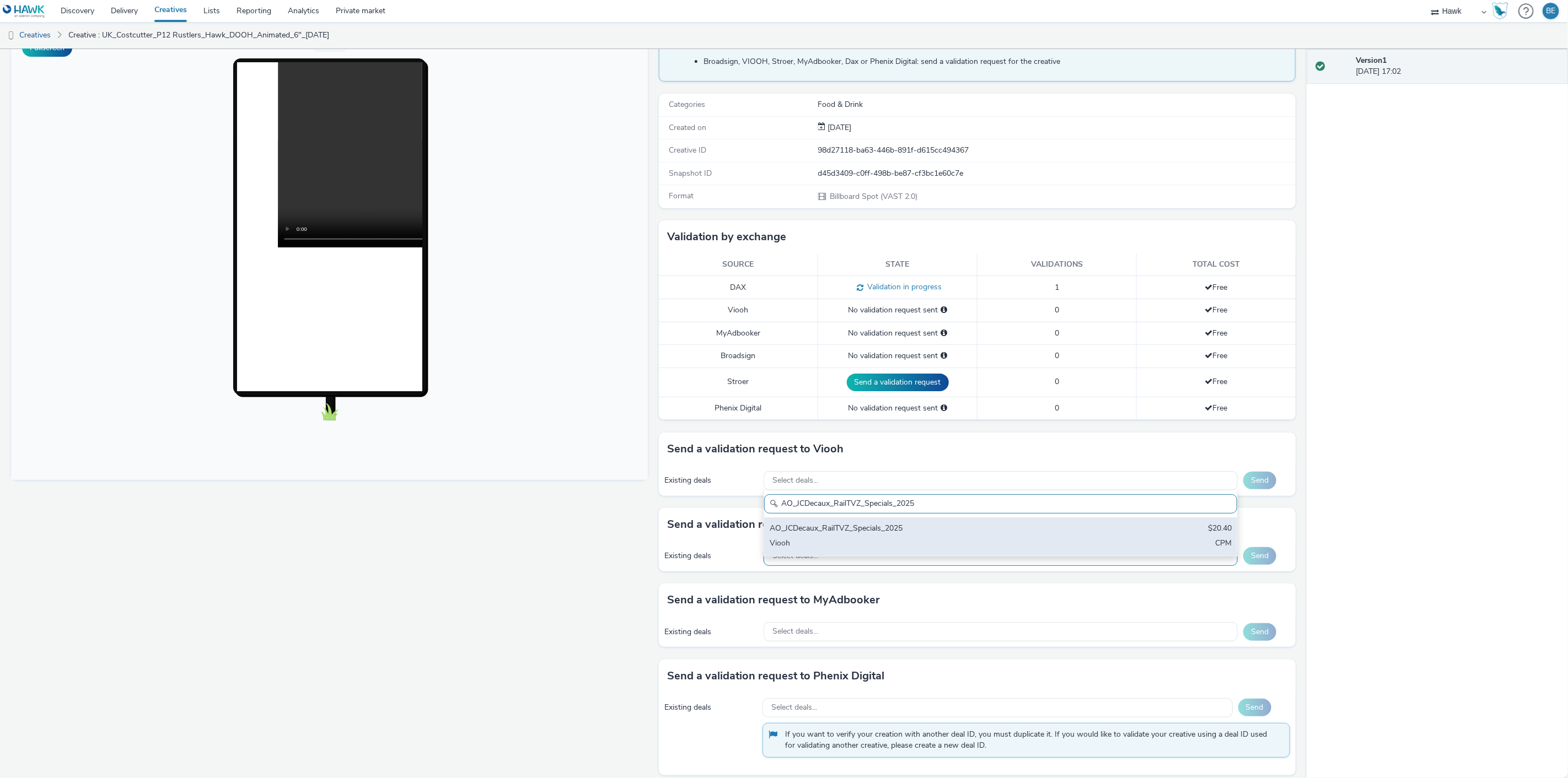
click at [844, 522] on div "AO_JCDecaux_RailTVZ_Specials_2025 $20.40 Viooh CPM" at bounding box center [1001, 537] width 473 height 38
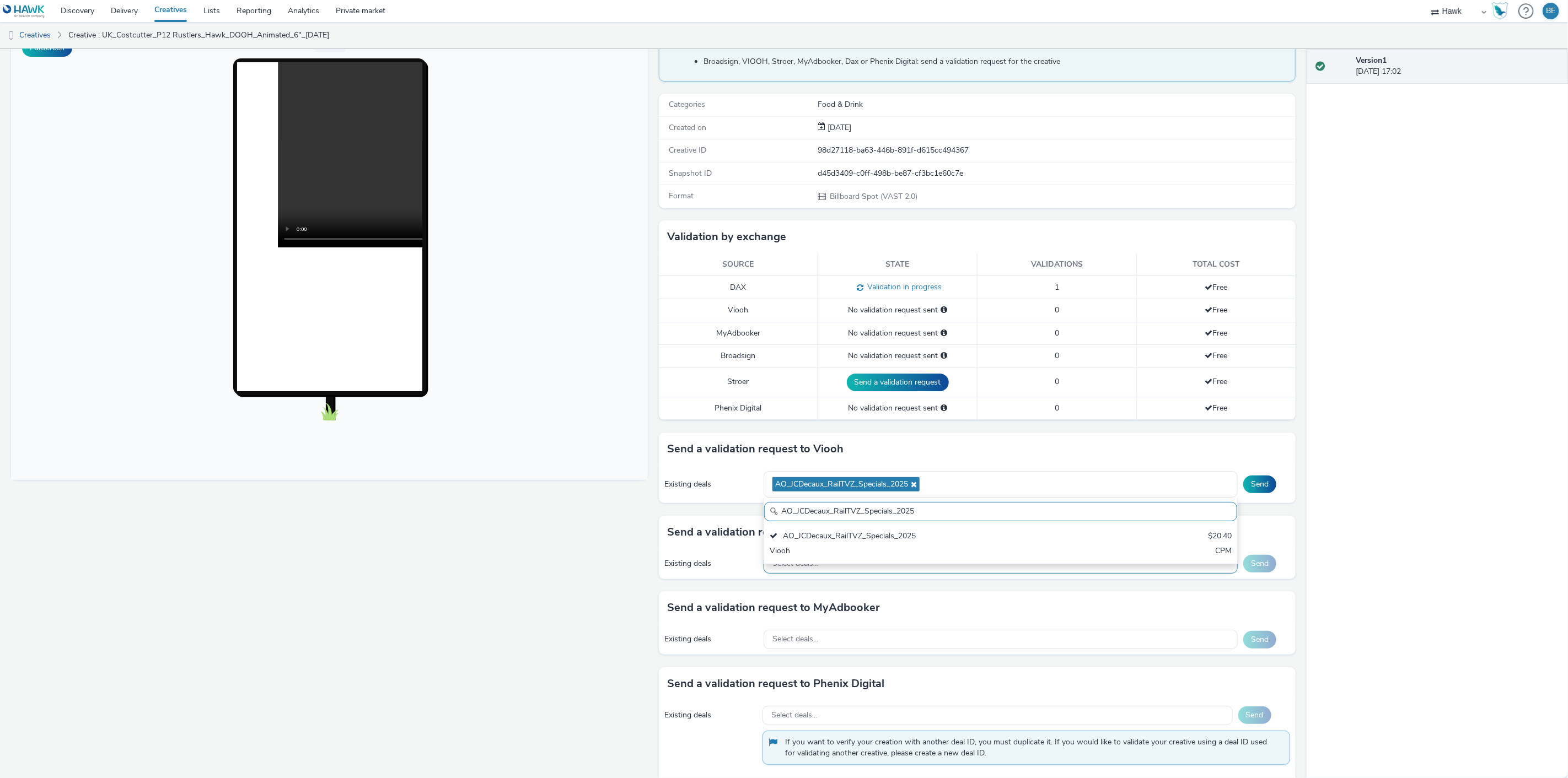
click at [877, 515] on input "AO_JCDecaux_RailTVZ_Specials_2025" at bounding box center [1001, 511] width 473 height 19
paste input "Supermarket"
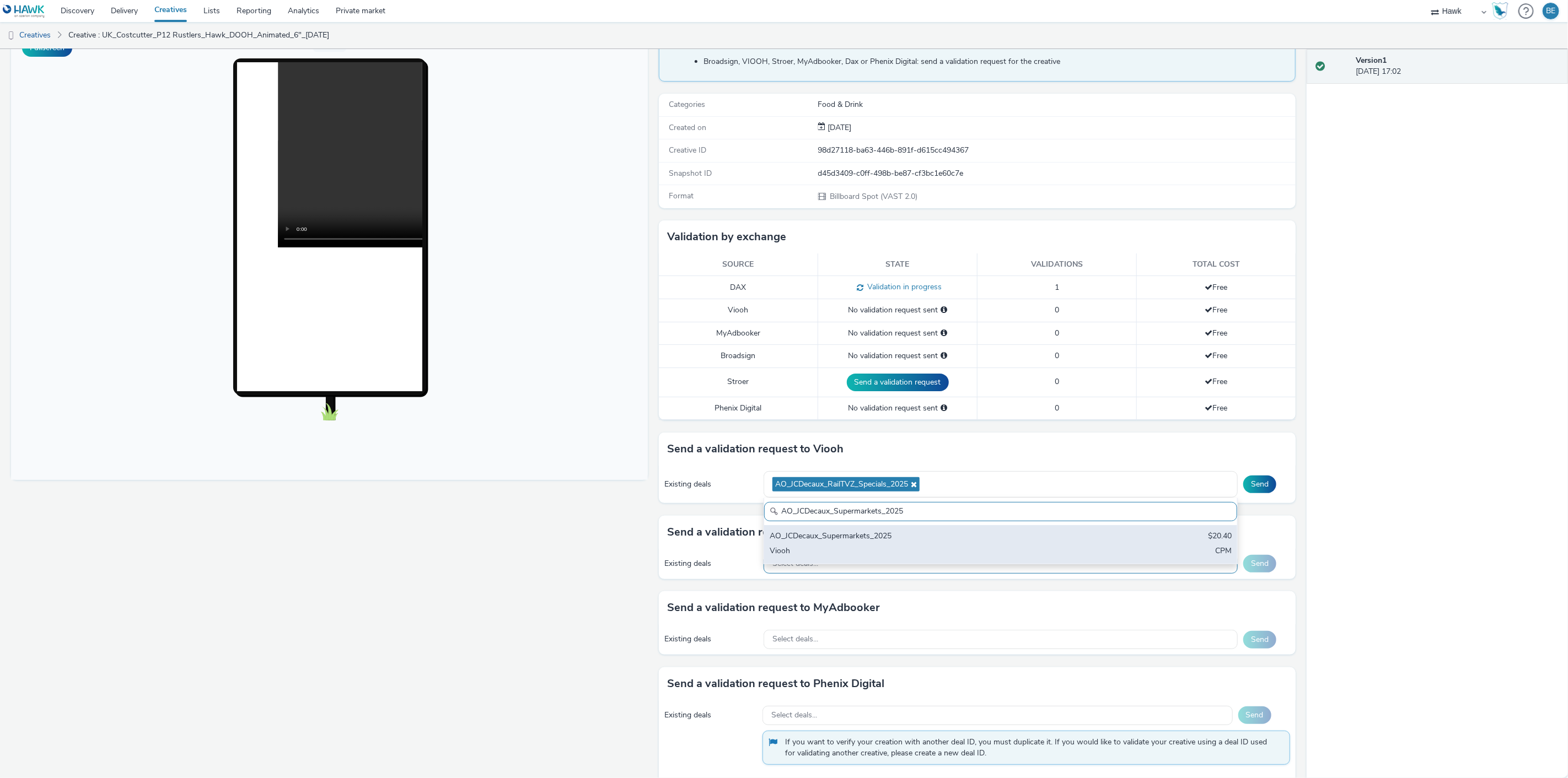
click at [871, 560] on div "AO_JCDecaux_Supermarkets_2025 $20.40 Viooh CPM" at bounding box center [1001, 545] width 473 height 38
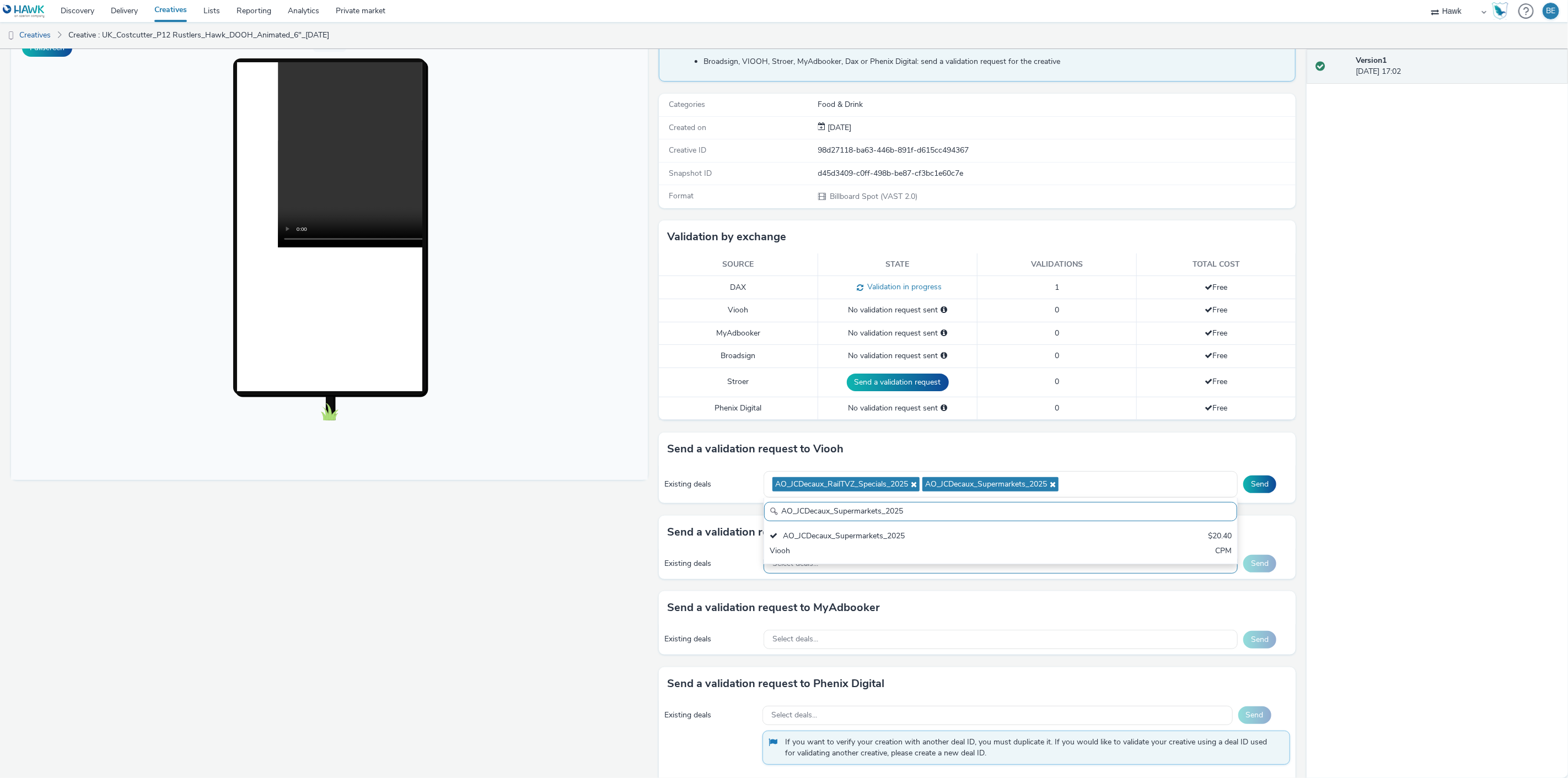
click at [883, 516] on input "AO_JCDecaux_Supermarkets_2025" at bounding box center [1001, 511] width 473 height 19
paste input "RailMallD6"
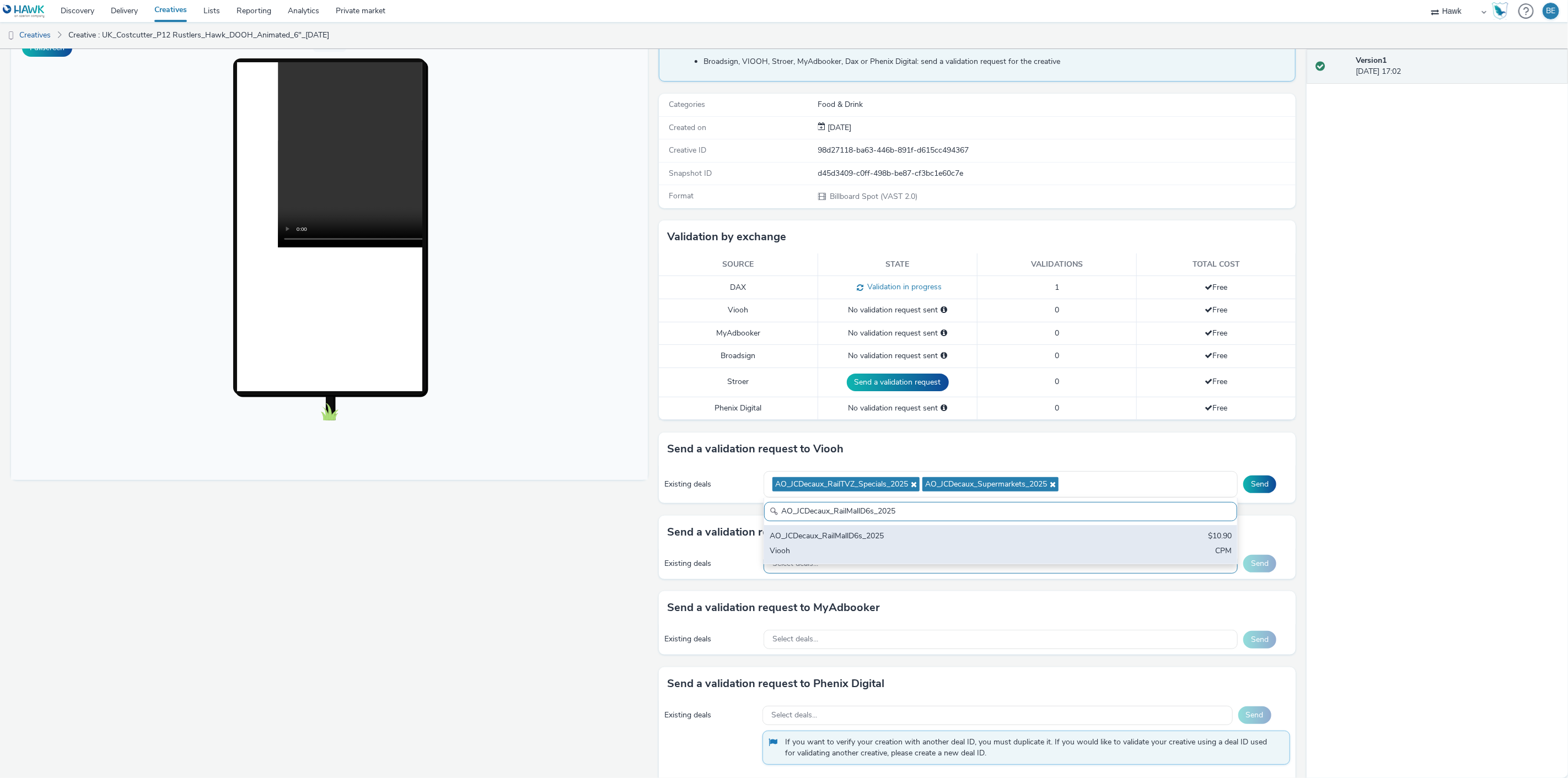
click at [858, 547] on div "Viooh" at bounding box center [922, 552] width 306 height 13
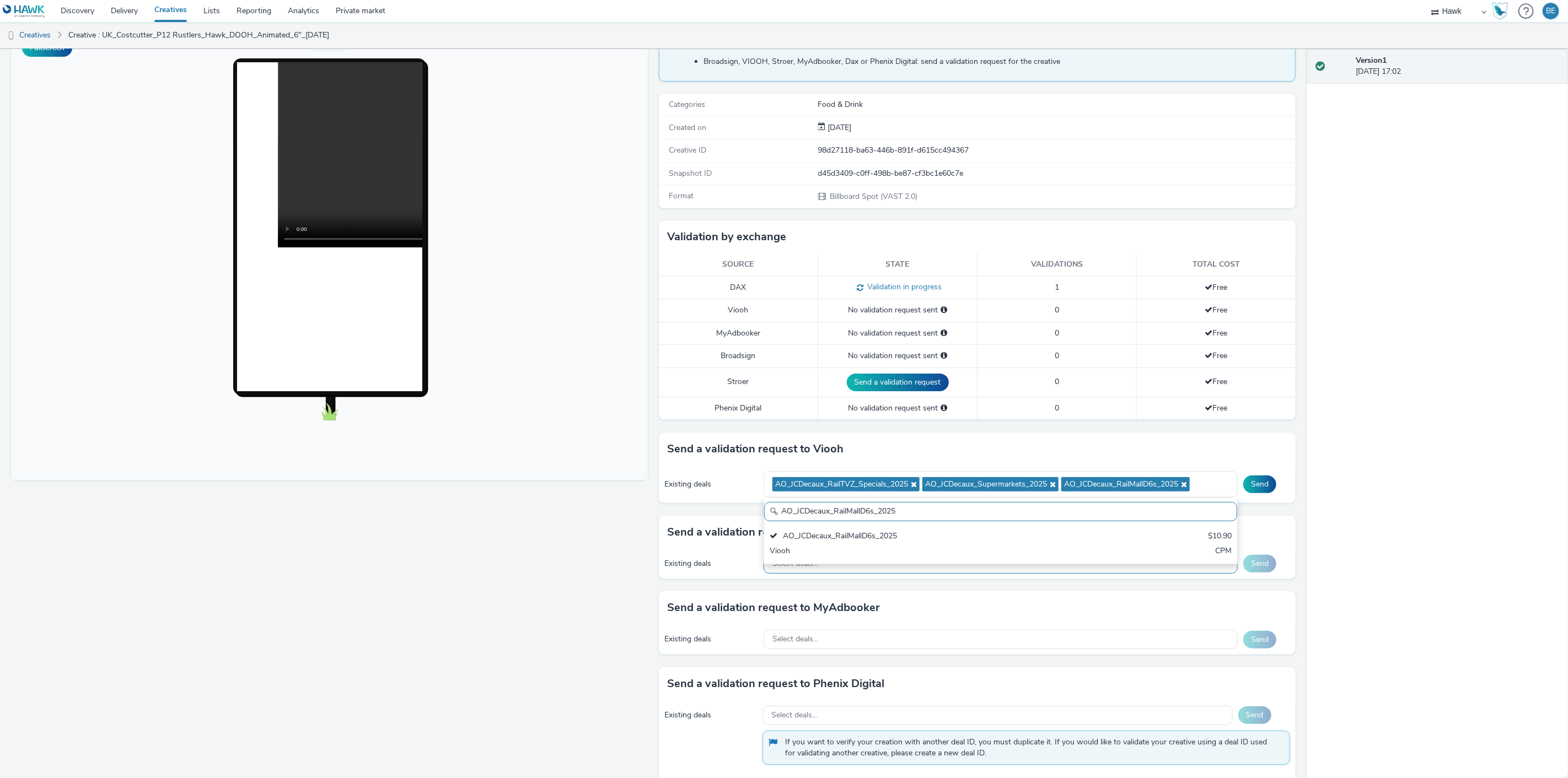
click at [801, 517] on input "AO_JCDecaux_RailMallD6s_2025" at bounding box center [1001, 511] width 473 height 19
paste input "MVZ"
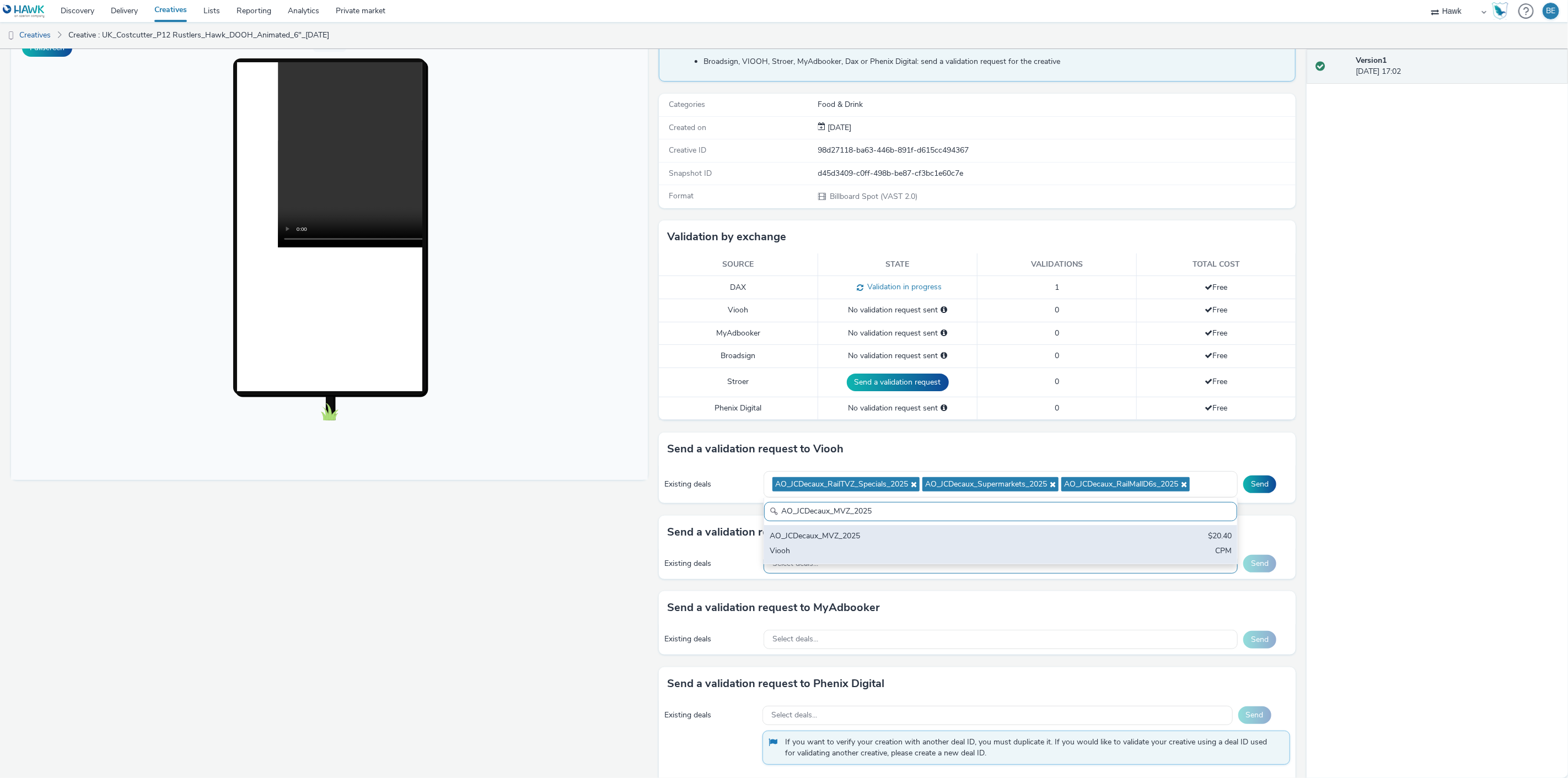
type input "AO_JCDecaux_MVZ_2025"
click at [874, 539] on div "AO_JCDecaux_MVZ_2025" at bounding box center [922, 537] width 306 height 13
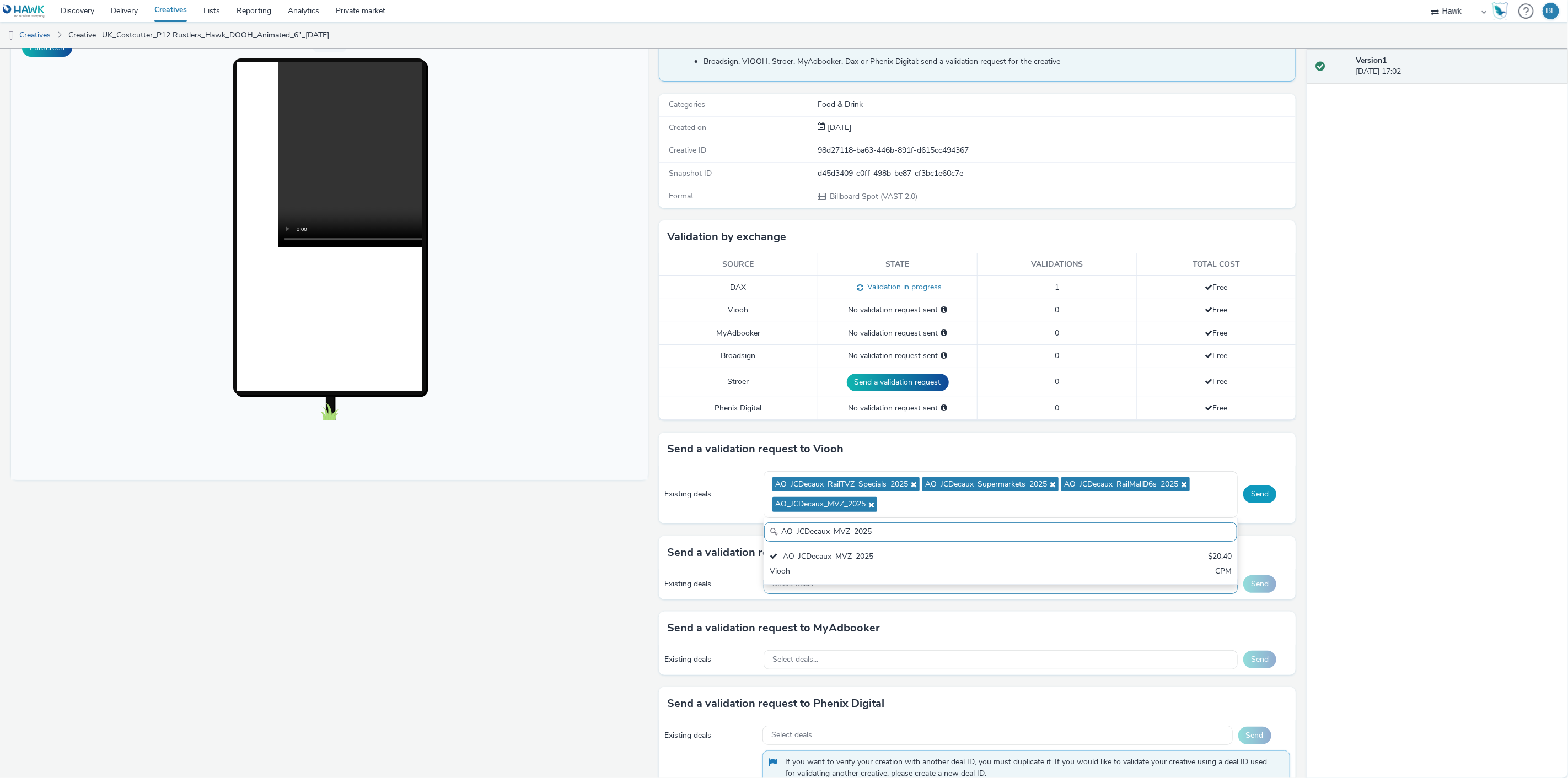
click at [1255, 495] on button "Send" at bounding box center [1260, 495] width 33 height 18
